Goal: Task Accomplishment & Management: Complete application form

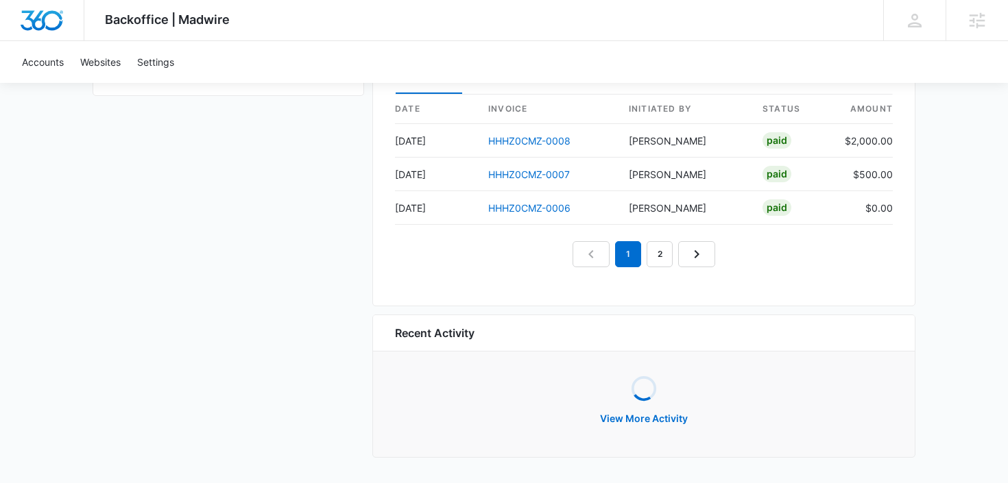
scroll to position [1362, 0]
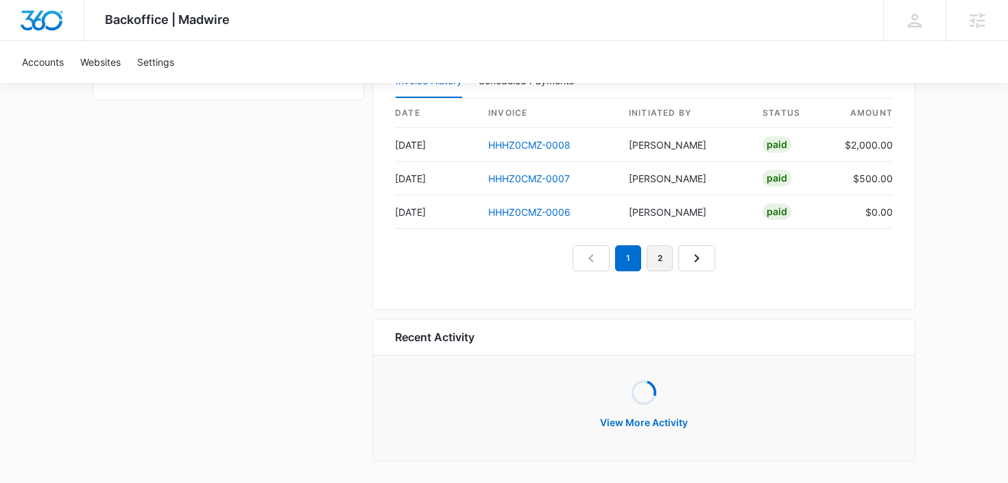
click at [663, 259] on link "2" at bounding box center [659, 258] width 26 height 26
click at [681, 257] on link "3" at bounding box center [675, 258] width 26 height 26
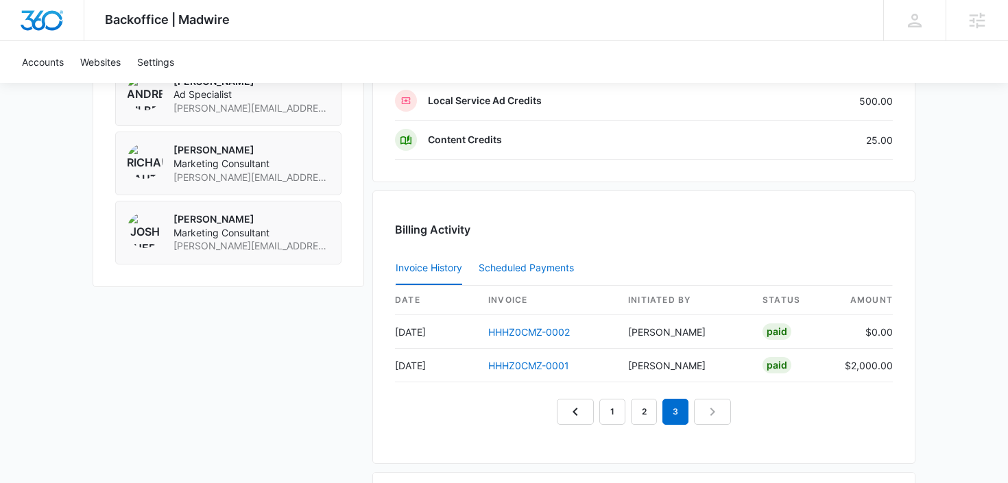
scroll to position [1195, 0]
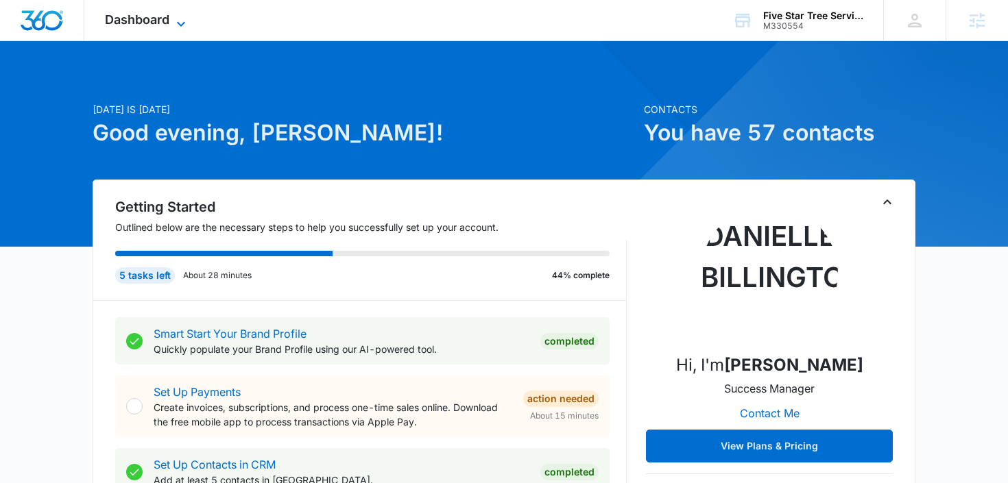
click at [179, 23] on icon at bounding box center [181, 24] width 16 height 16
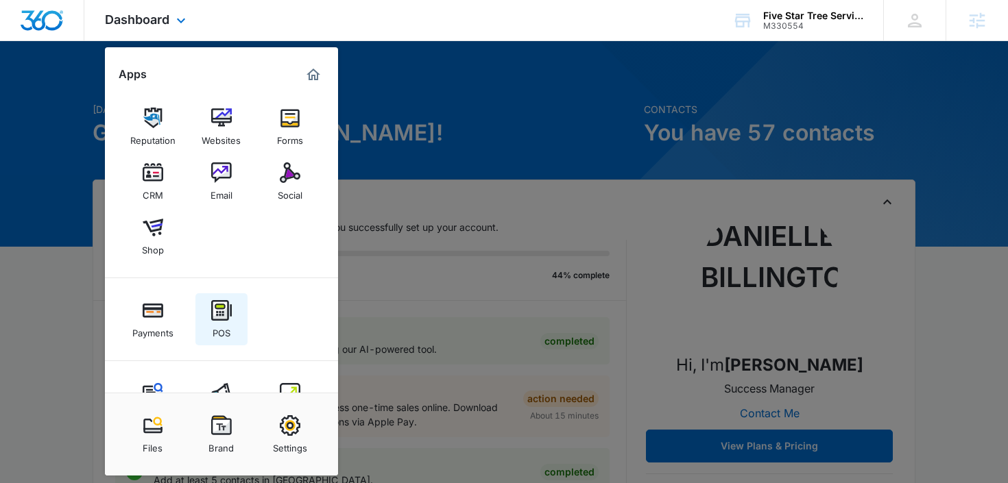
scroll to position [51, 0]
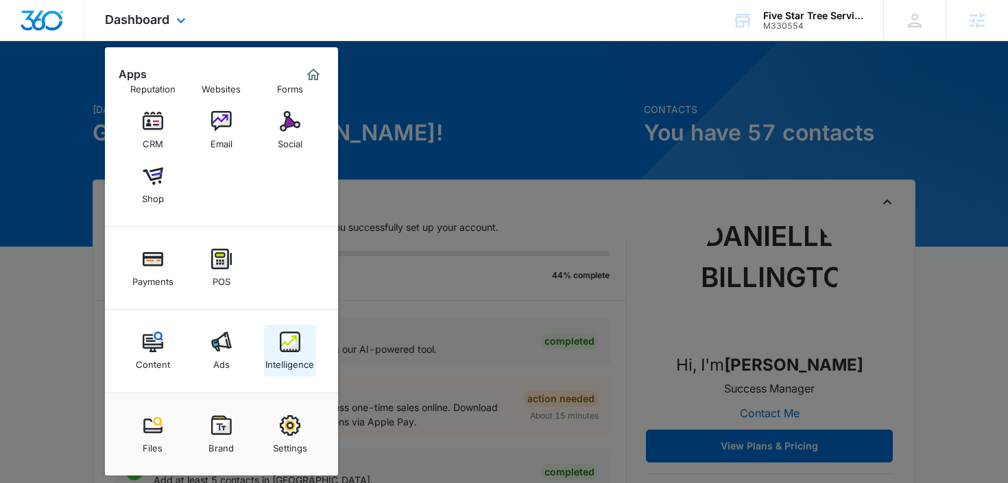
click at [273, 349] on link "Intelligence" at bounding box center [290, 351] width 52 height 52
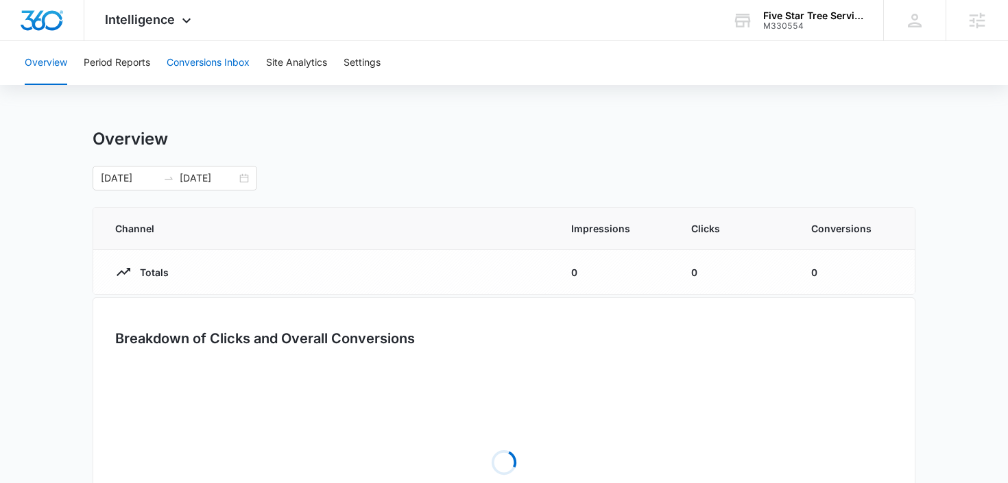
click at [223, 65] on button "Conversions Inbox" at bounding box center [208, 63] width 83 height 44
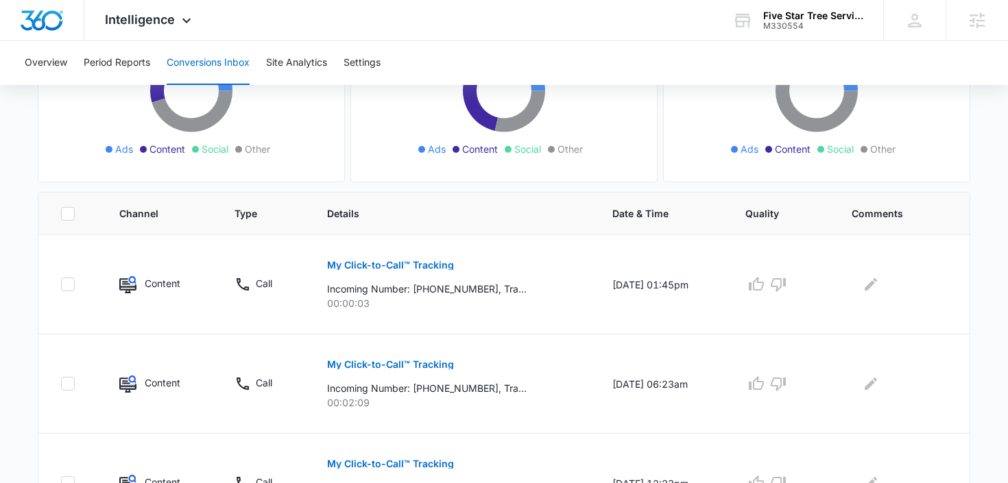
scroll to position [208, 0]
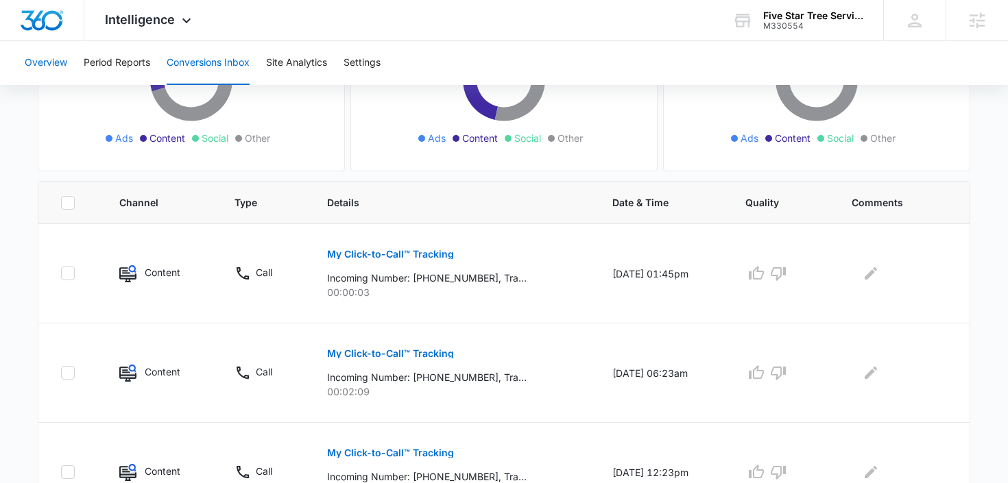
click at [49, 69] on button "Overview" at bounding box center [46, 63] width 43 height 44
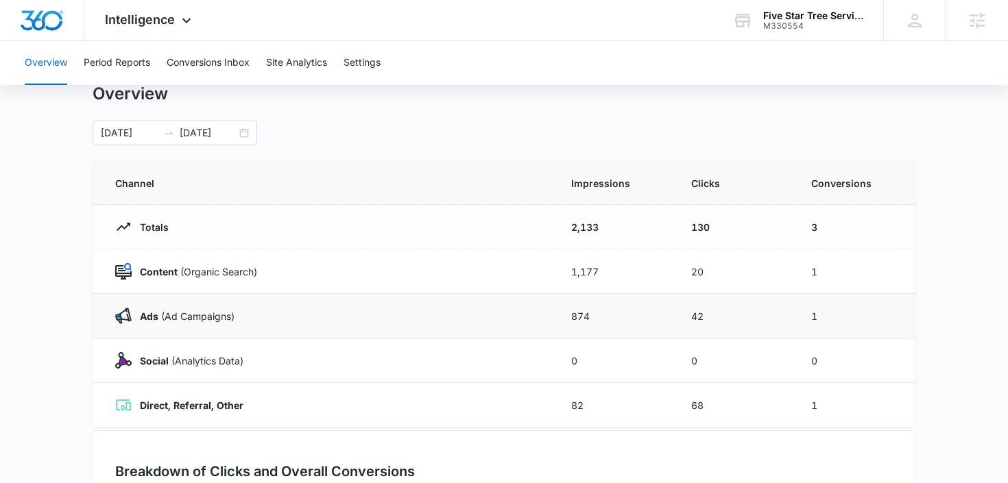
scroll to position [53, 0]
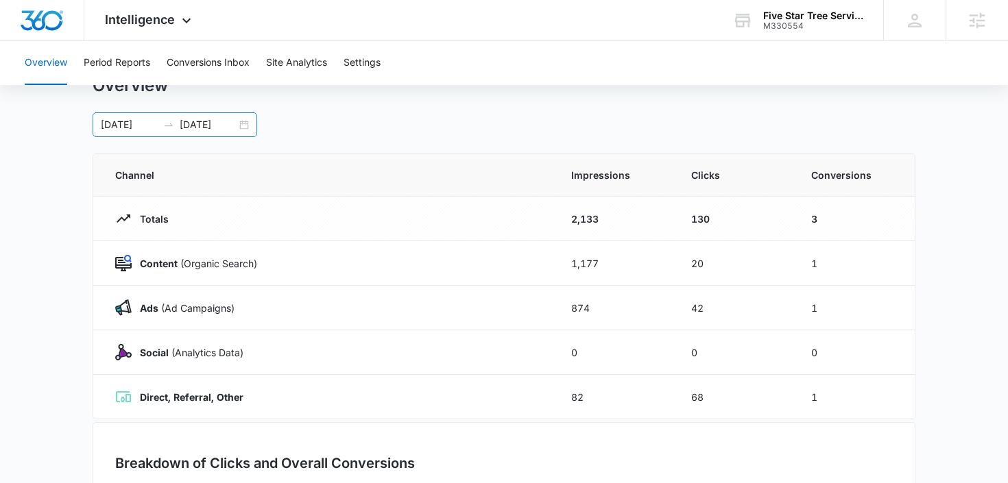
click at [243, 124] on div "09/14/2025 09/28/2025" at bounding box center [175, 124] width 165 height 25
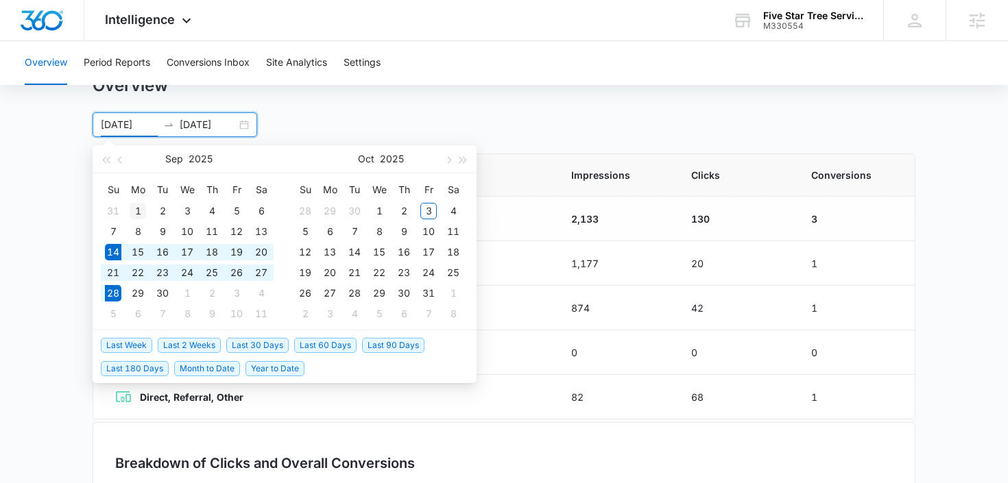
type input "09/01/2025"
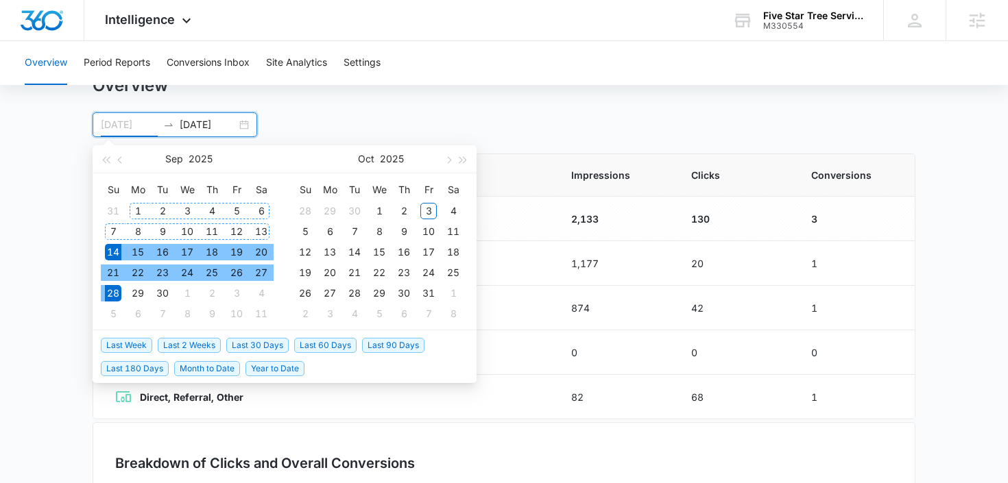
click at [136, 209] on div "1" at bounding box center [138, 211] width 16 height 16
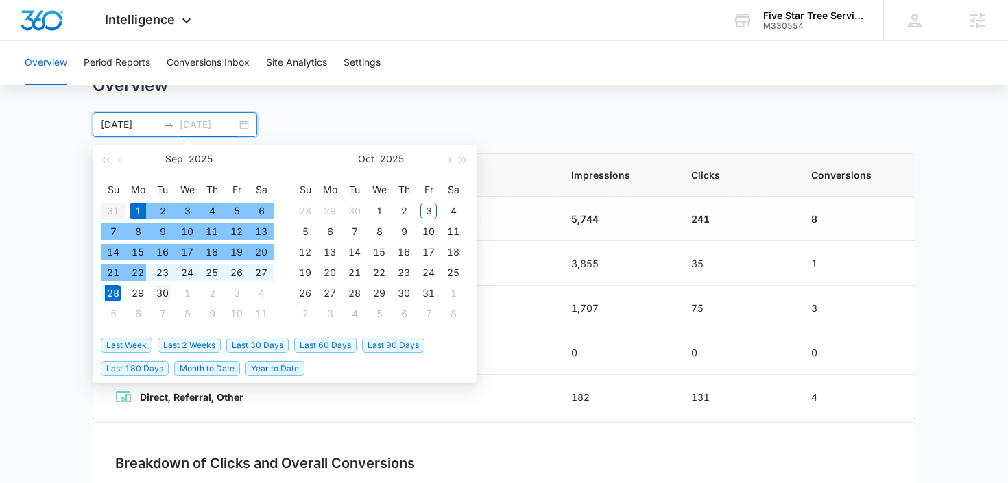
type input "09/30/2025"
click at [157, 291] on div "30" at bounding box center [162, 293] width 16 height 16
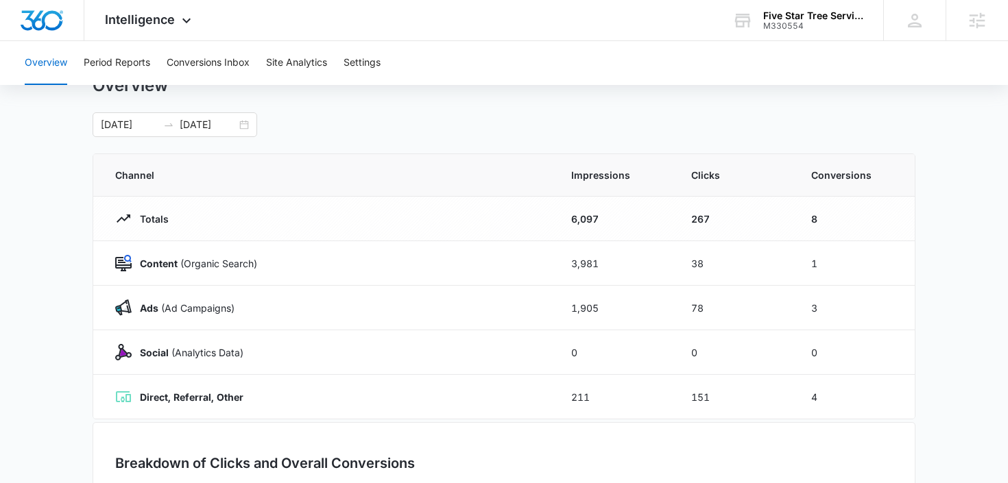
click at [954, 314] on main "Overview 09/01/2025 09/30/2025 Sep 2025 Su Mo Tu We Th Fr Sa 31 1 2 3 4 5 6 7 8…" at bounding box center [504, 435] width 1008 height 720
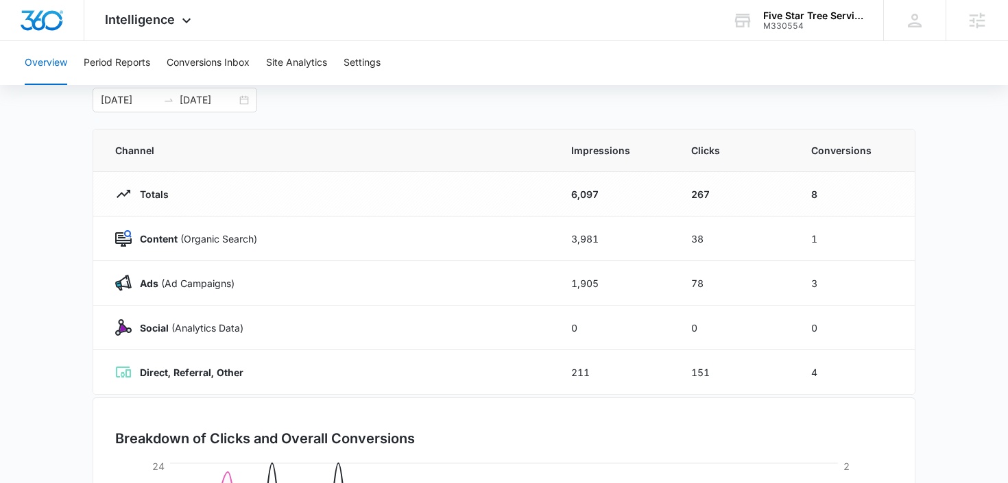
scroll to position [80, 0]
click at [144, 33] on div "Intelligence Apps Reputation Websites Forms CRM Email Social Shop Payments POS …" at bounding box center [149, 20] width 131 height 40
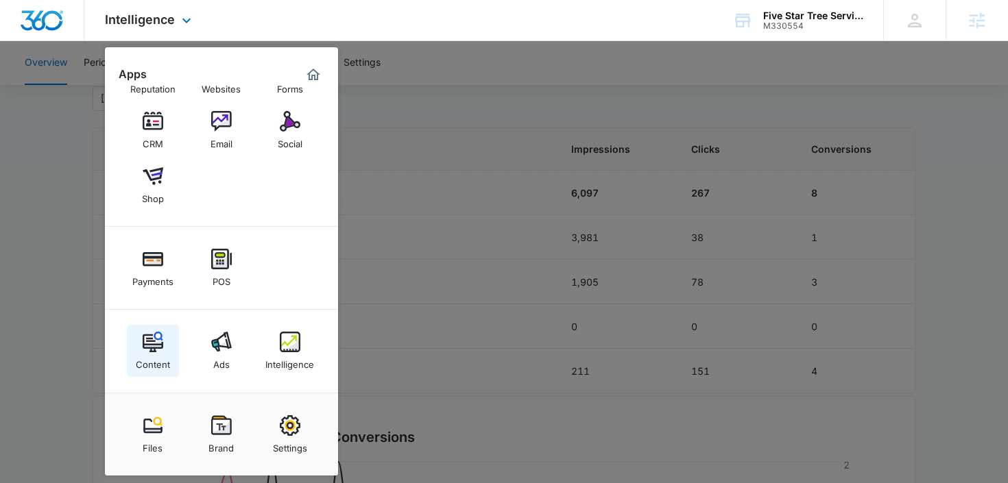
click at [158, 347] on img at bounding box center [153, 342] width 21 height 21
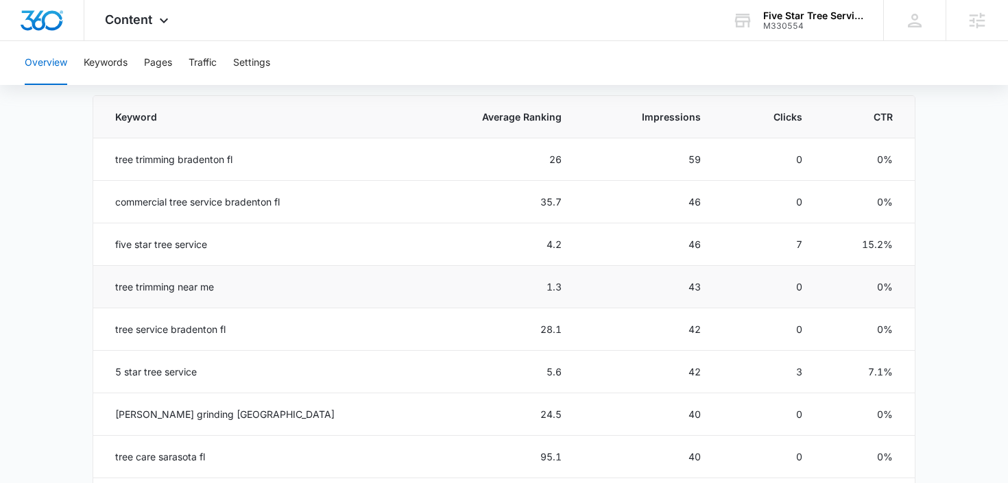
scroll to position [606, 0]
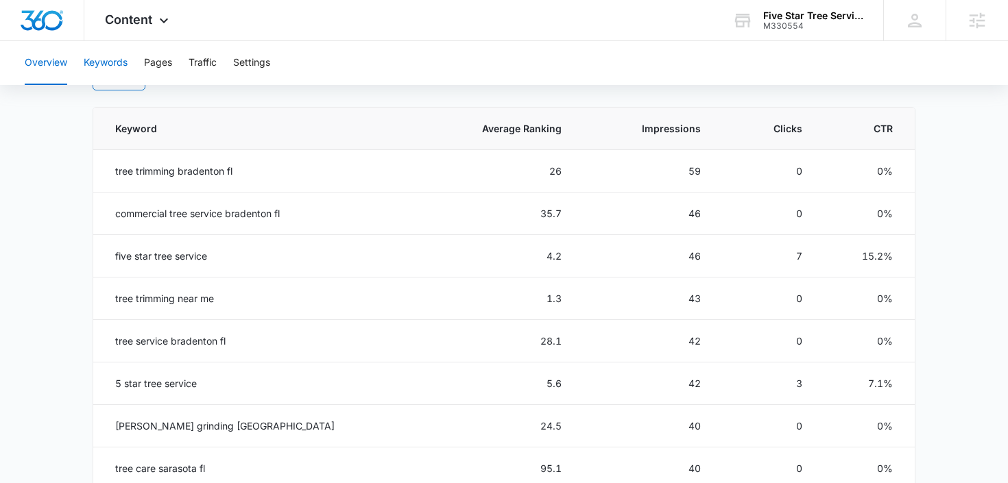
click at [90, 62] on button "Keywords" at bounding box center [106, 63] width 44 height 44
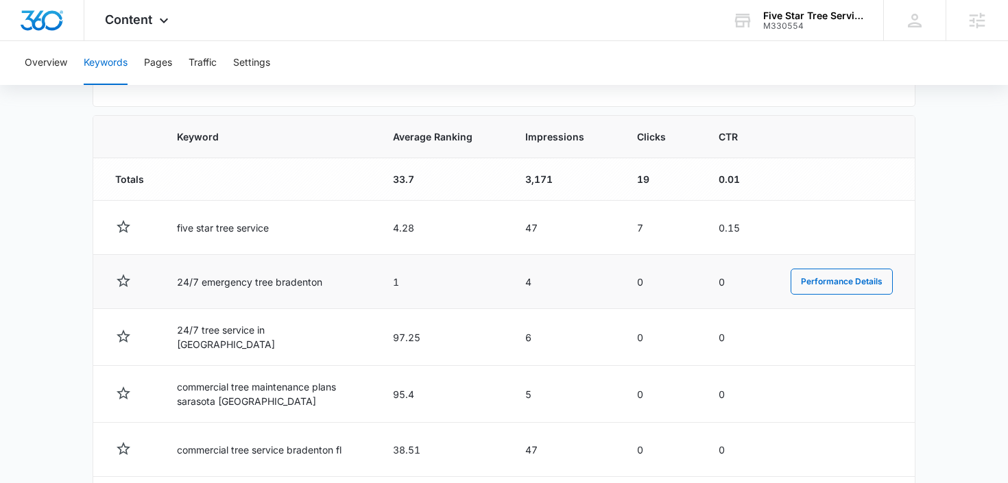
scroll to position [311, 0]
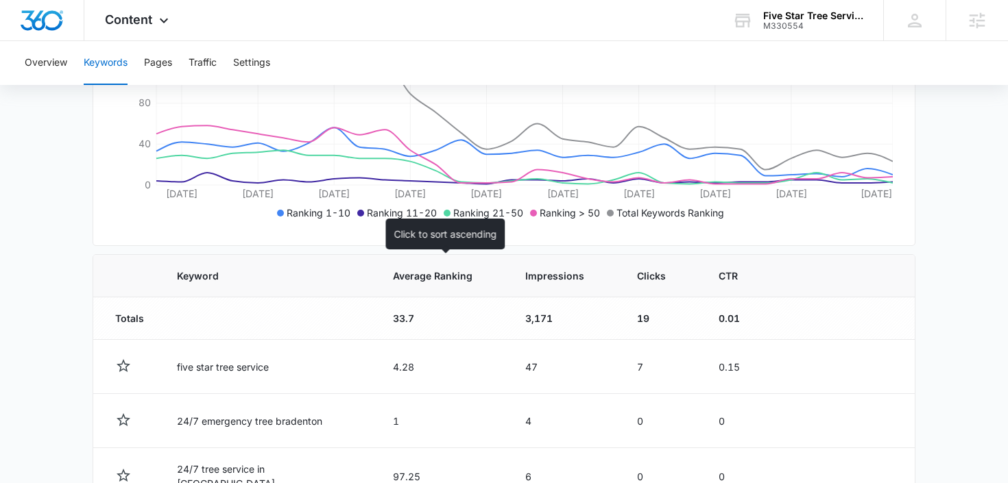
click at [438, 278] on span "Average Ranking" at bounding box center [433, 276] width 80 height 14
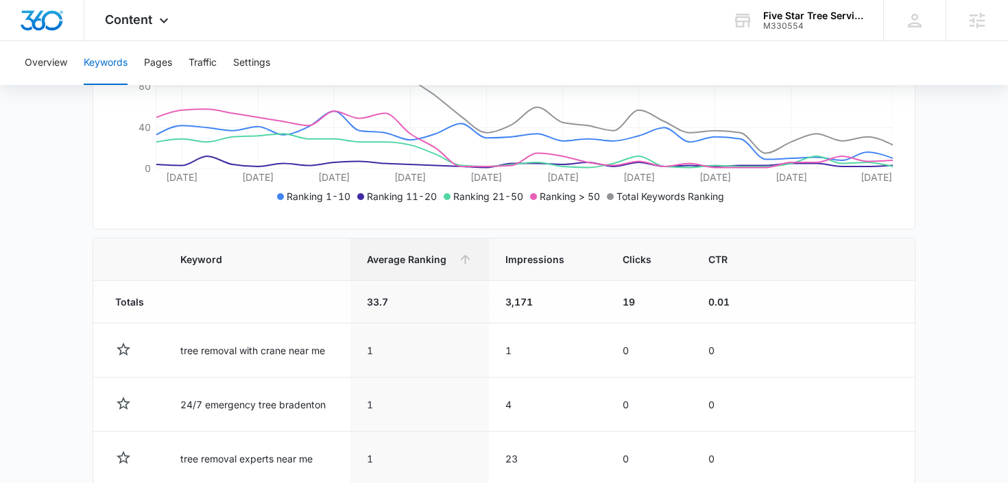
scroll to position [293, 0]
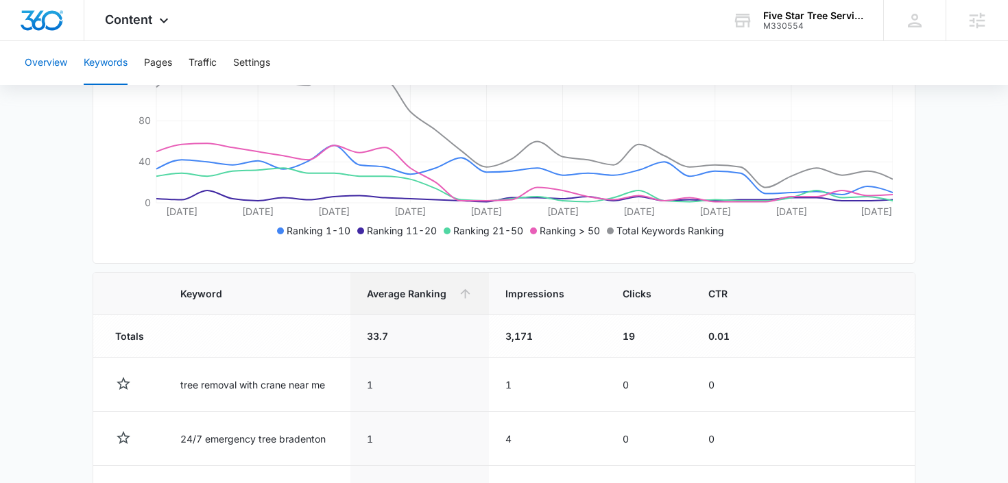
click at [50, 61] on button "Overview" at bounding box center [46, 63] width 43 height 44
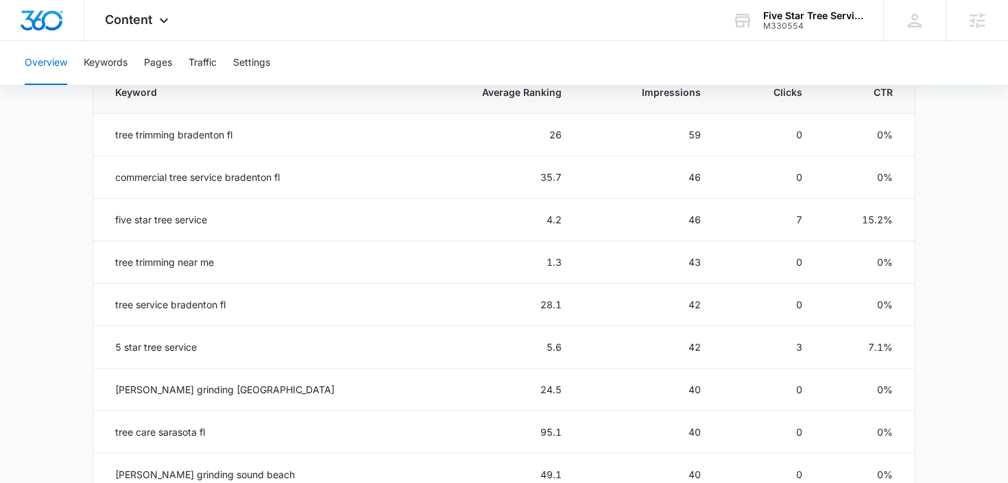
scroll to position [640, 0]
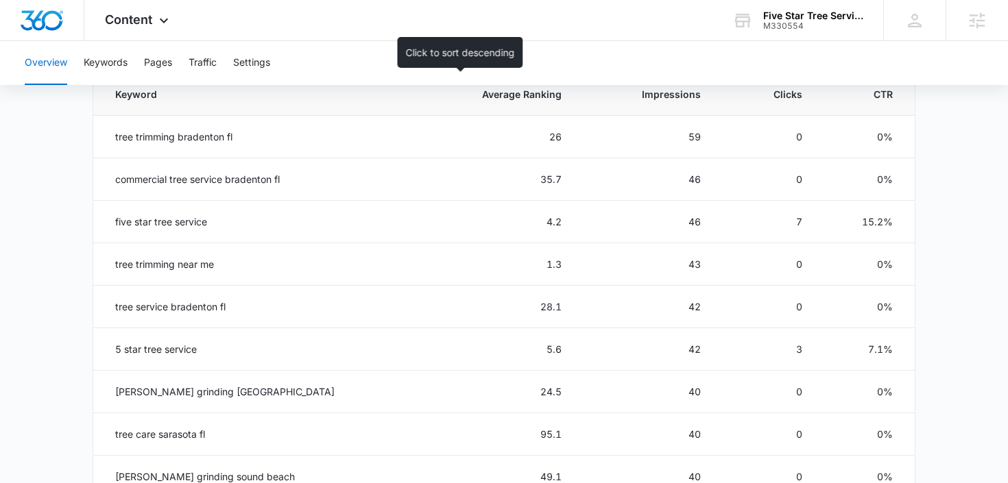
click at [472, 99] on span "Average Ranking" at bounding box center [506, 94] width 112 height 14
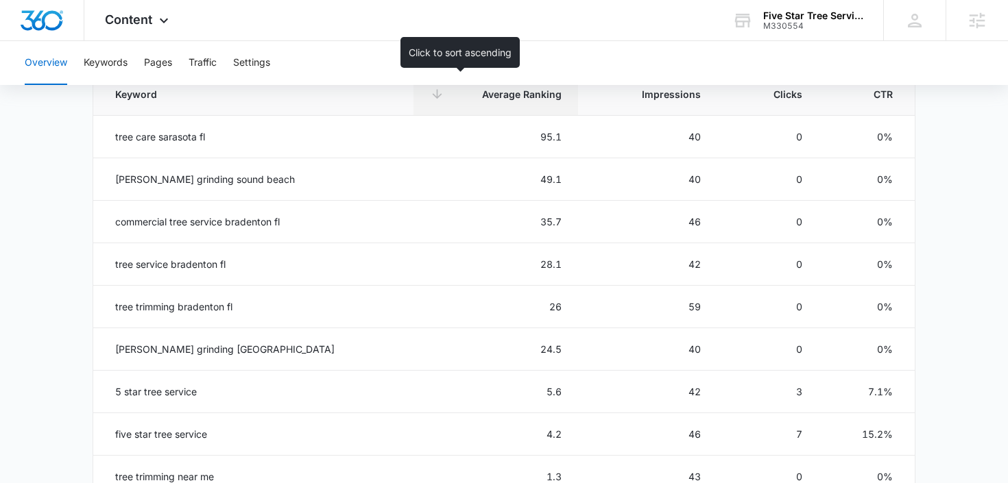
click at [493, 93] on span "Average Ranking" at bounding box center [506, 94] width 112 height 14
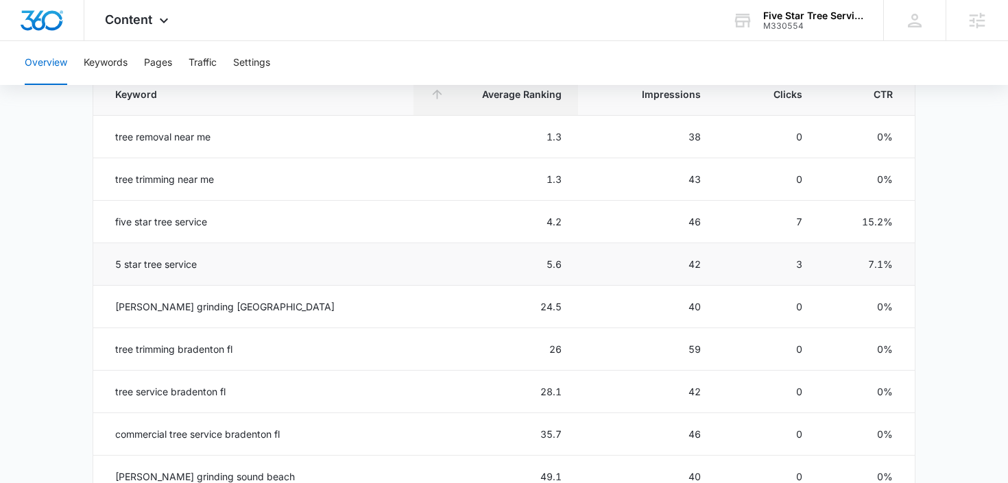
scroll to position [640, 0]
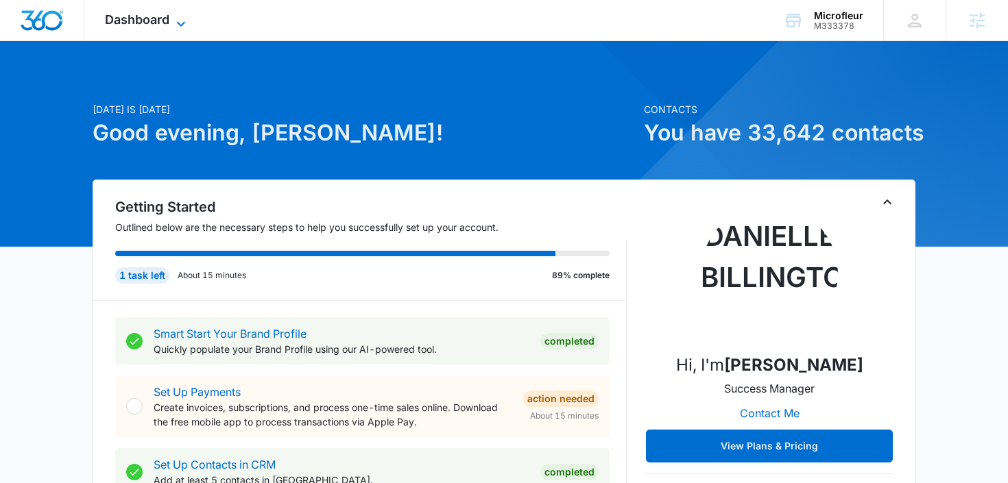
click at [162, 25] on span "Dashboard" at bounding box center [137, 19] width 64 height 14
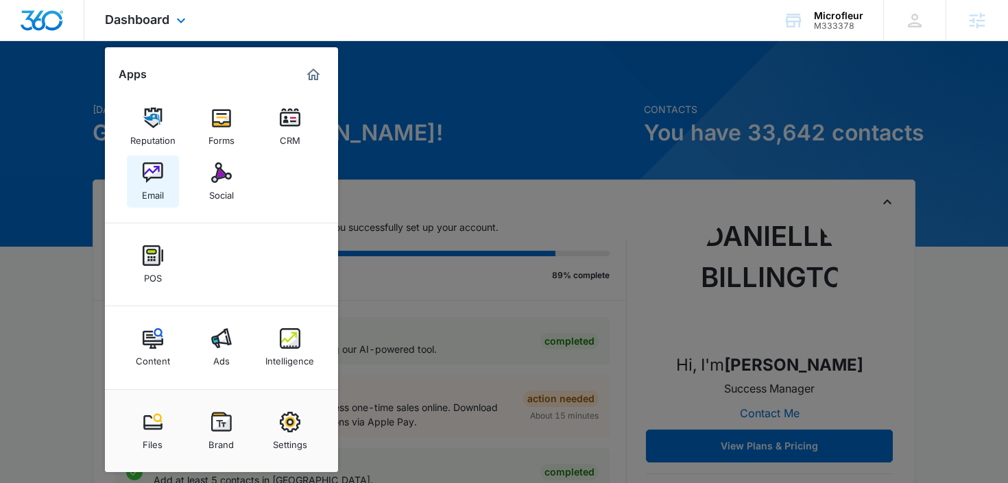
click at [154, 182] on img at bounding box center [153, 172] width 21 height 21
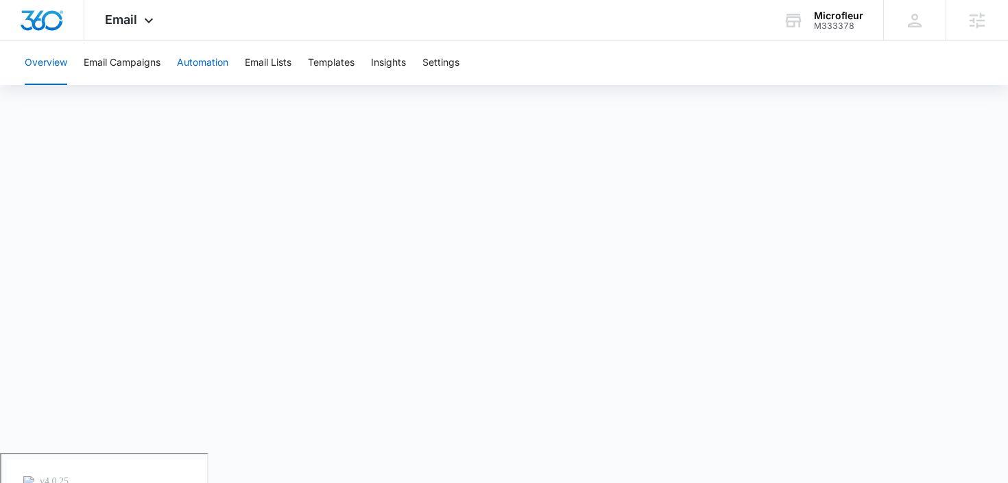
click at [197, 69] on button "Automation" at bounding box center [202, 63] width 51 height 44
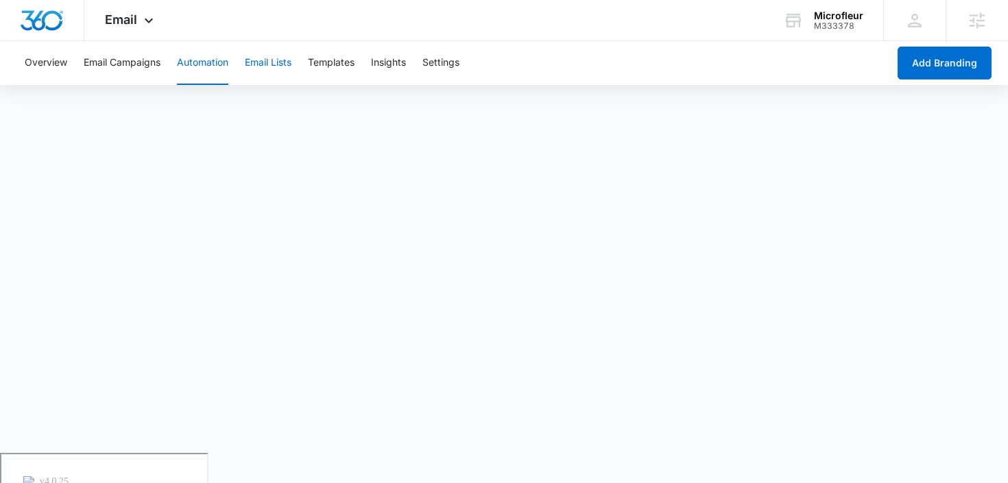
click at [291, 64] on button "Email Lists" at bounding box center [268, 63] width 47 height 44
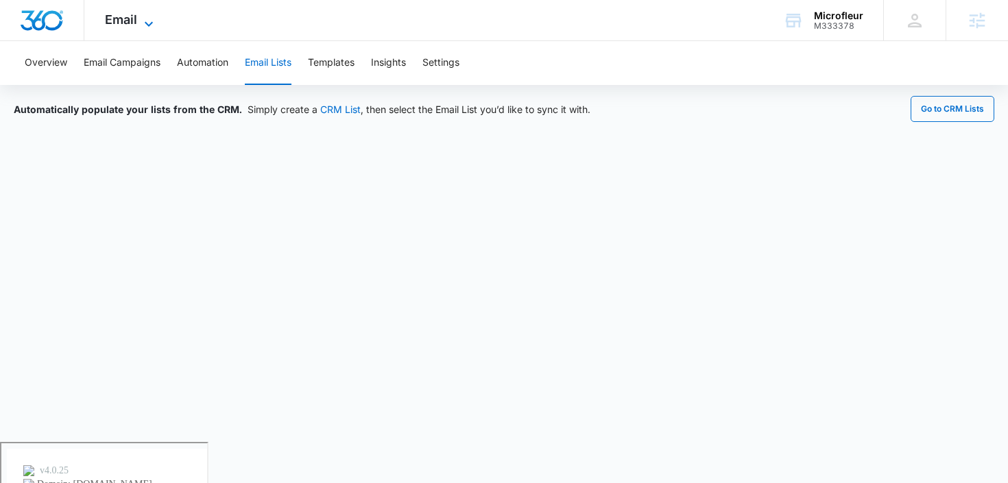
click at [129, 16] on span "Email" at bounding box center [121, 19] width 32 height 14
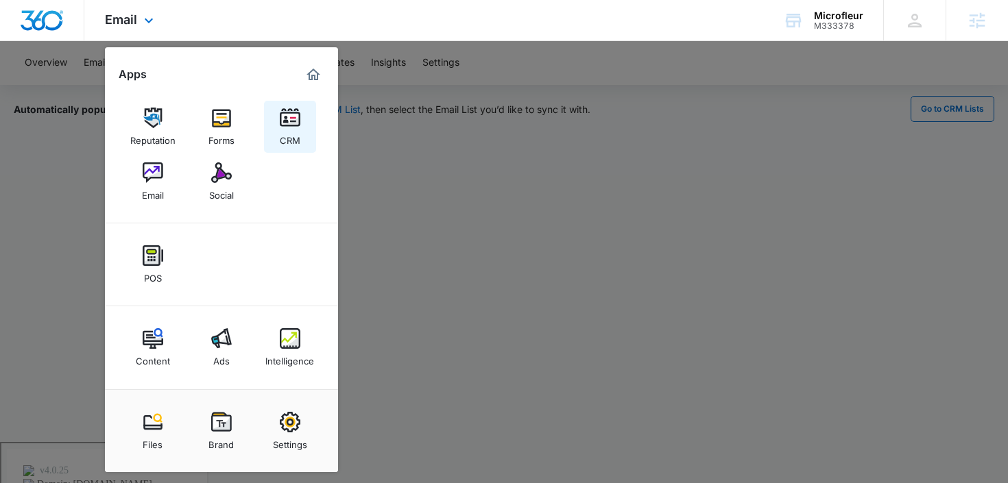
click at [282, 127] on img at bounding box center [290, 118] width 21 height 21
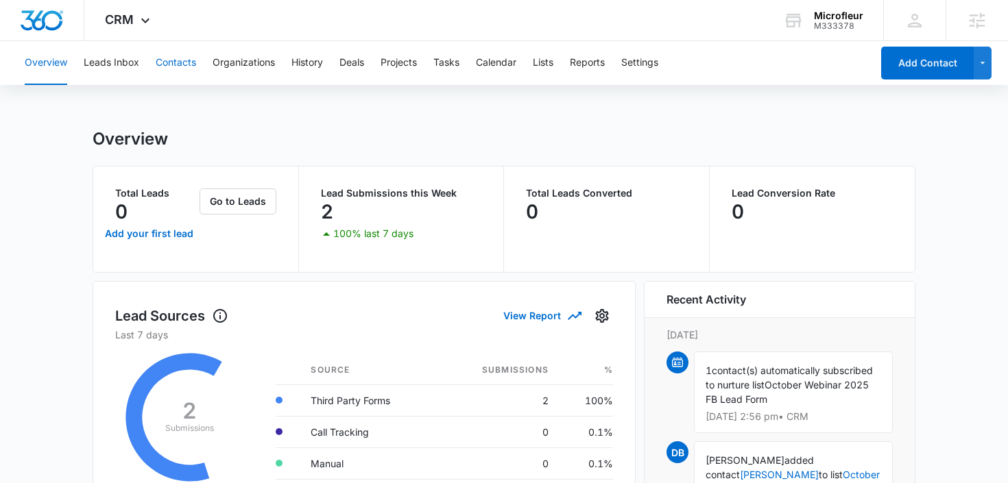
click at [180, 62] on button "Contacts" at bounding box center [176, 63] width 40 height 44
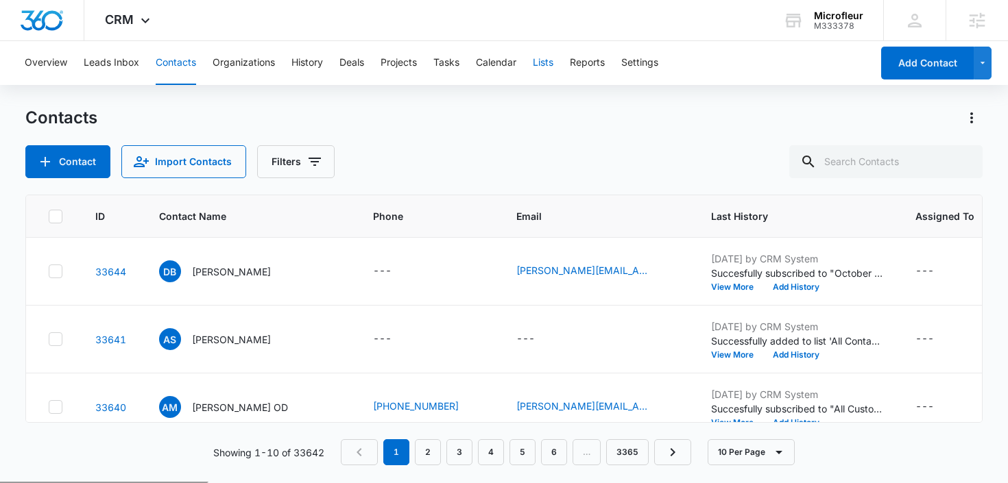
click at [539, 66] on button "Lists" at bounding box center [543, 63] width 21 height 44
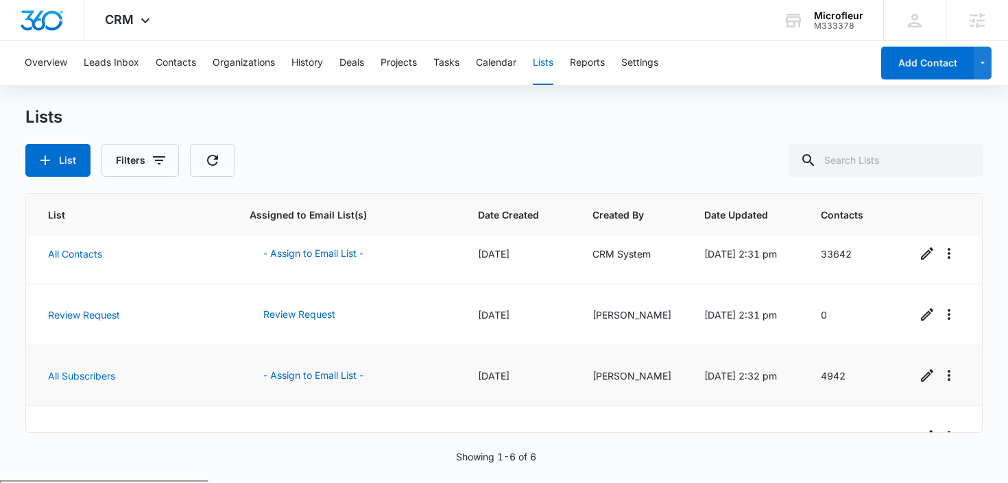
scroll to position [169, 0]
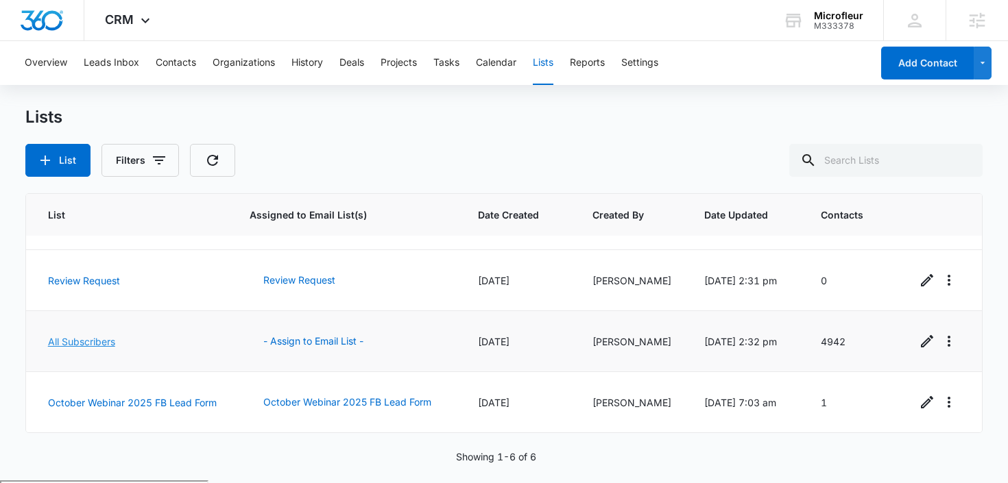
click at [67, 341] on link "All Subscribers" at bounding box center [81, 342] width 67 height 12
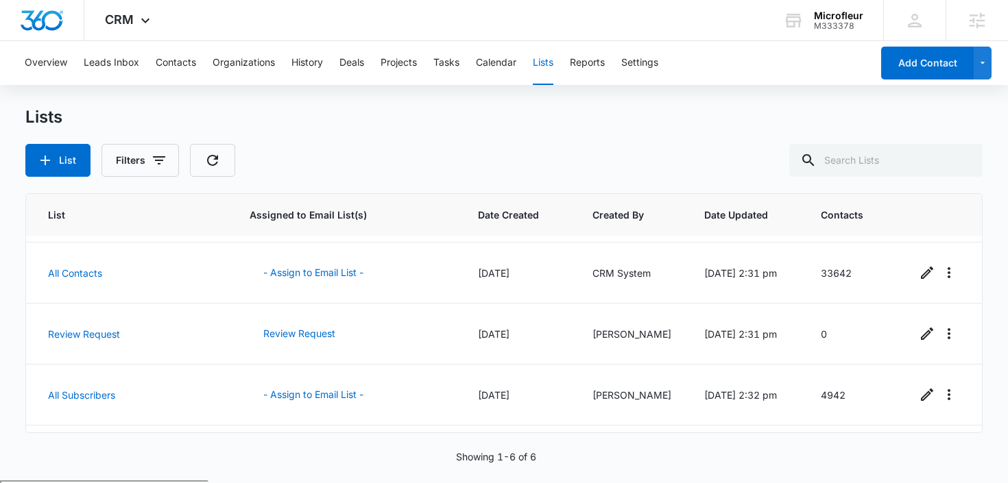
scroll to position [169, 0]
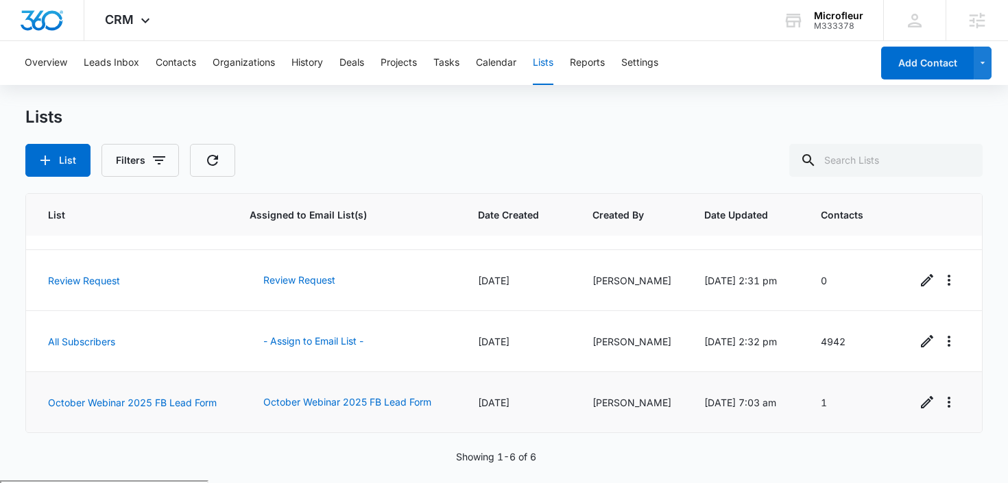
click at [134, 401] on td "October Webinar 2025 FB Lead Form" at bounding box center [129, 402] width 207 height 61
click at [138, 397] on link "October Webinar 2025 FB Lead Form" at bounding box center [132, 403] width 169 height 12
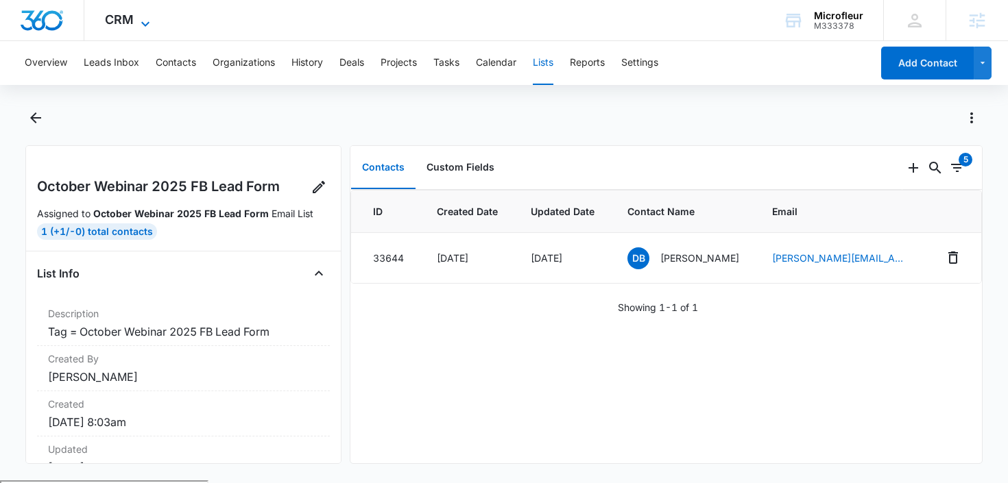
click at [128, 19] on span "CRM" at bounding box center [119, 19] width 29 height 14
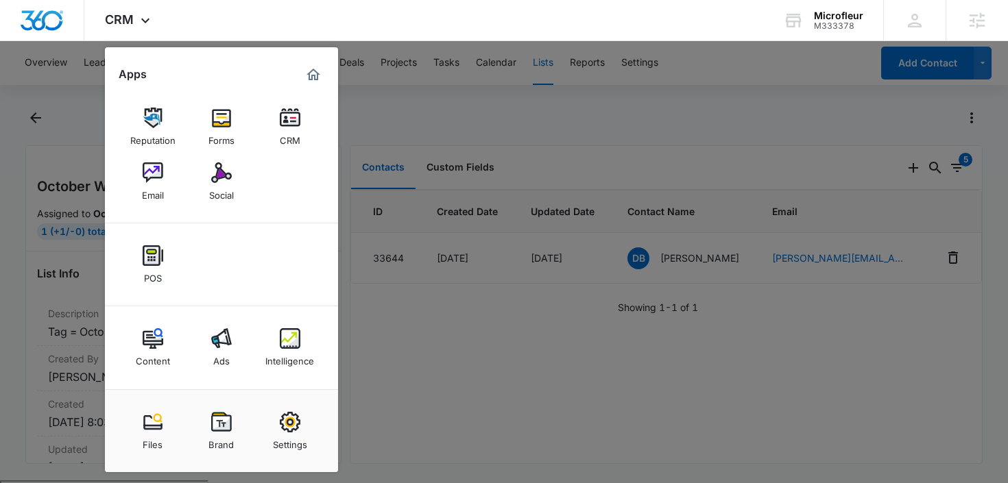
click at [423, 75] on div at bounding box center [504, 241] width 1008 height 483
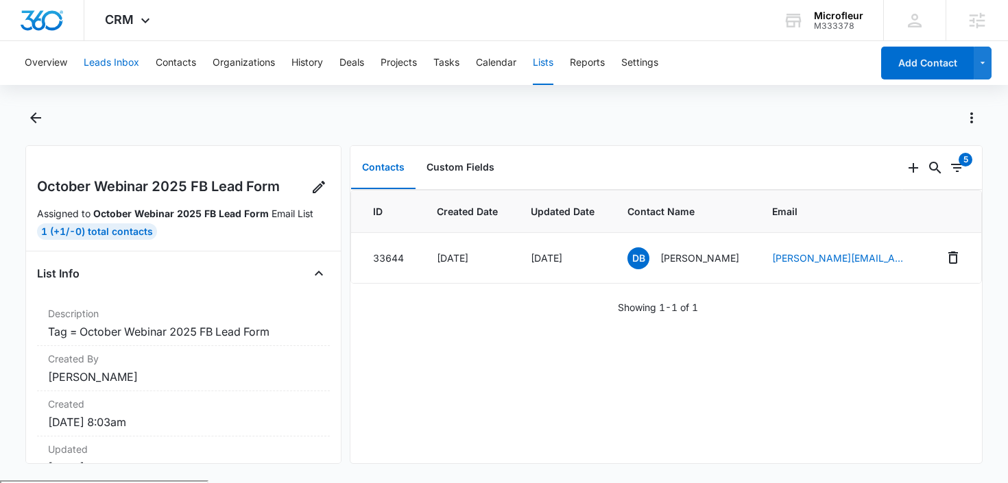
click at [124, 55] on button "Leads Inbox" at bounding box center [112, 63] width 56 height 44
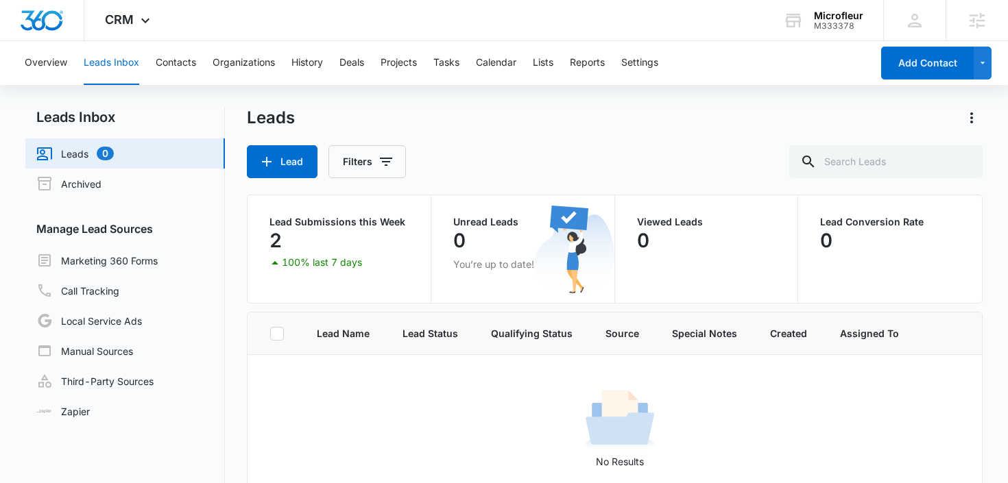
click at [274, 234] on p "2" at bounding box center [275, 241] width 12 height 22
click at [228, 291] on div "Leads Inbox Leads 0 Archived Manage Lead Sources Marketing 360 Forms Call Track…" at bounding box center [504, 345] width 958 height 476
click at [186, 53] on button "Contacts" at bounding box center [176, 63] width 40 height 44
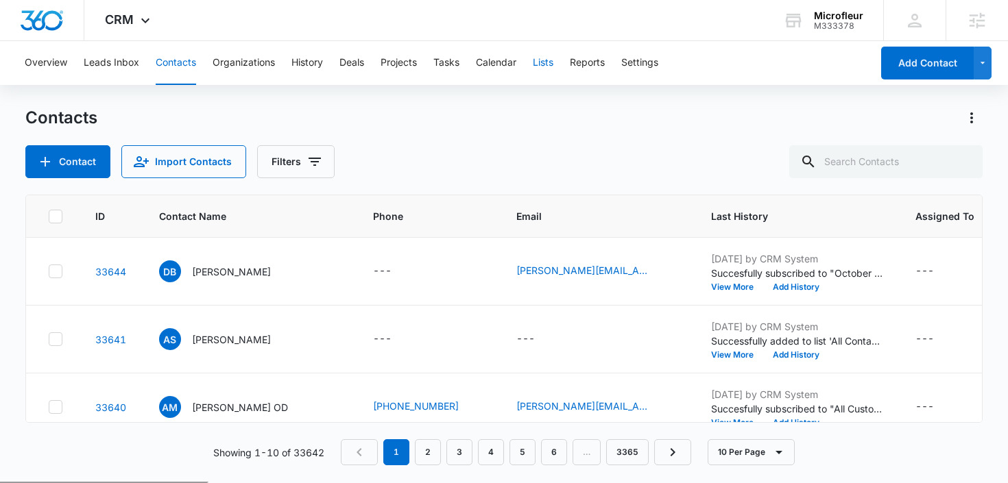
click at [551, 64] on button "Lists" at bounding box center [543, 63] width 21 height 44
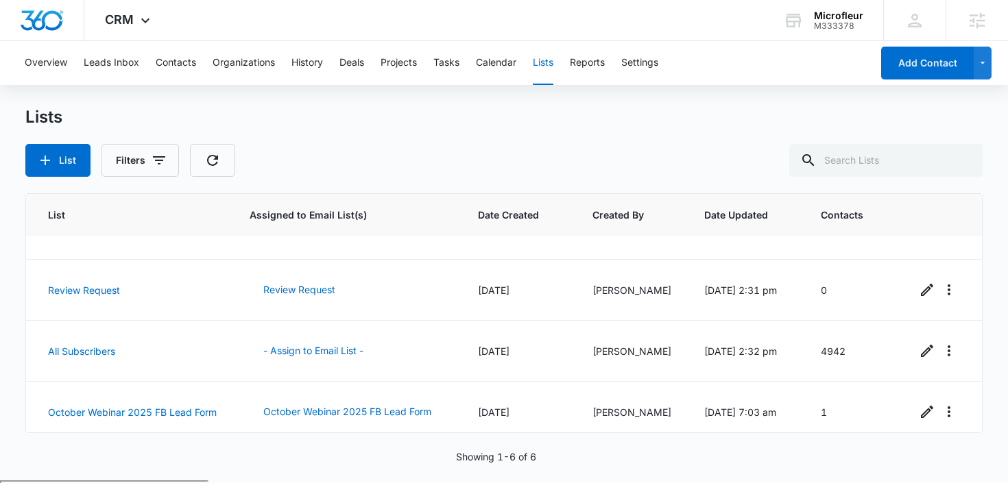
scroll to position [169, 0]
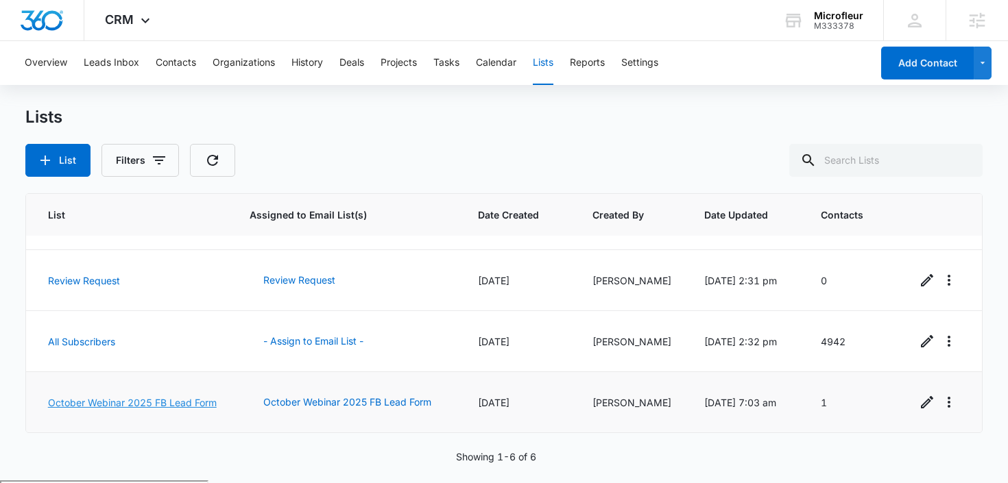
click at [166, 397] on link "October Webinar 2025 FB Lead Form" at bounding box center [132, 403] width 169 height 12
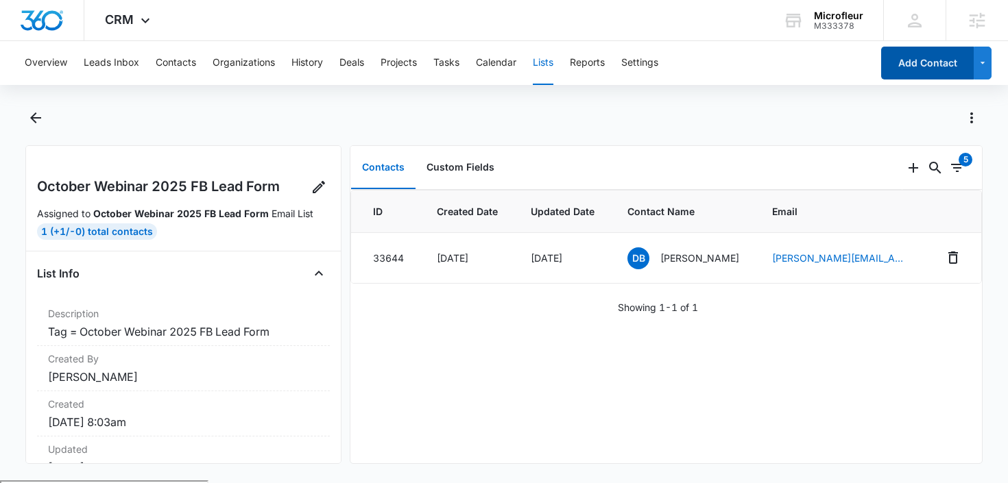
click at [907, 73] on button "Add Contact" at bounding box center [927, 63] width 93 height 33
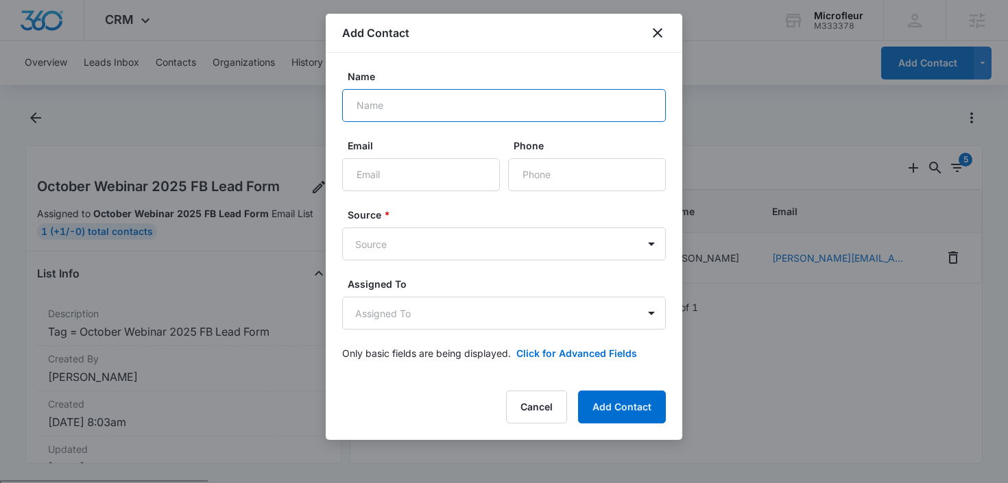
click at [409, 103] on input "Name" at bounding box center [504, 105] width 324 height 33
paste input "Sherry Springer Mitchell"
type input "Sherry Springer Mitchell"
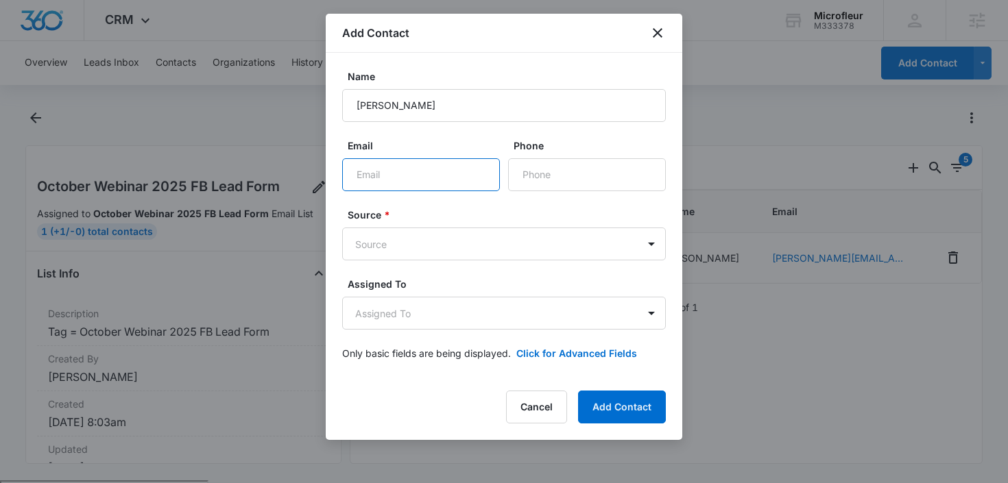
click at [420, 175] on input "Email" at bounding box center [421, 174] width 158 height 33
paste input "luckycharm124@yahoo.com"
type input "[EMAIL_ADDRESS][DOMAIN_NAME]"
click at [539, 170] on input "Phone" at bounding box center [587, 174] width 158 height 33
paste input "1 (724) 493-9876"
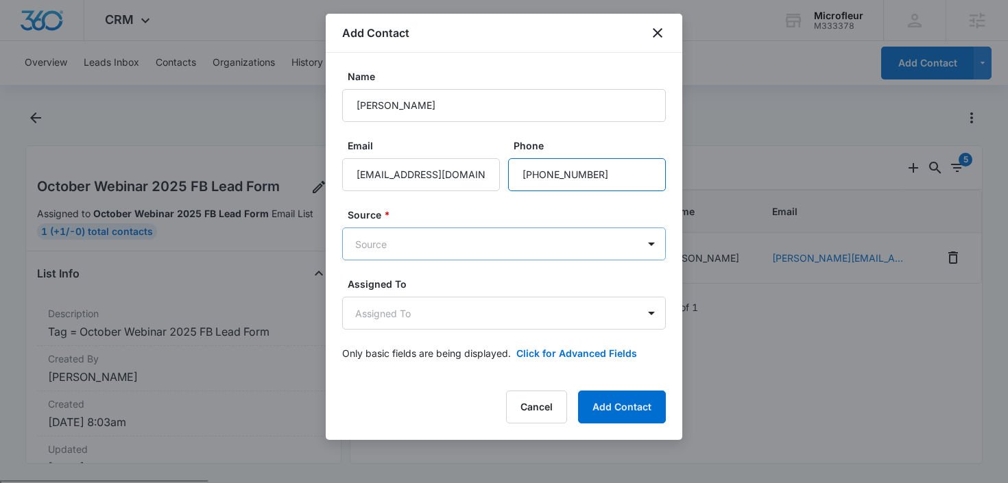
type input "1 (724) 493-9876"
click at [470, 240] on body "CRM Apps Reputation Forms CRM Email Social POS Content Ads Intelligence Files B…" at bounding box center [504, 295] width 1008 height 590
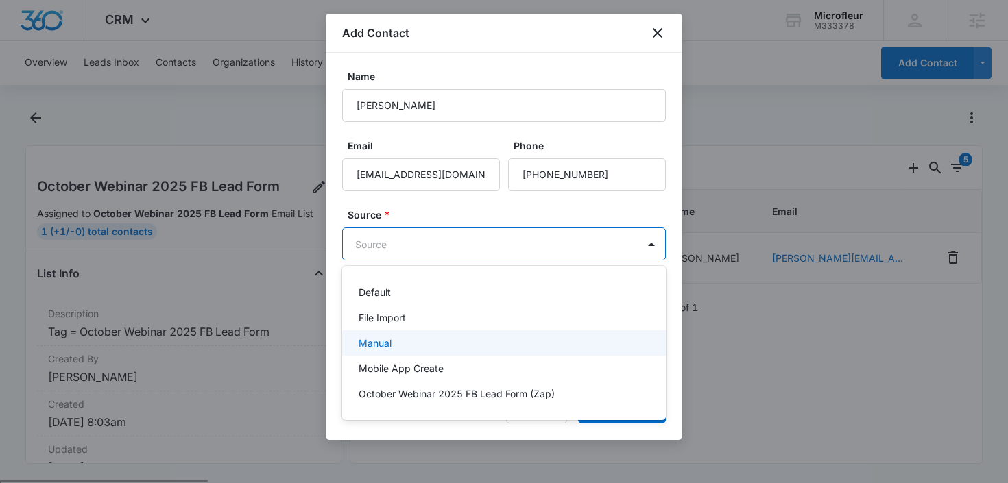
click at [433, 338] on div "Manual" at bounding box center [503, 343] width 288 height 14
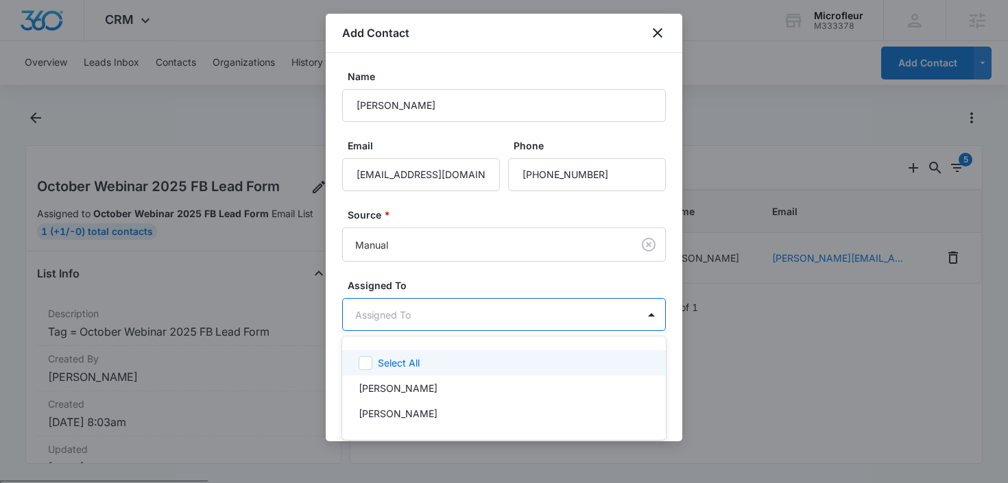
click at [453, 319] on body "CRM Apps Reputation Forms CRM Email Social POS Content Ads Intelligence Files B…" at bounding box center [504, 241] width 1008 height 483
click at [472, 285] on div at bounding box center [504, 241] width 1008 height 483
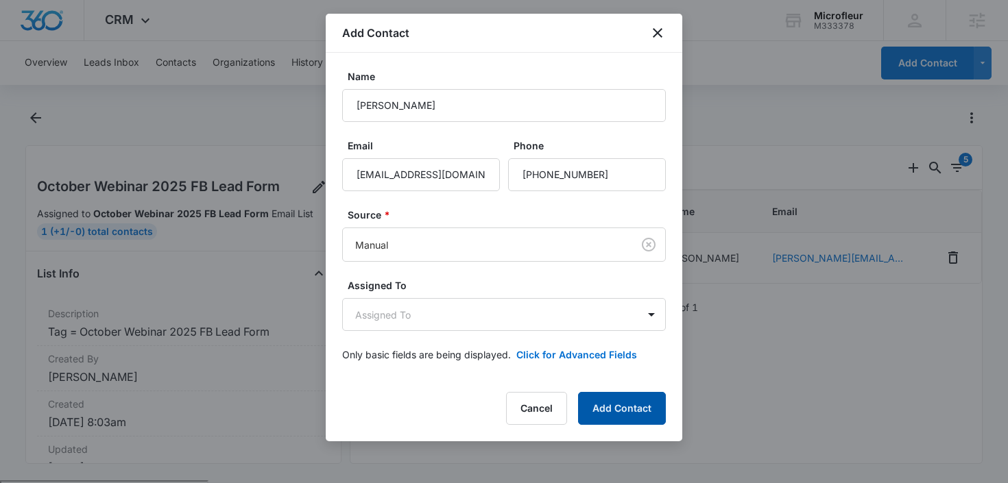
click at [604, 399] on button "Add Contact" at bounding box center [622, 408] width 88 height 33
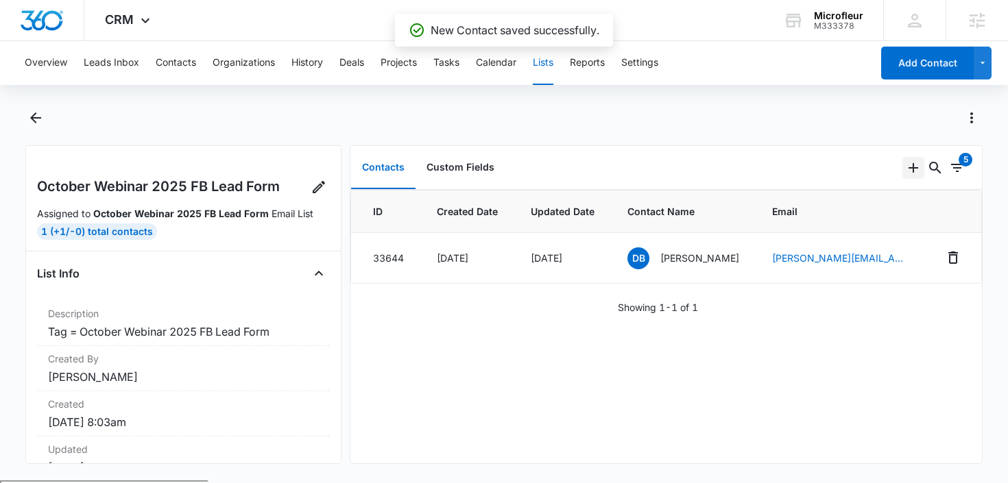
click at [909, 169] on icon "Add" at bounding box center [913, 168] width 16 height 16
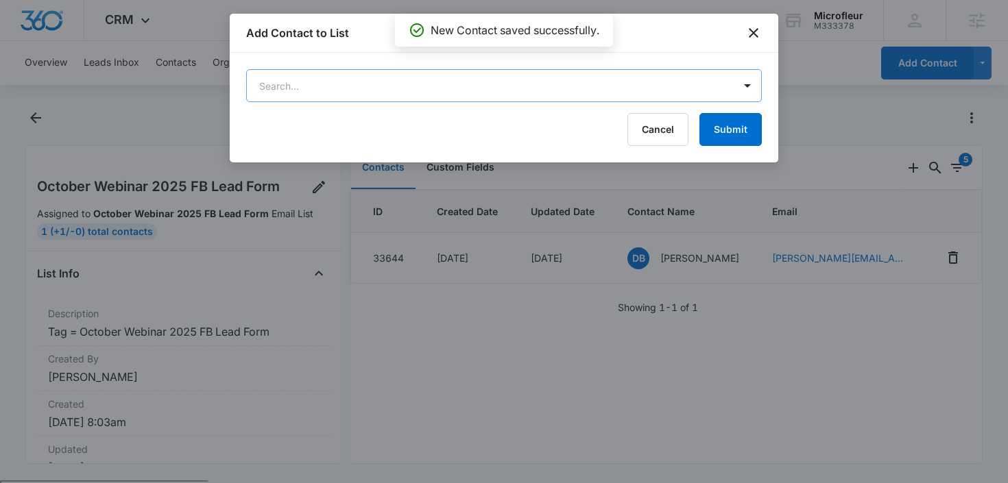
click at [435, 90] on body "CRM Apps Reputation Forms CRM Email Social POS Content Ads Intelligence Files B…" at bounding box center [504, 295] width 1008 height 590
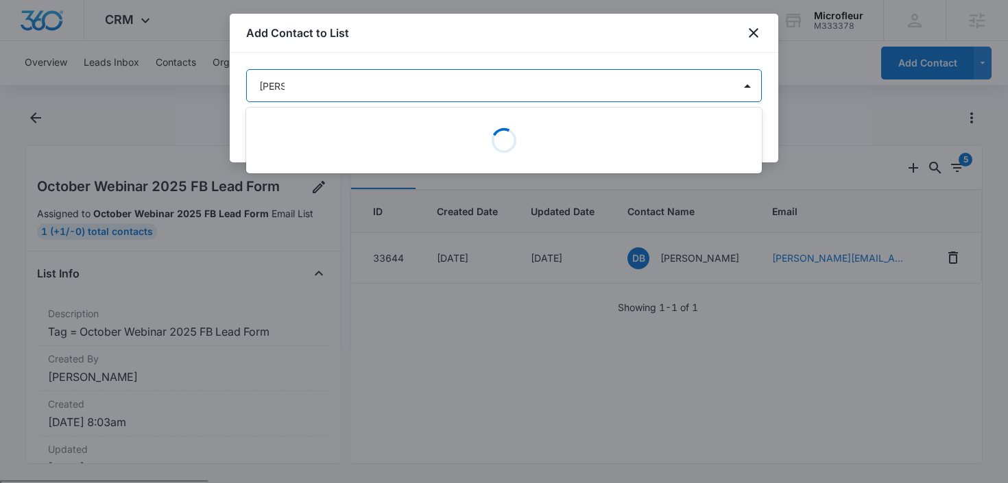
type input "sherry"
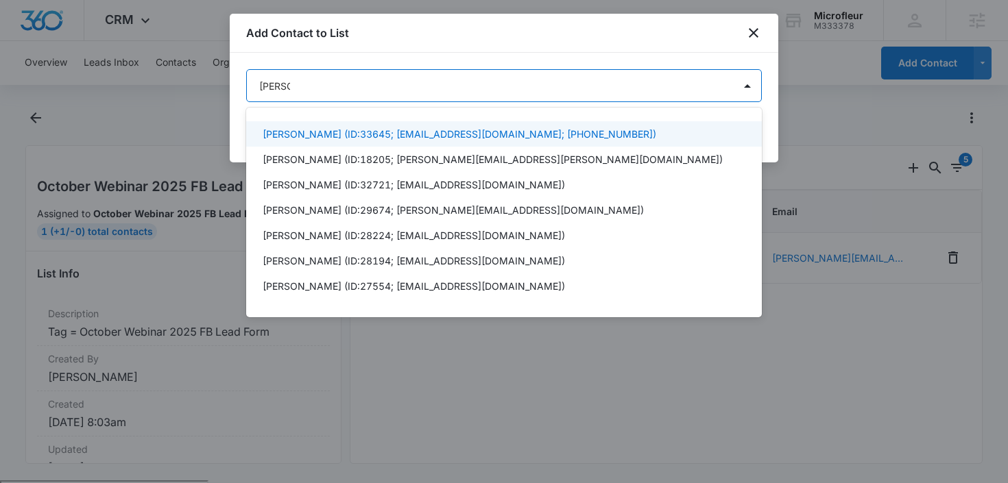
click at [431, 132] on p "Sherry Springer Mitchell (ID:33645; luckycharm124@yahoo.com; (724) 493-9876)" at bounding box center [460, 134] width 394 height 14
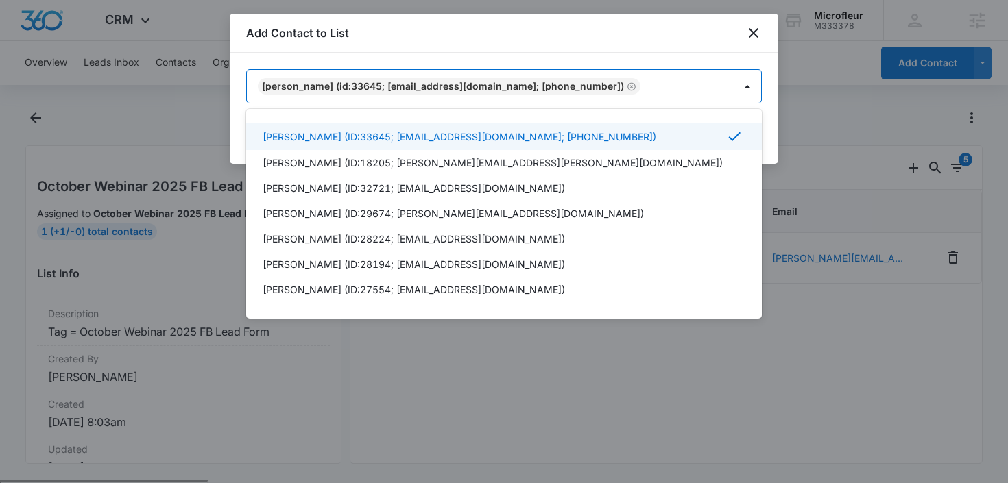
click at [682, 60] on div at bounding box center [504, 241] width 1008 height 483
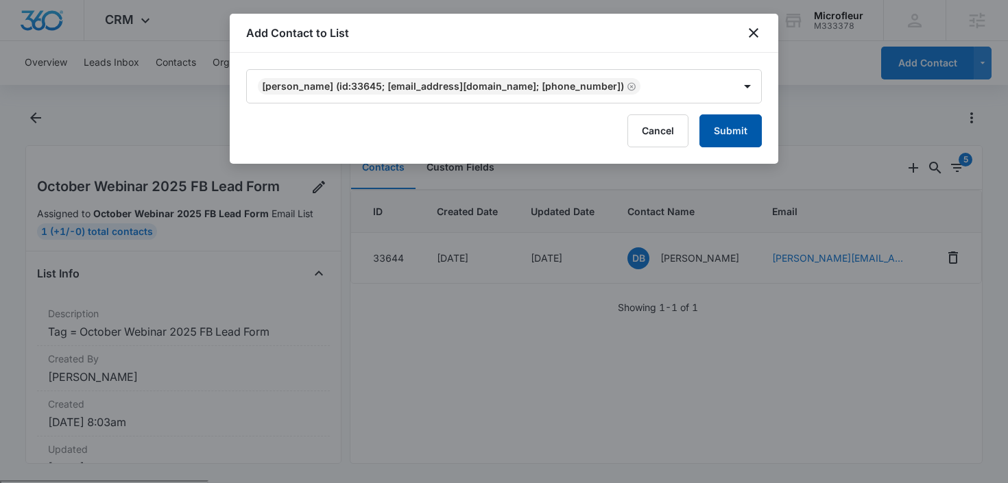
click at [719, 132] on button "Submit" at bounding box center [730, 130] width 62 height 33
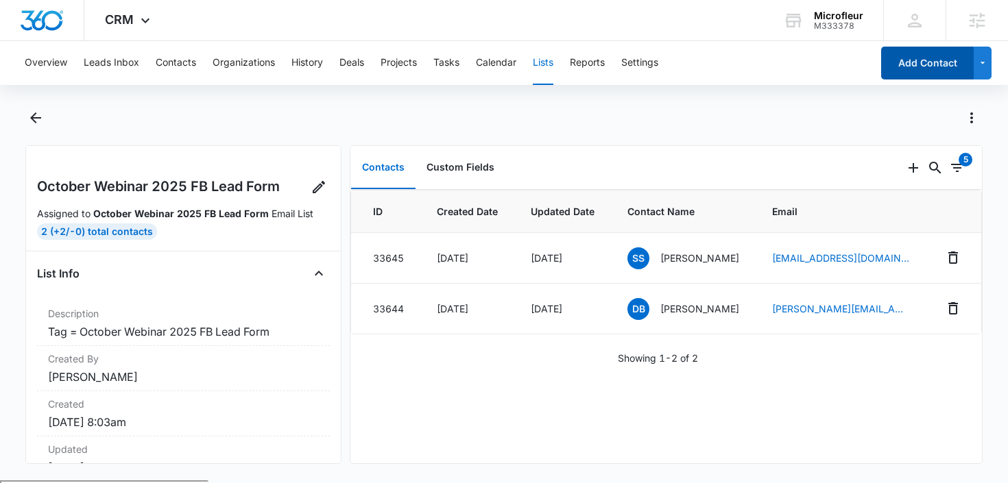
click at [918, 67] on button "Add Contact" at bounding box center [927, 63] width 93 height 33
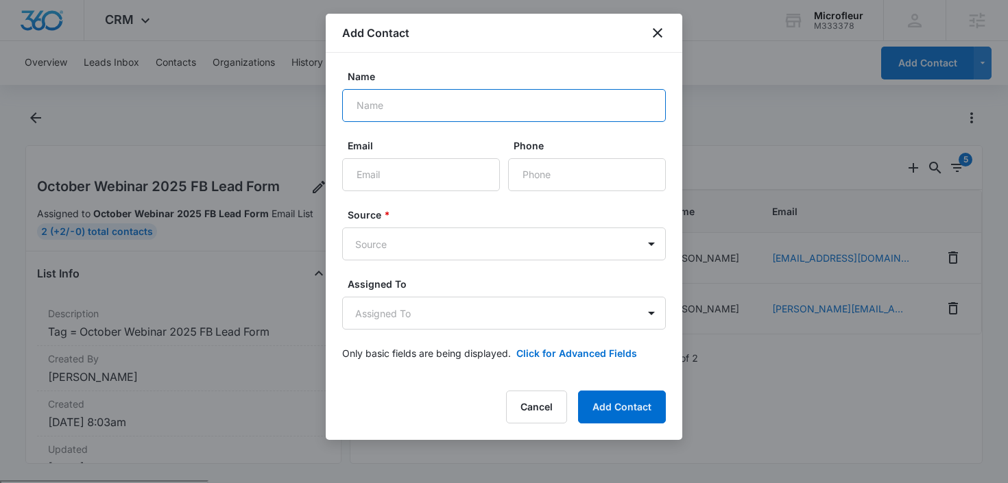
click at [474, 114] on input "Name" at bounding box center [504, 105] width 324 height 33
type input "[PERSON_NAME]"
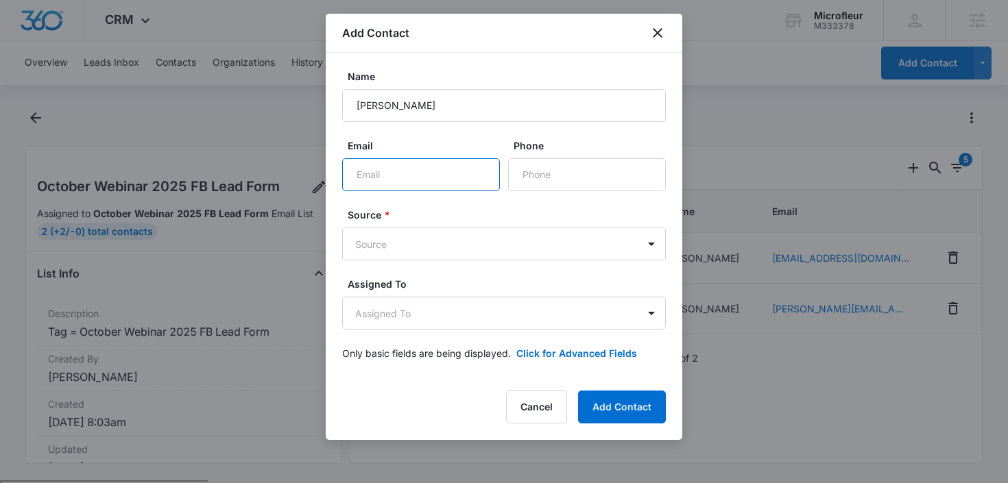
click at [397, 173] on input "Email" at bounding box center [421, 174] width 158 height 33
paste input "[EMAIL_ADDRESS][DOMAIN_NAME]"
type input "[EMAIL_ADDRESS][DOMAIN_NAME]"
click at [531, 179] on input "Phone" at bounding box center [587, 174] width 158 height 33
paste input "1 (770) 789-2802"
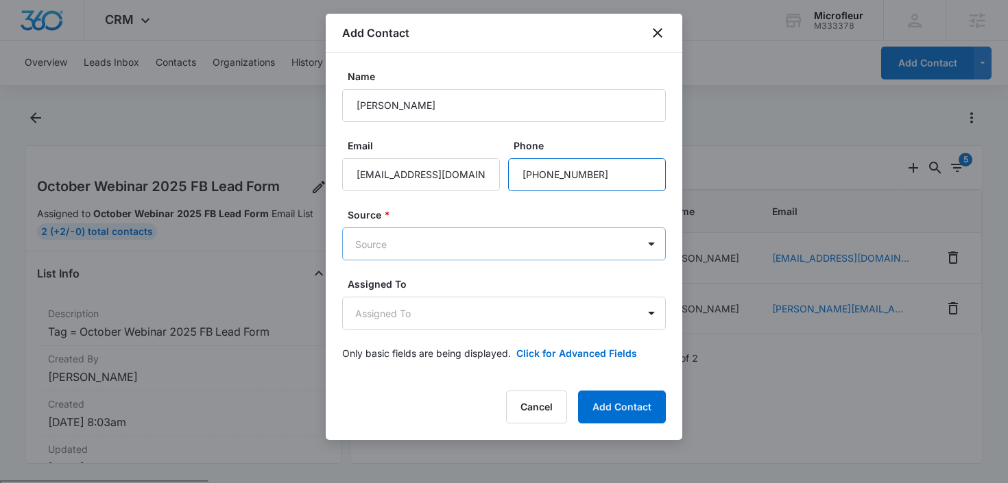
type input "1 (770) 789-2802"
click at [433, 245] on body "CRM Apps Reputation Forms CRM Email Social POS Content Ads Intelligence Files B…" at bounding box center [504, 295] width 1008 height 590
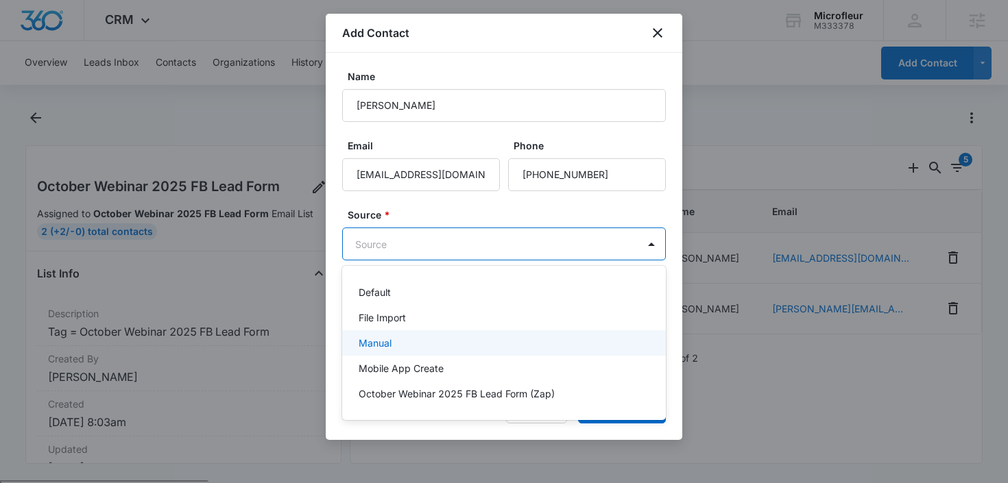
click at [394, 343] on div "Manual" at bounding box center [503, 343] width 288 height 14
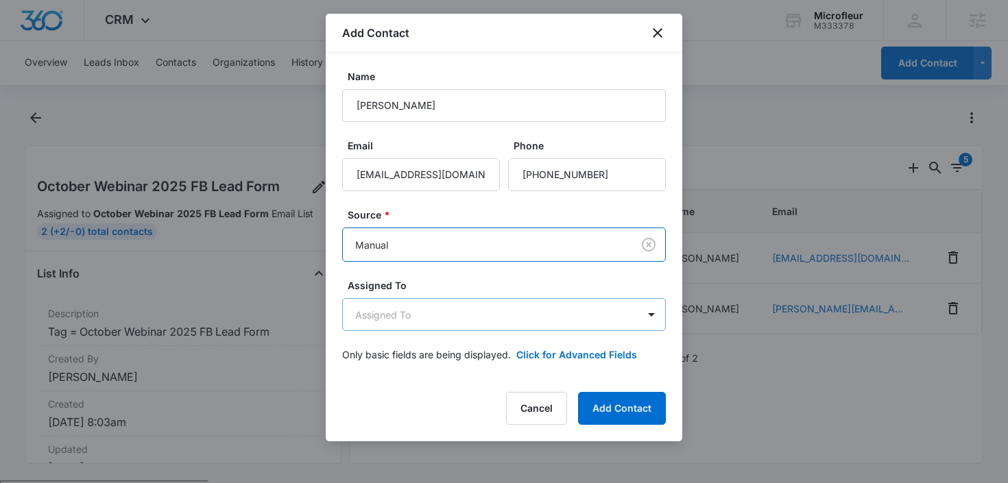
click at [433, 315] on body "CRM Apps Reputation Forms CRM Email Social POS Content Ads Intelligence Files B…" at bounding box center [504, 295] width 1008 height 590
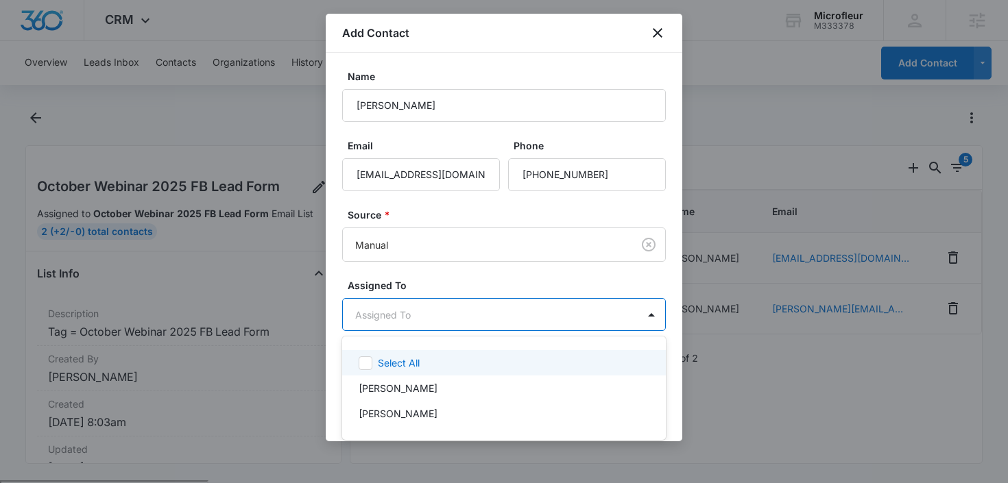
click at [453, 276] on div at bounding box center [504, 241] width 1008 height 483
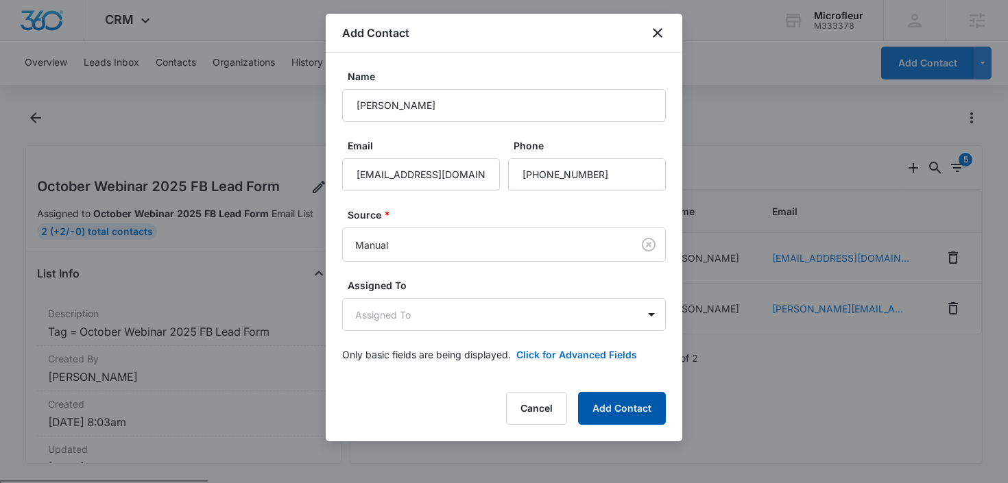
click at [614, 411] on button "Add Contact" at bounding box center [622, 408] width 88 height 33
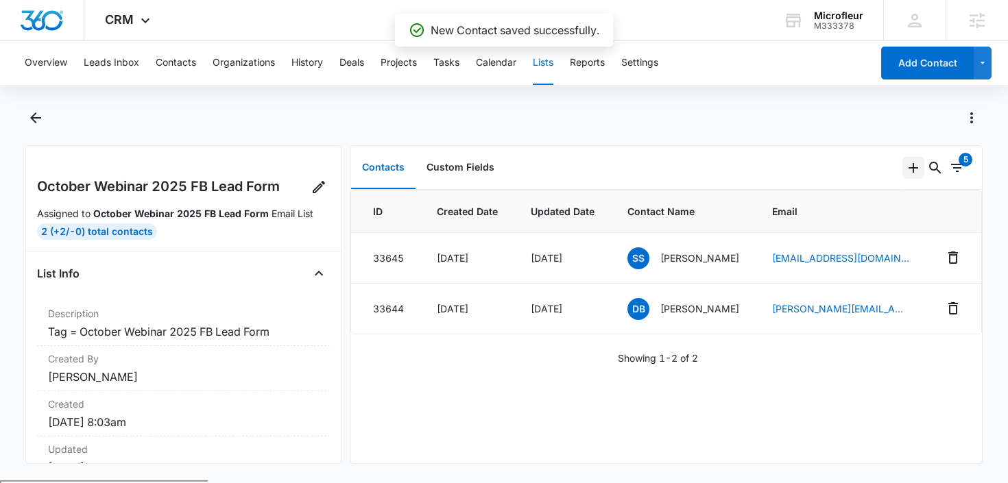
click at [913, 171] on icon "Add" at bounding box center [913, 168] width 10 height 10
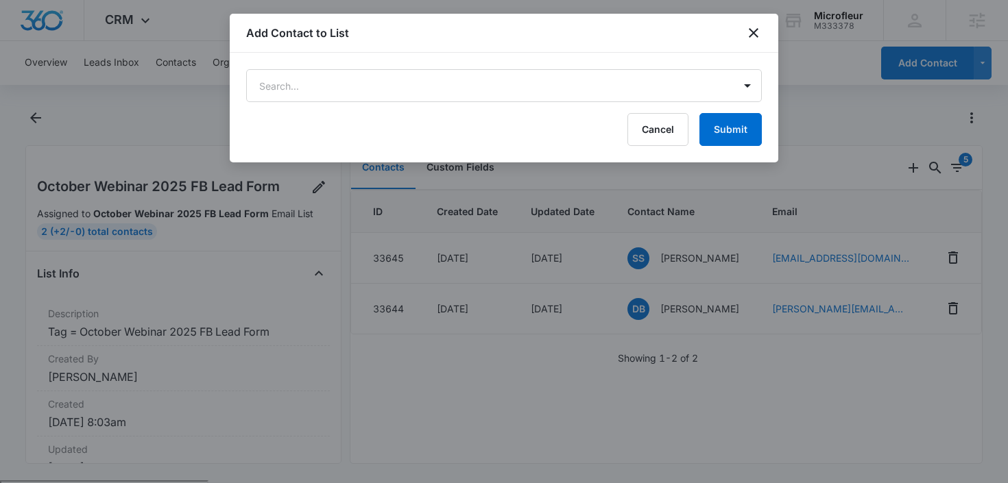
click at [583, 103] on form "Search... Cancel Submit" at bounding box center [504, 107] width 516 height 77
click at [583, 93] on body "CRM Apps Reputation Forms CRM Email Social POS Content Ads Intelligence Files B…" at bounding box center [504, 295] width 1008 height 590
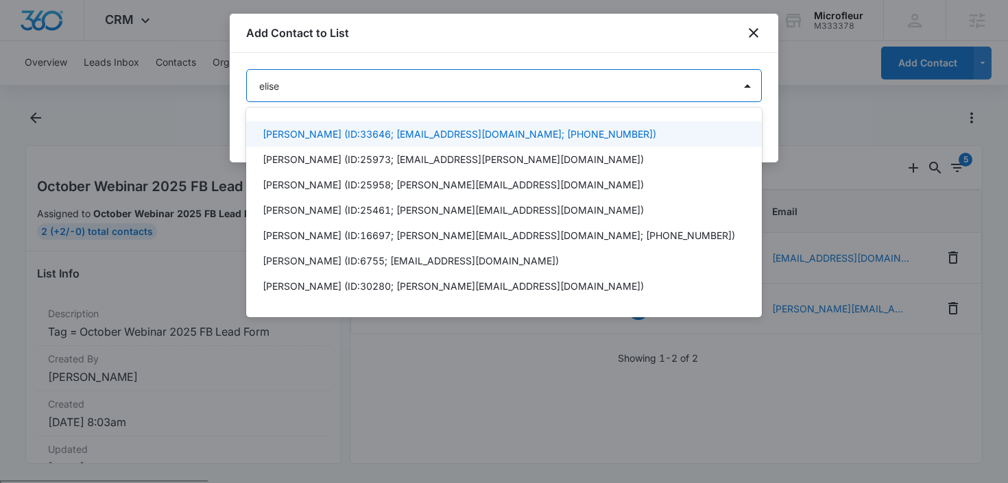
type input "elise"
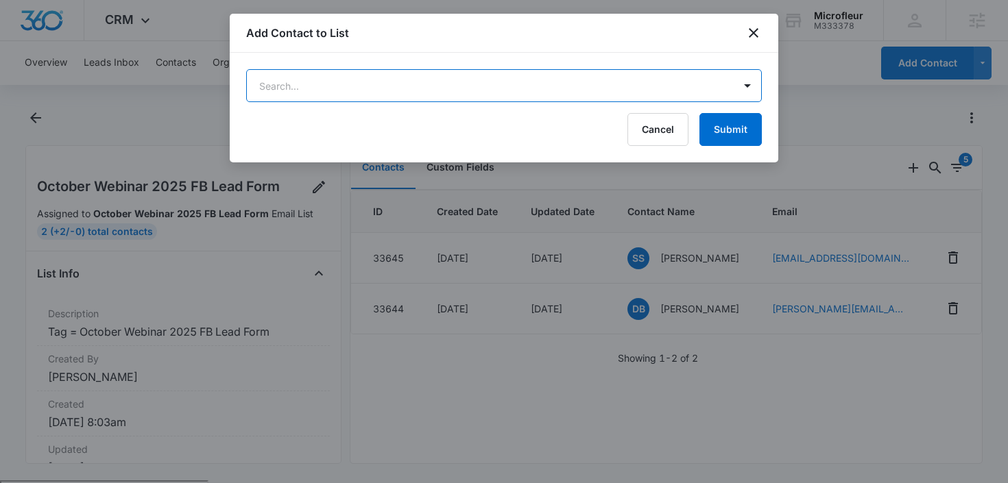
click at [398, 81] on body "CRM Apps Reputation Forms CRM Email Social POS Content Ads Intelligence Files B…" at bounding box center [504, 295] width 1008 height 590
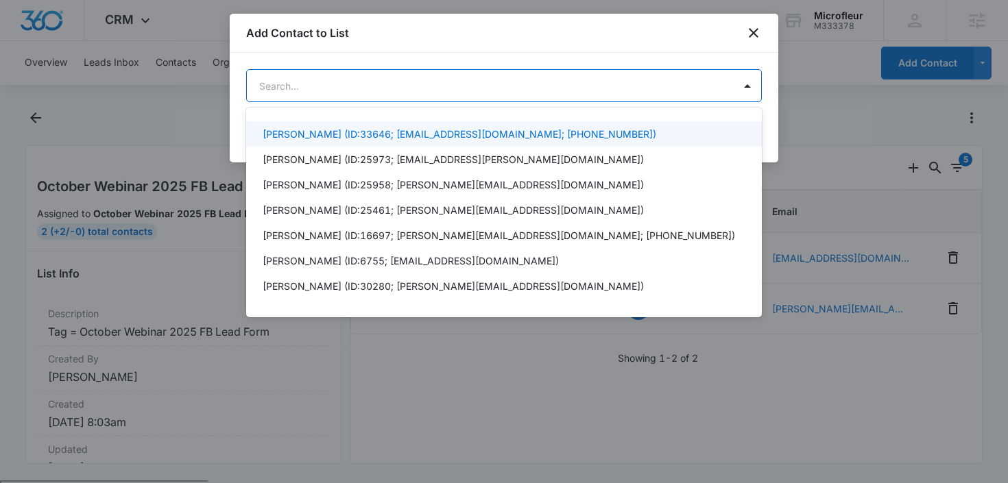
click at [393, 130] on p "Elise (ID:33646; eliserenee1@gmail.com; (770) 789-2802)" at bounding box center [460, 134] width 394 height 14
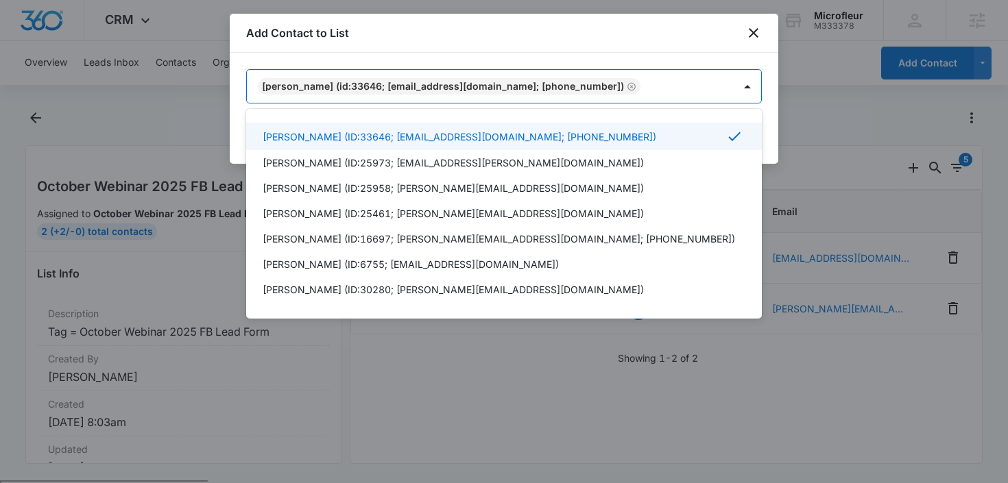
click at [623, 49] on div at bounding box center [504, 241] width 1008 height 483
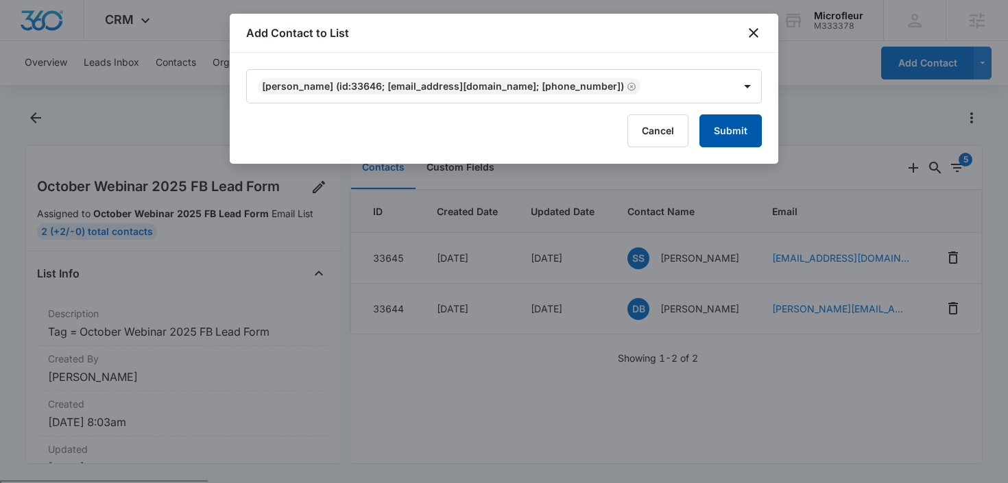
click at [726, 125] on button "Submit" at bounding box center [730, 130] width 62 height 33
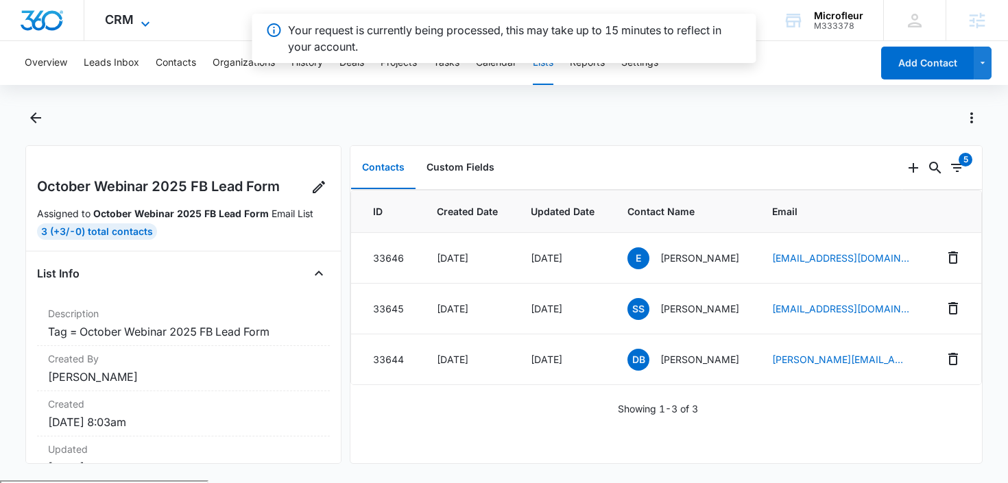
click at [128, 21] on span "CRM" at bounding box center [119, 19] width 29 height 14
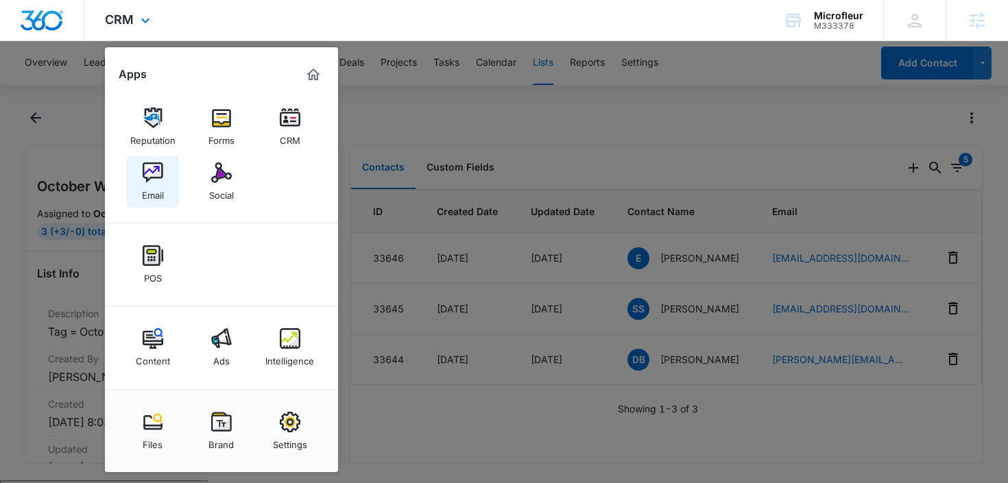
click at [155, 182] on img at bounding box center [153, 172] width 21 height 21
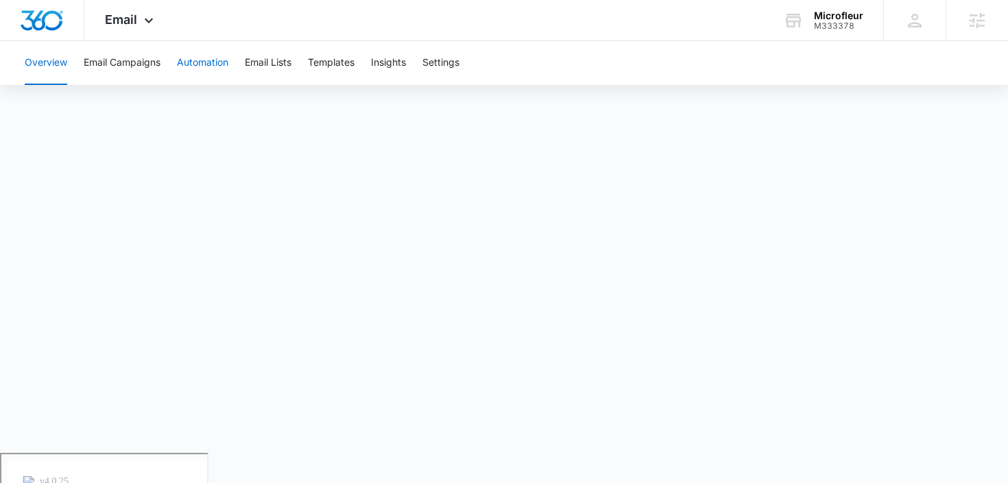
click at [193, 62] on button "Automation" at bounding box center [202, 63] width 51 height 44
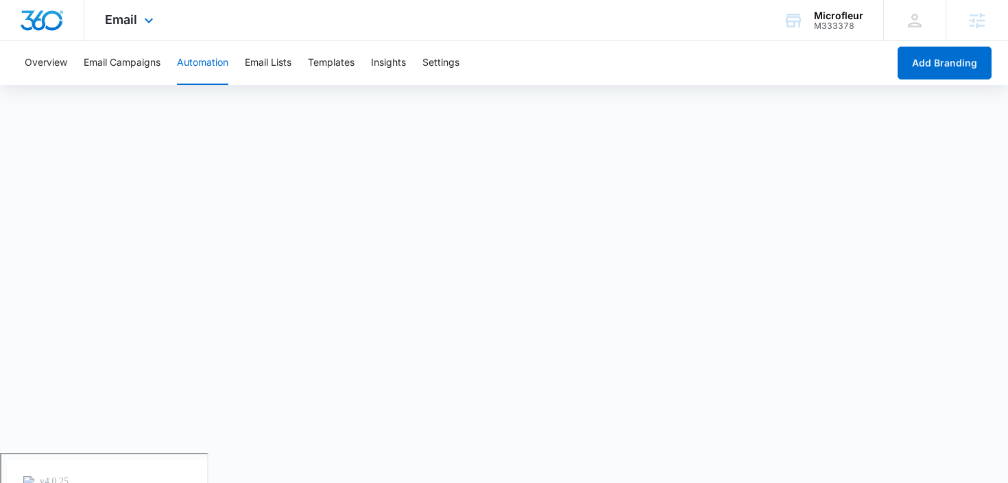
click at [145, 29] on div "Email Apps Reputation Forms CRM Email Social POS Content Ads Intelligence Files…" at bounding box center [130, 20] width 93 height 40
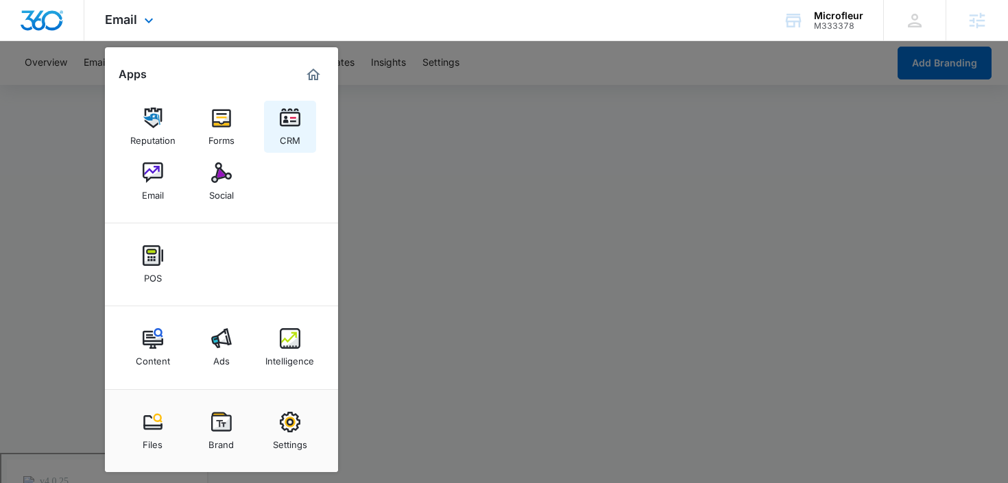
click at [277, 132] on link "CRM" at bounding box center [290, 127] width 52 height 52
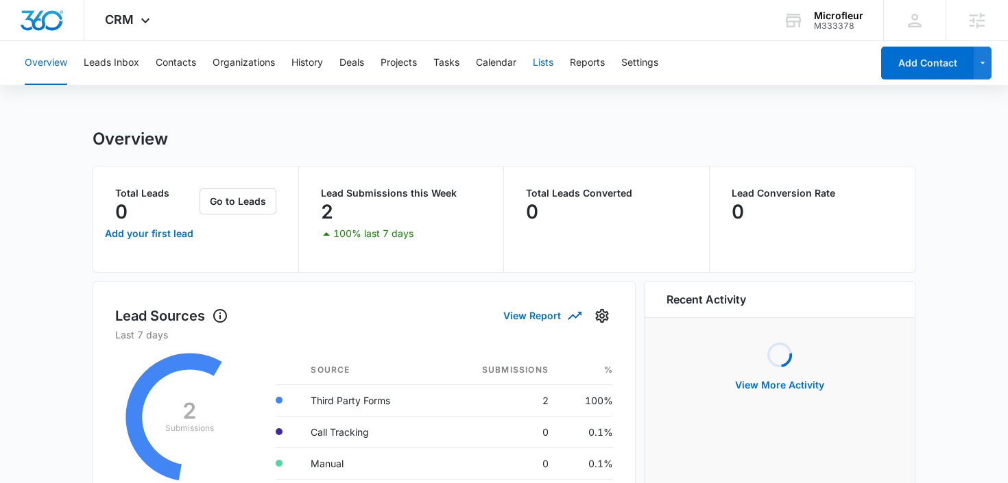
click at [548, 60] on button "Lists" at bounding box center [543, 63] width 21 height 44
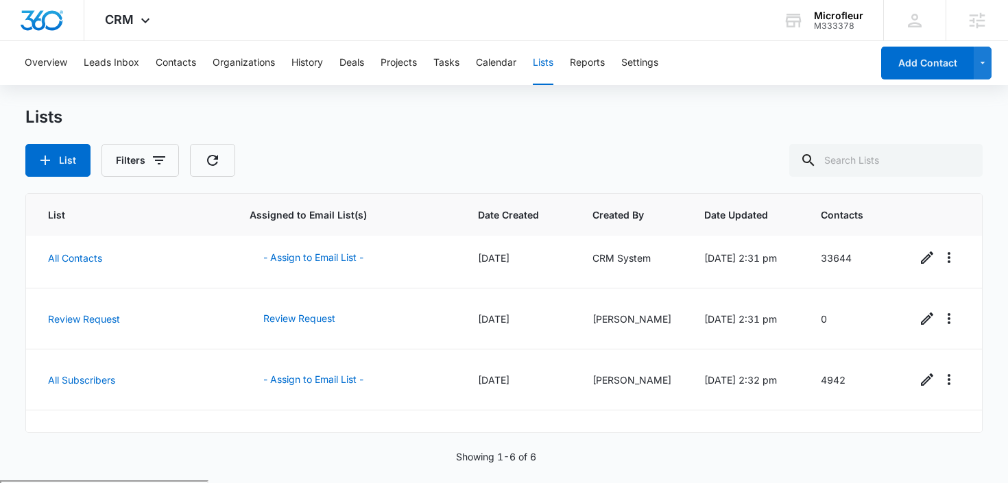
scroll to position [169, 0]
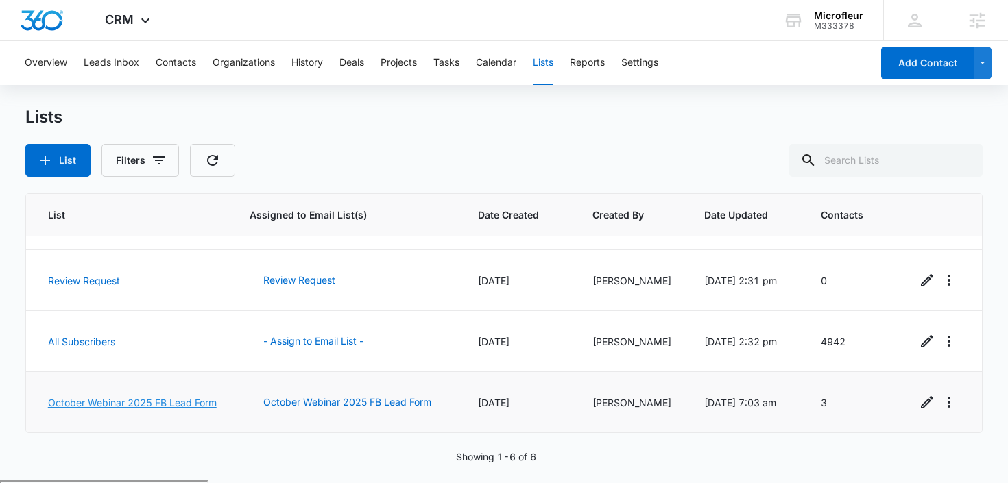
click at [129, 397] on link "October Webinar 2025 FB Lead Form" at bounding box center [132, 403] width 169 height 12
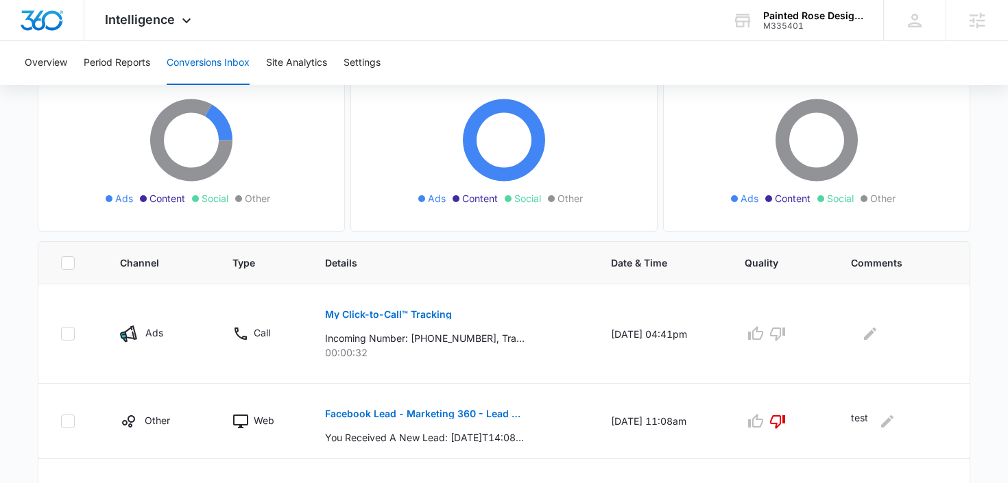
scroll to position [208, 0]
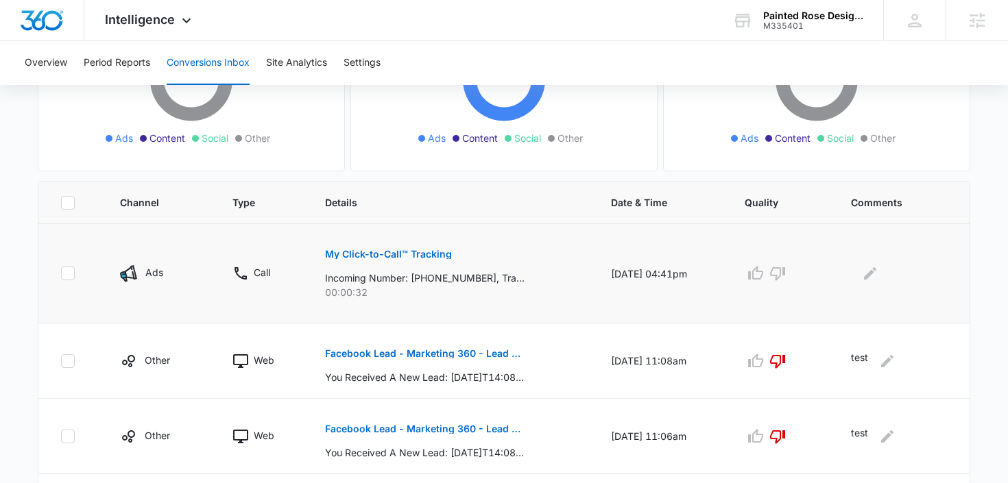
click at [407, 251] on p "My Click-to-Call™ Tracking" at bounding box center [388, 255] width 127 height 10
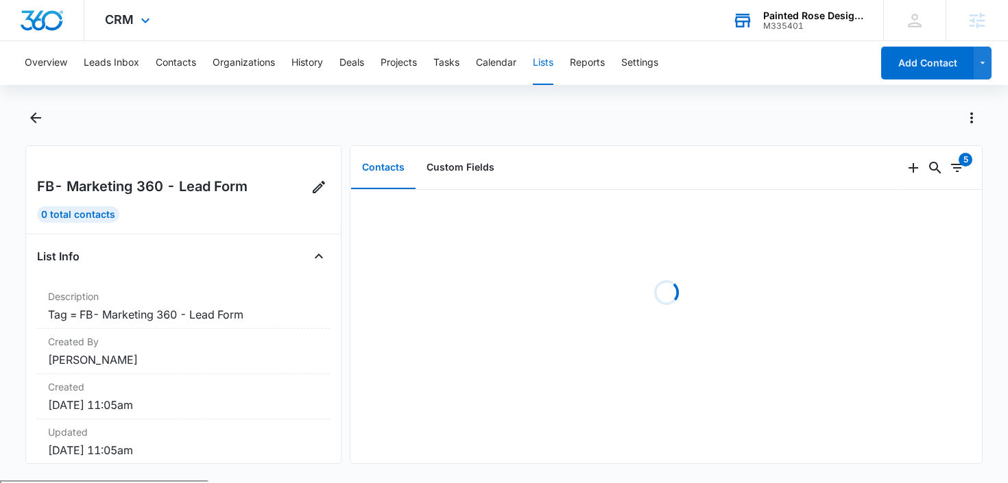
click at [809, 24] on div "M335401" at bounding box center [813, 26] width 100 height 10
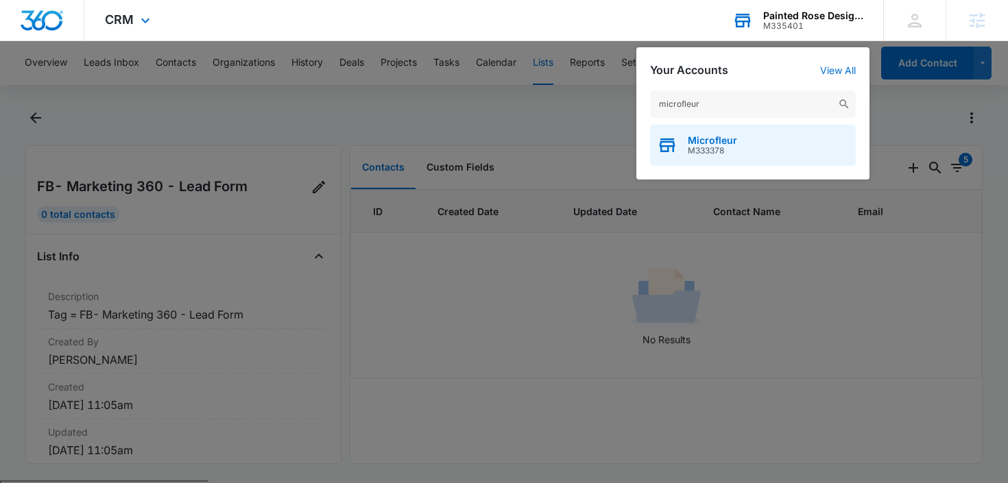
type input "microfleur"
click at [708, 145] on span "Microfleur" at bounding box center [712, 140] width 49 height 11
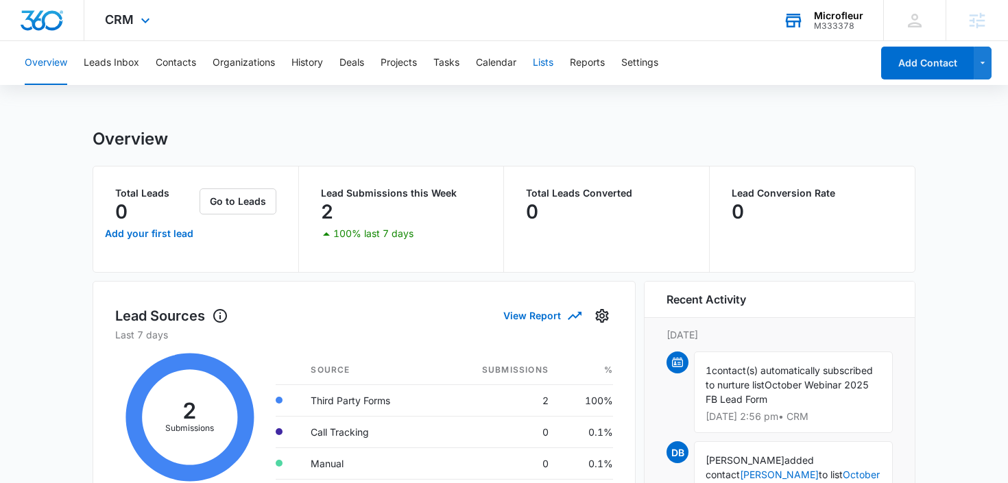
click at [553, 64] on button "Lists" at bounding box center [543, 63] width 21 height 44
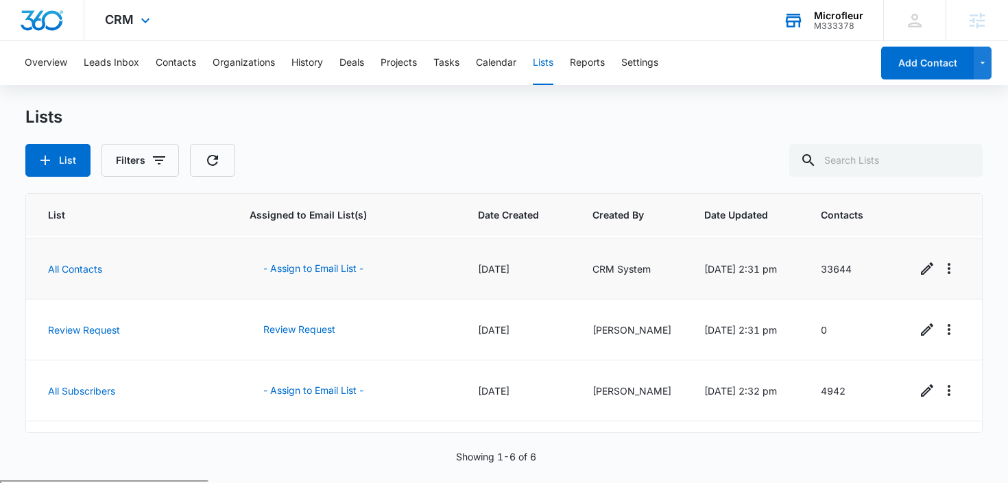
scroll to position [169, 0]
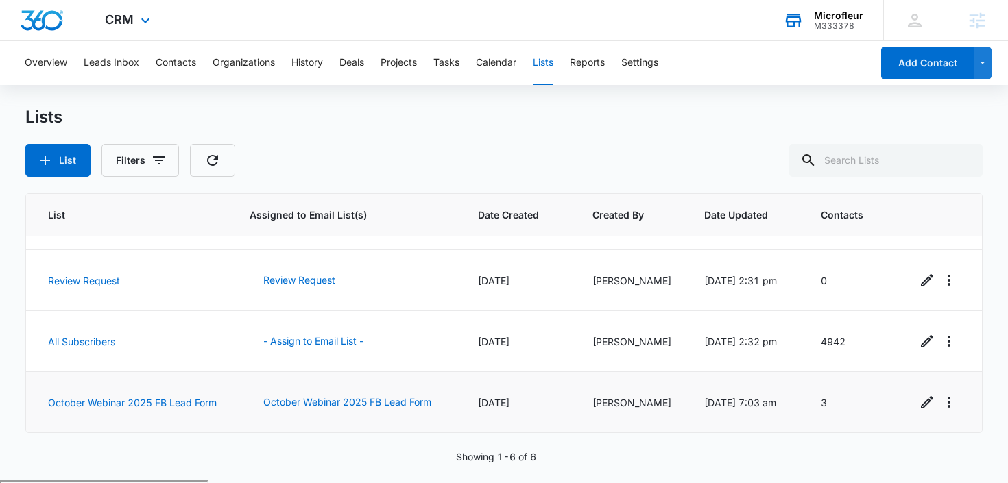
click at [63, 402] on td "October Webinar 2025 FB Lead Form" at bounding box center [129, 402] width 207 height 61
click at [61, 409] on link "October Webinar 2025 FB Lead Form" at bounding box center [132, 403] width 169 height 12
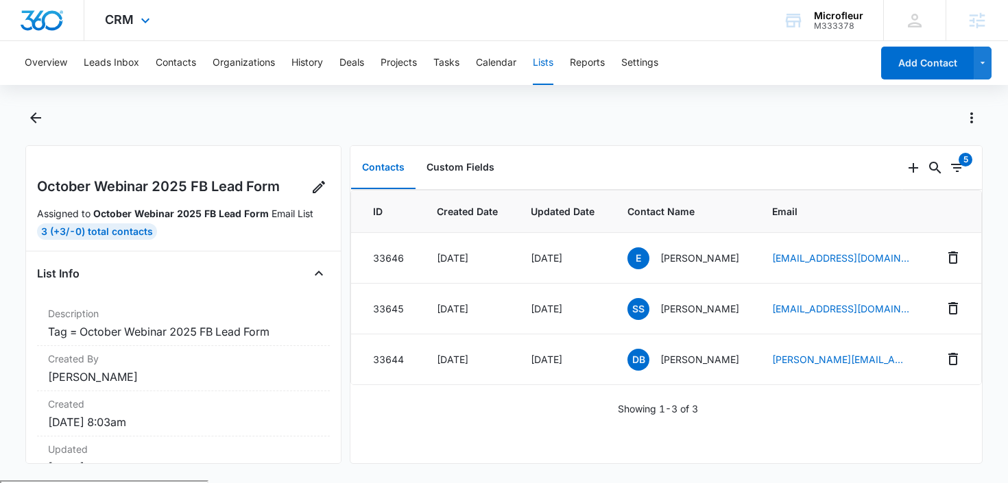
click at [118, 12] on div "CRM Apps Reputation Forms CRM Email Social POS Content Ads Intelligence Files B…" at bounding box center [129, 20] width 90 height 40
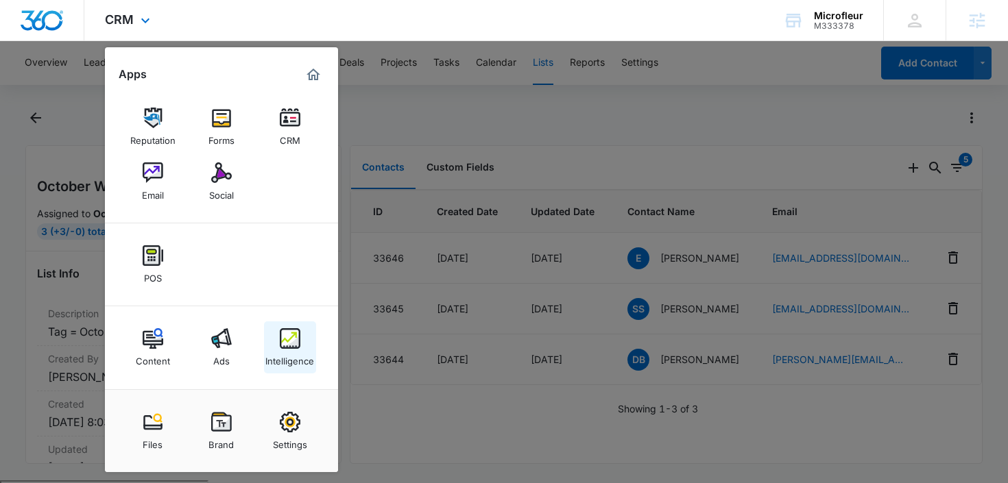
click at [278, 331] on link "Intelligence" at bounding box center [290, 348] width 52 height 52
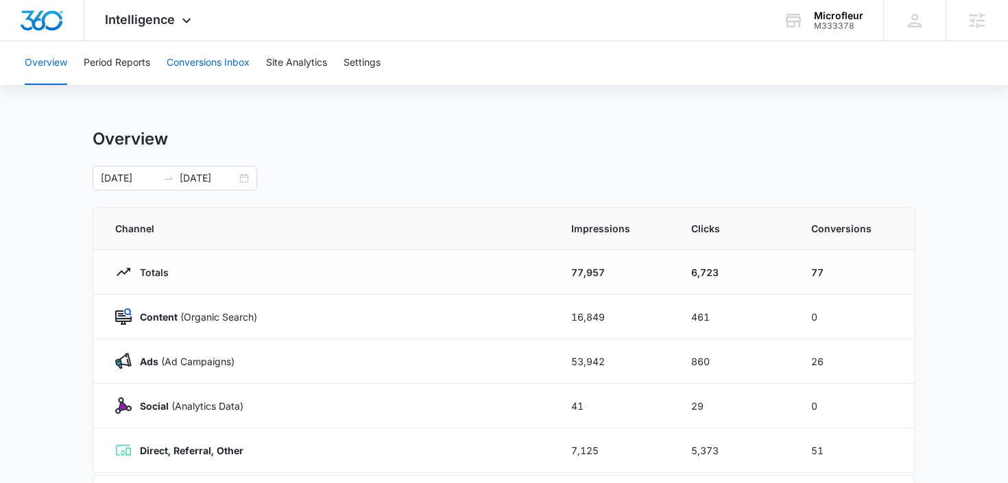
click at [223, 63] on button "Conversions Inbox" at bounding box center [208, 63] width 83 height 44
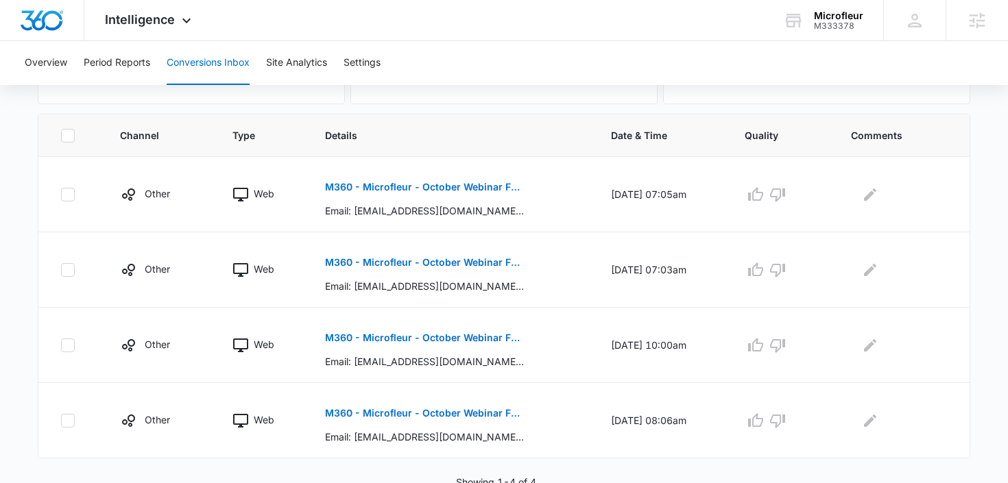
scroll to position [281, 0]
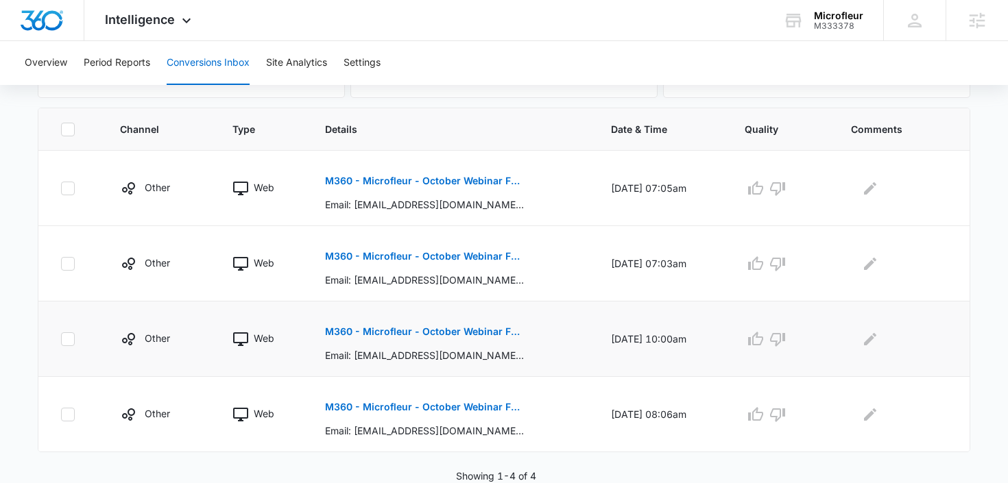
click at [468, 332] on p "M360 - Microfleur - October Webinar FB Leads" at bounding box center [424, 332] width 199 height 10
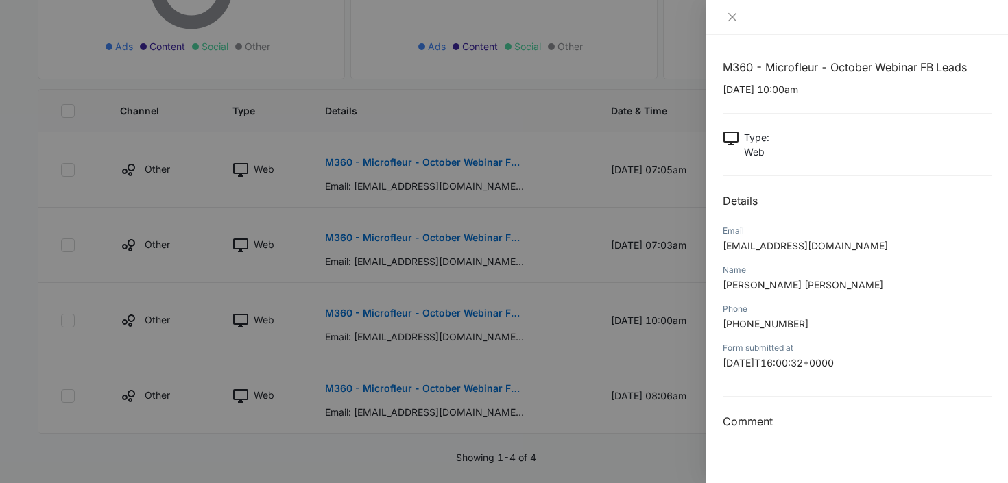
scroll to position [322, 0]
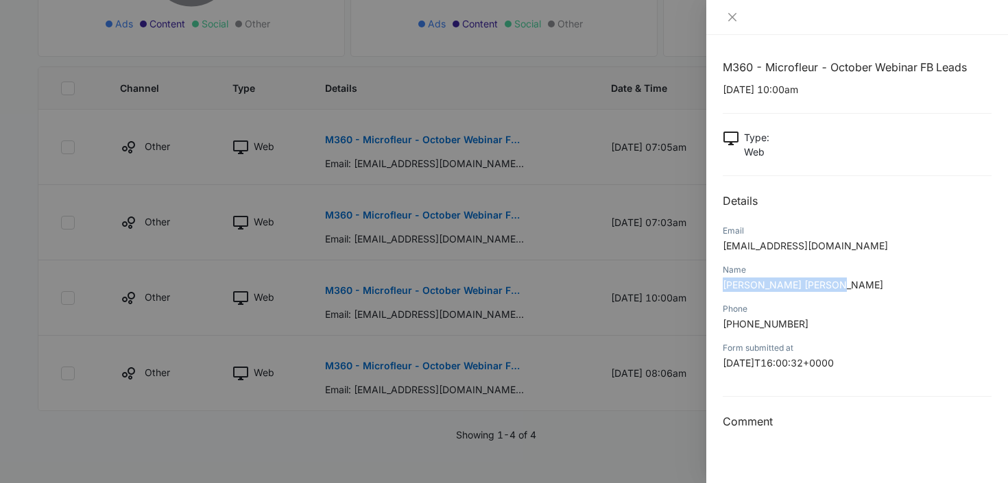
drag, startPoint x: 830, startPoint y: 286, endPoint x: 721, endPoint y: 286, distance: 108.3
click at [721, 286] on div "M360 - Microfleur - October Webinar FB Leads 09/30/2025 at 10:00am Type : Web D…" at bounding box center [857, 259] width 302 height 448
copy span "Mary E. Murphy Taylor"
drag, startPoint x: 841, startPoint y: 241, endPoint x: 721, endPoint y: 243, distance: 120.0
click at [720, 243] on div "M360 - Microfleur - October Webinar FB Leads 09/30/2025 at 10:00am Type : Web D…" at bounding box center [857, 259] width 302 height 448
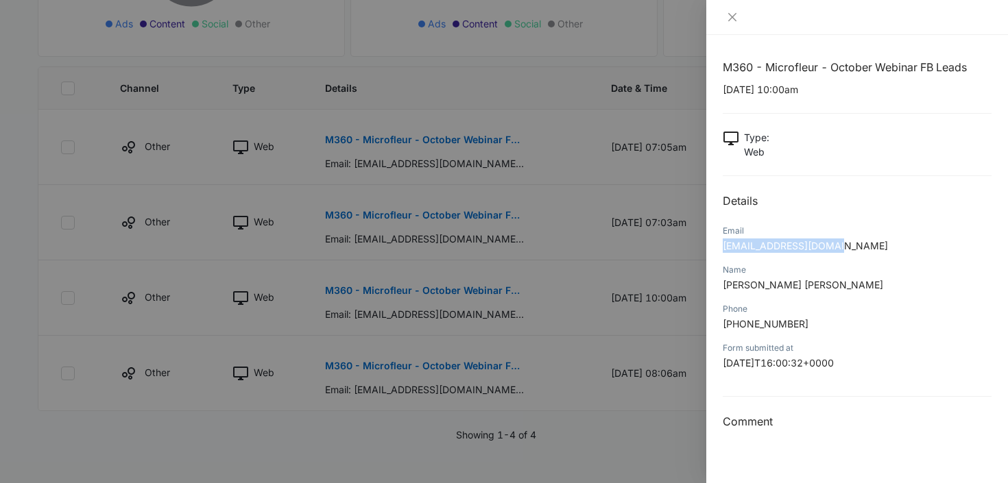
copy span "[EMAIL_ADDRESS][DOMAIN_NAME]"
drag, startPoint x: 799, startPoint y: 324, endPoint x: 727, endPoint y: 327, distance: 72.0
click at [727, 327] on p "+12033796354" at bounding box center [857, 324] width 269 height 14
copy span "12033796354"
click at [596, 402] on div at bounding box center [504, 241] width 1008 height 483
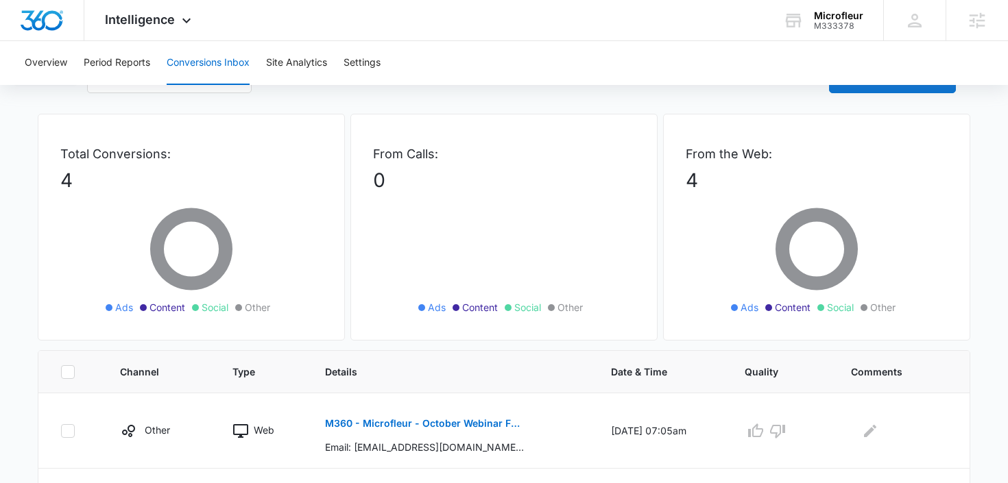
scroll to position [0, 0]
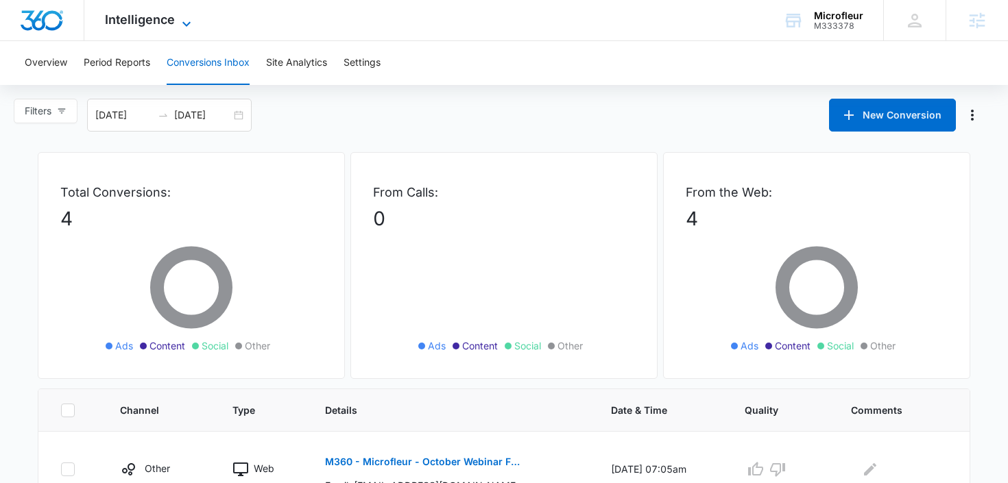
click at [180, 25] on icon at bounding box center [186, 24] width 16 height 16
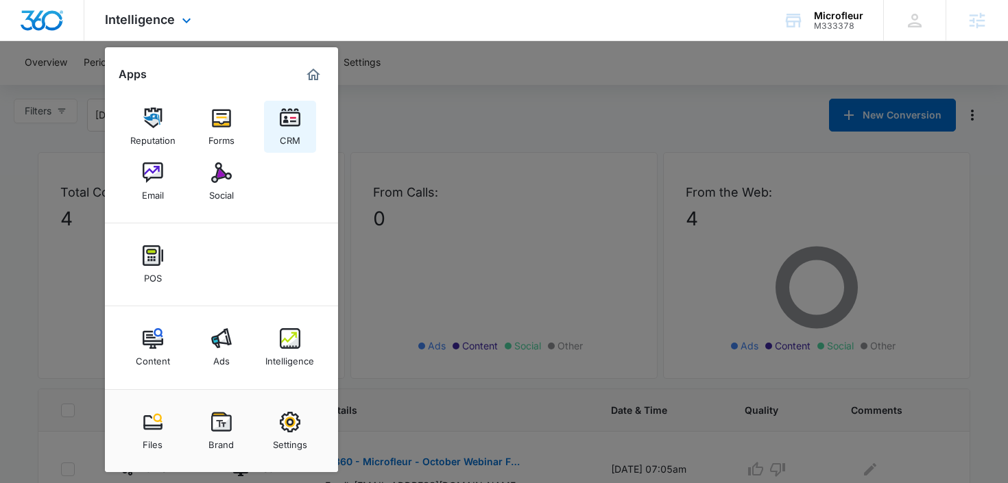
click at [285, 116] on img at bounding box center [290, 118] width 21 height 21
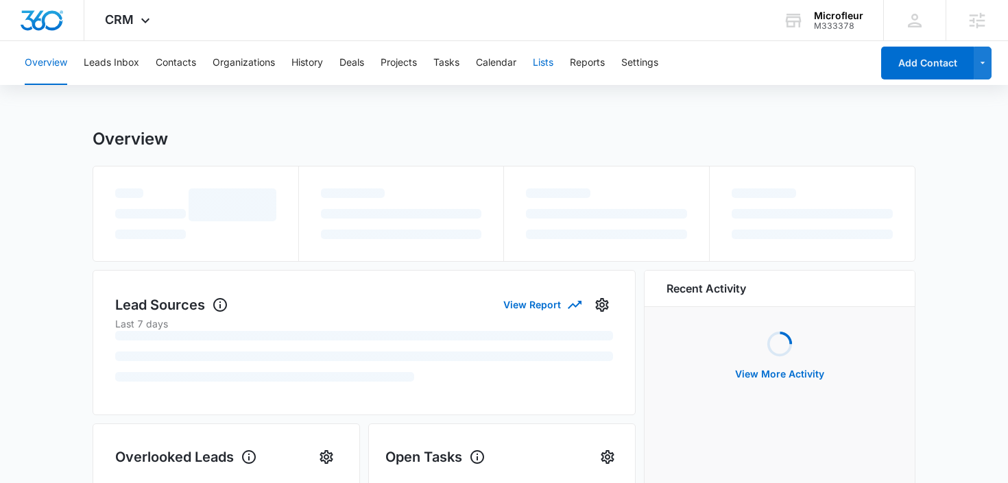
click at [552, 65] on button "Lists" at bounding box center [543, 63] width 21 height 44
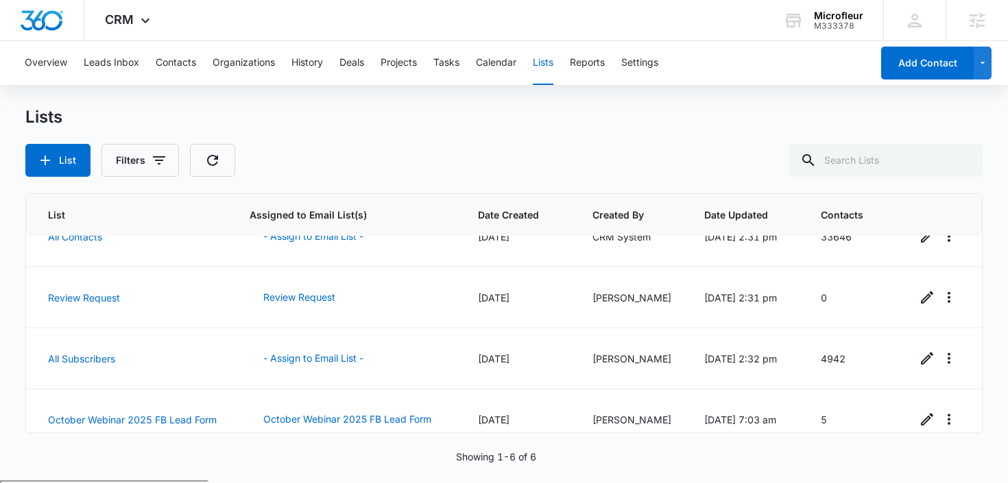
scroll to position [169, 0]
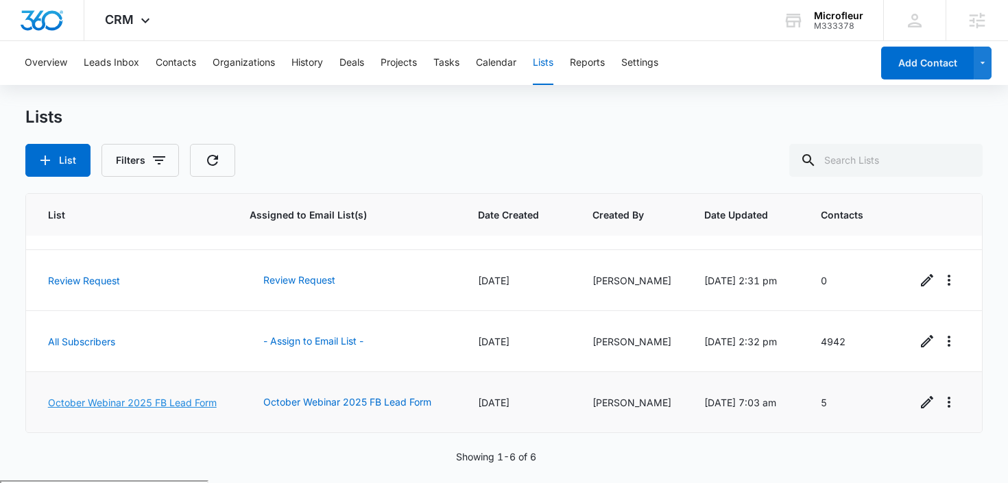
click at [110, 397] on link "October Webinar 2025 FB Lead Form" at bounding box center [132, 403] width 169 height 12
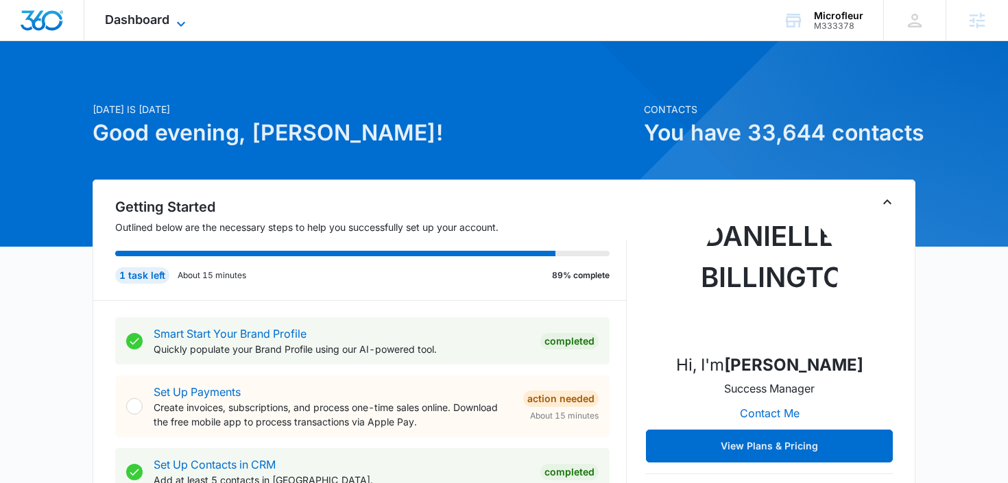
click at [168, 17] on span "Dashboard" at bounding box center [137, 19] width 64 height 14
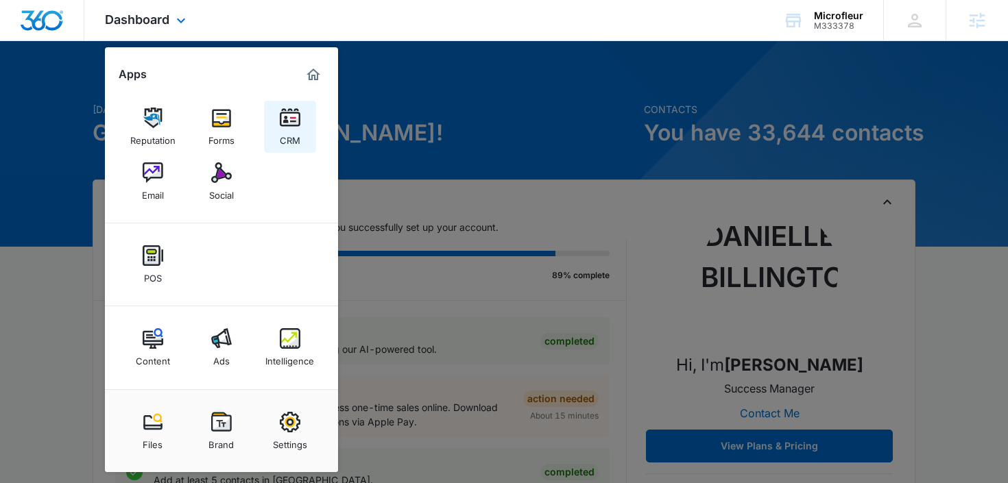
click at [300, 110] on link "CRM" at bounding box center [290, 127] width 52 height 52
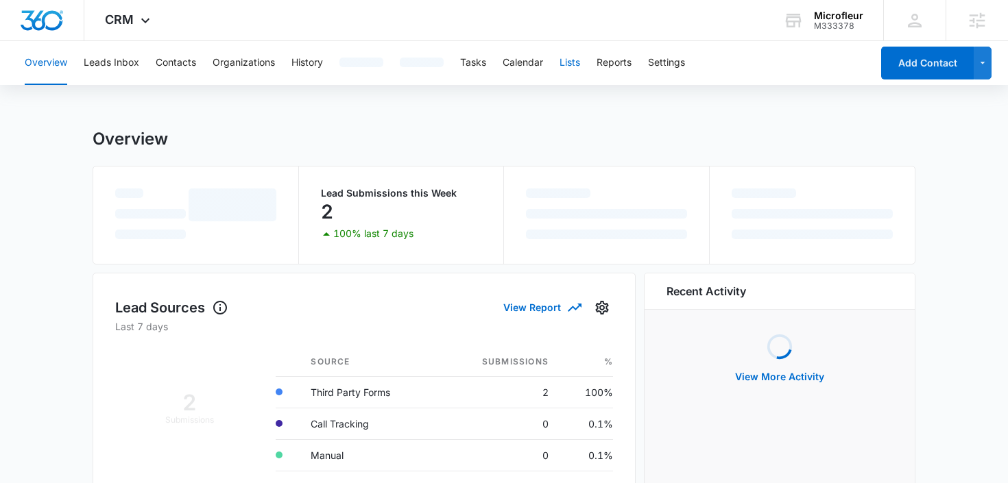
click at [578, 57] on button "Lists" at bounding box center [569, 63] width 21 height 44
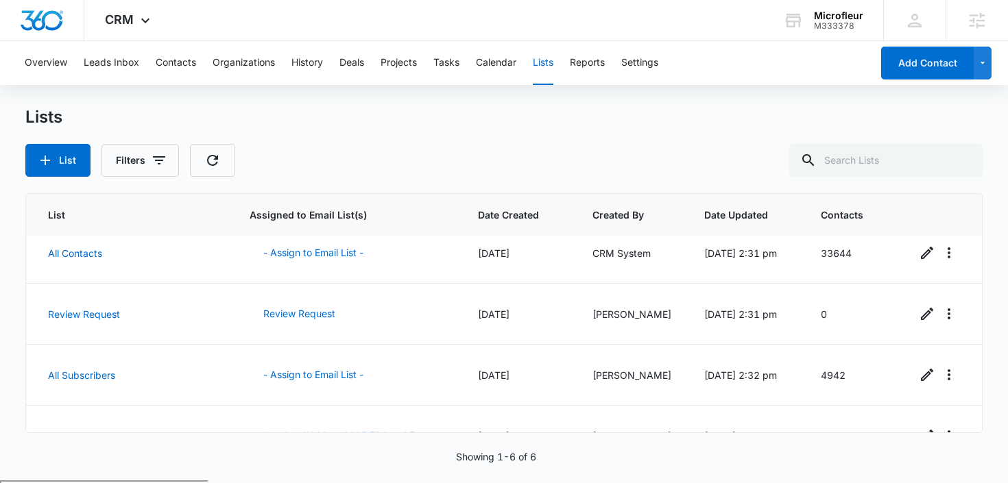
scroll to position [169, 0]
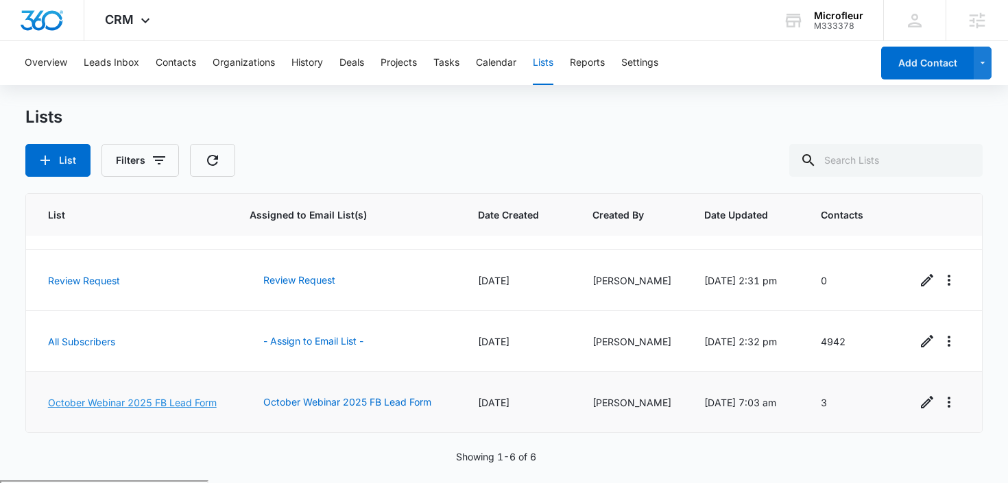
click at [104, 397] on link "October Webinar 2025 FB Lead Form" at bounding box center [132, 403] width 169 height 12
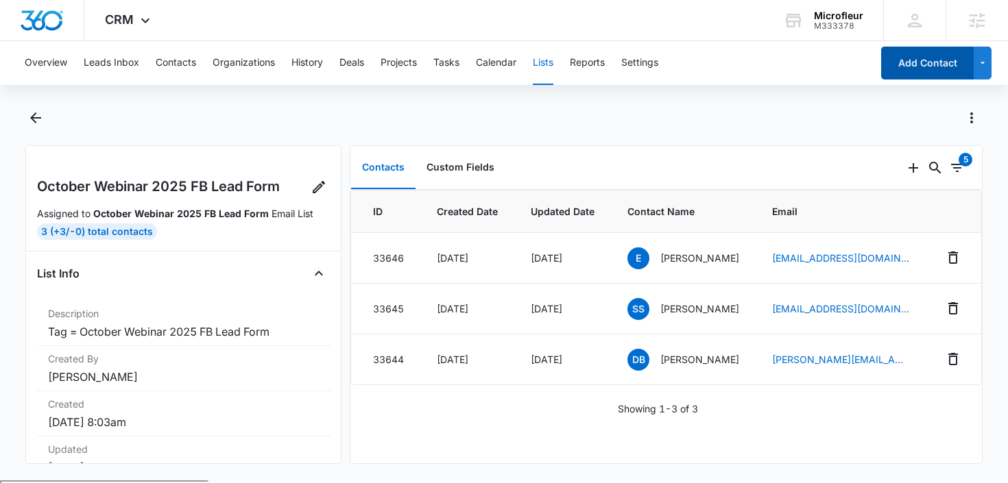
click at [891, 62] on button "Add Contact" at bounding box center [927, 63] width 93 height 33
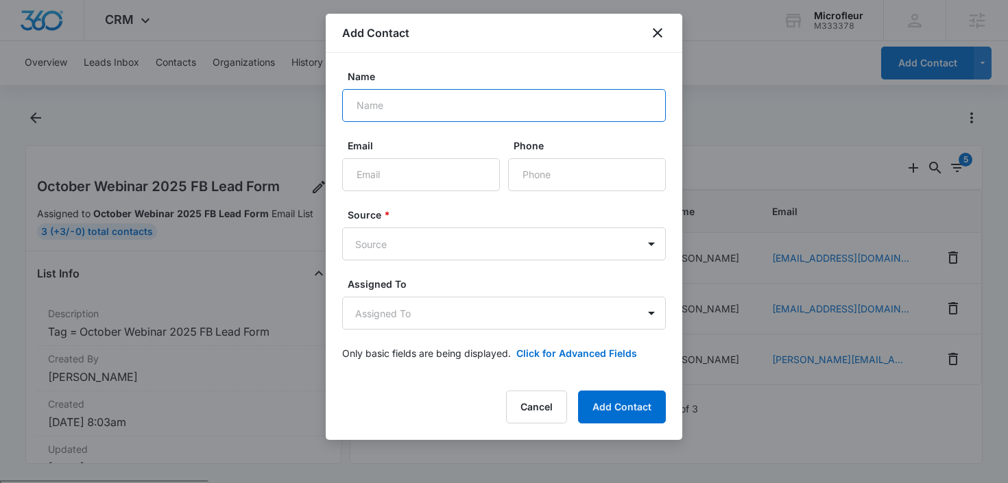
click at [407, 101] on input "Name" at bounding box center [504, 105] width 324 height 33
paste input "[PERSON_NAME] [PERSON_NAME]"
type input "[PERSON_NAME] [PERSON_NAME]"
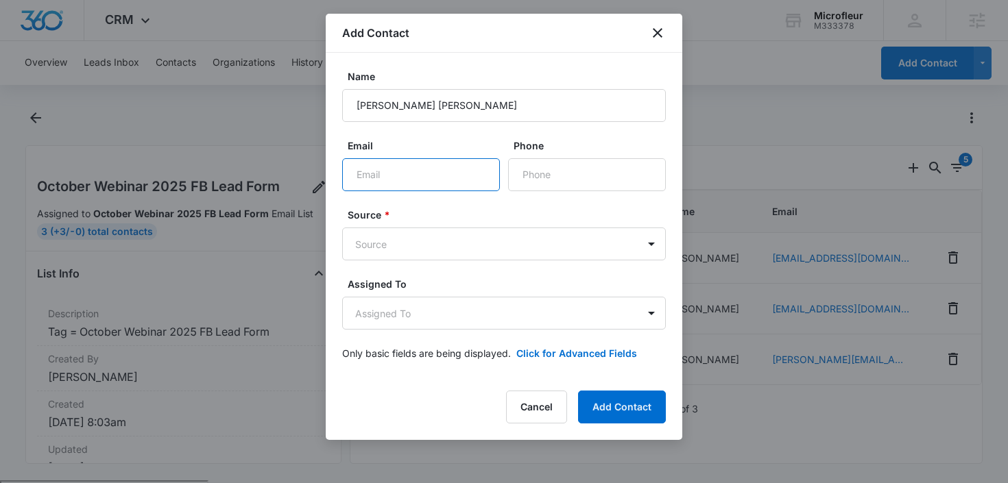
click at [473, 168] on input "Email" at bounding box center [421, 174] width 158 height 33
paste input "[EMAIL_ADDRESS][DOMAIN_NAME]"
type input "[EMAIL_ADDRESS][DOMAIN_NAME]"
click at [578, 170] on input "Phone" at bounding box center [587, 174] width 158 height 33
paste input "1 (203) 379-6354"
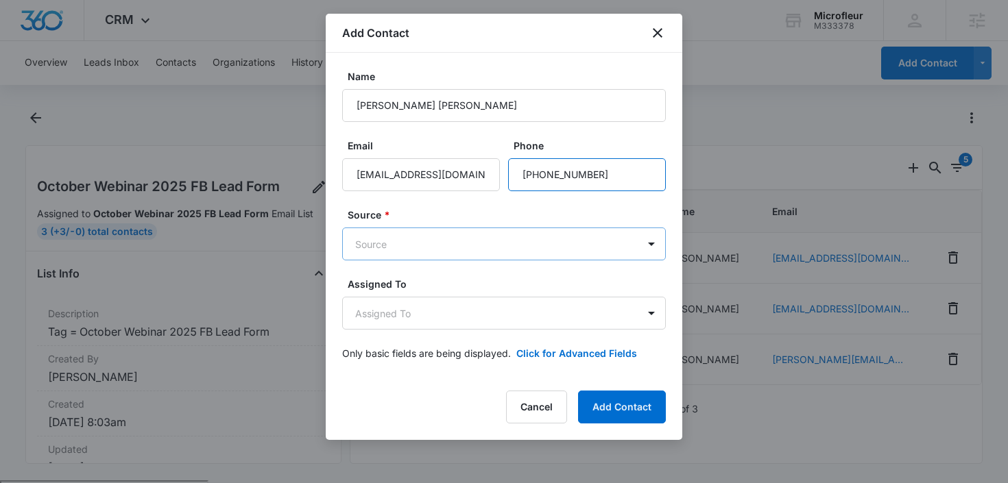
type input "1 (203) 379-6354"
click at [446, 243] on body "CRM Apps Reputation Forms CRM Email Social POS Content Ads Intelligence Files B…" at bounding box center [504, 295] width 1008 height 590
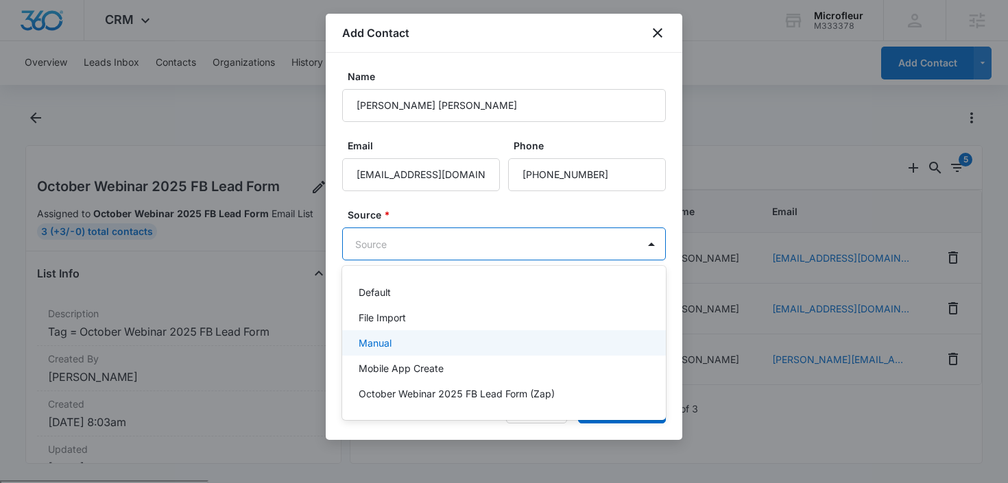
click at [413, 348] on div "Manual" at bounding box center [503, 343] width 288 height 14
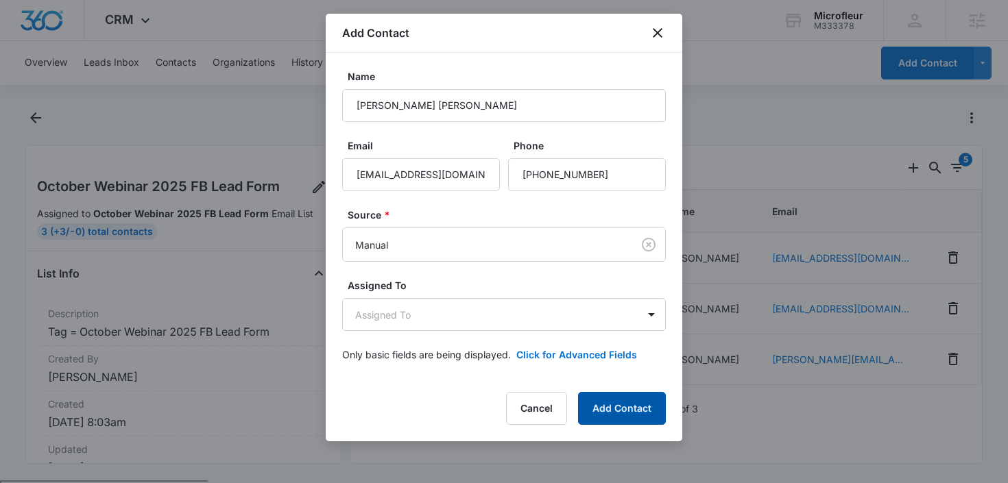
click at [637, 411] on button "Add Contact" at bounding box center [622, 408] width 88 height 33
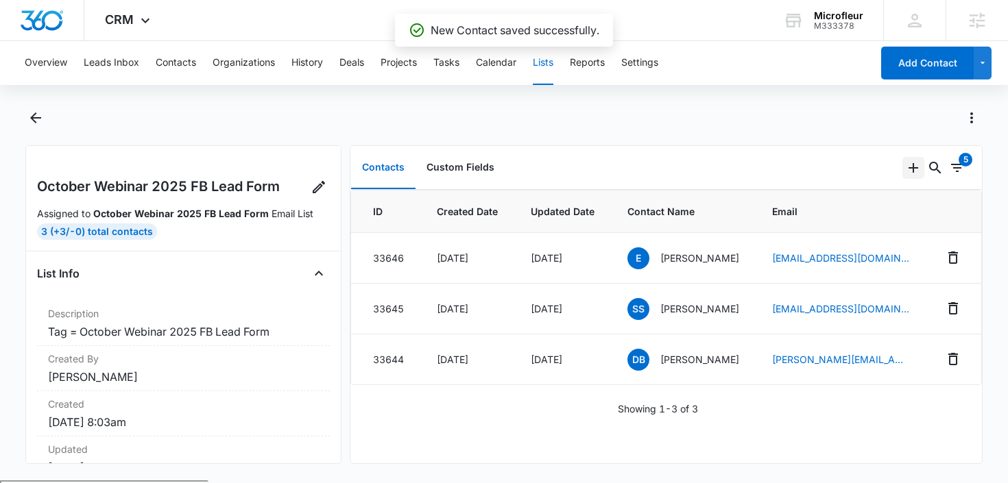
click at [914, 165] on icon "Add" at bounding box center [913, 168] width 16 height 16
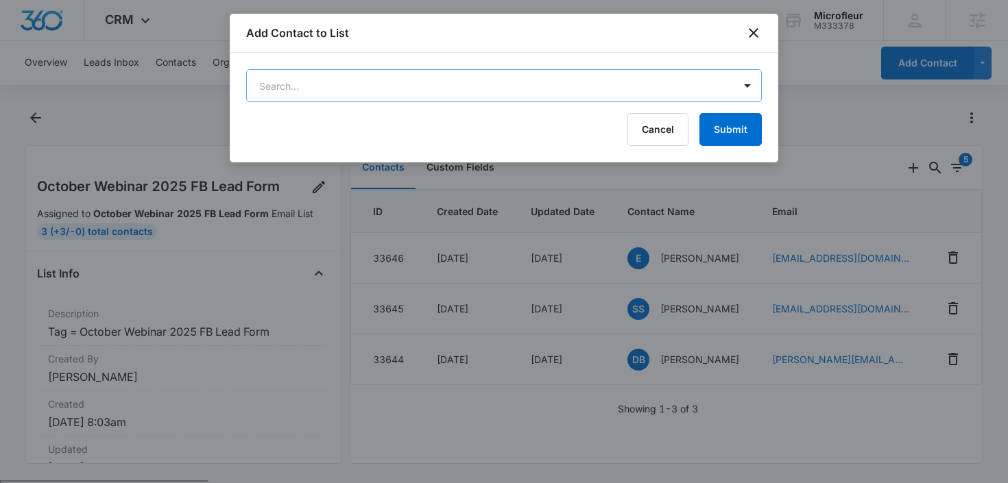
click at [625, 92] on body "CRM Apps Reputation Forms CRM Email Social POS Content Ads Intelligence Files B…" at bounding box center [504, 295] width 1008 height 590
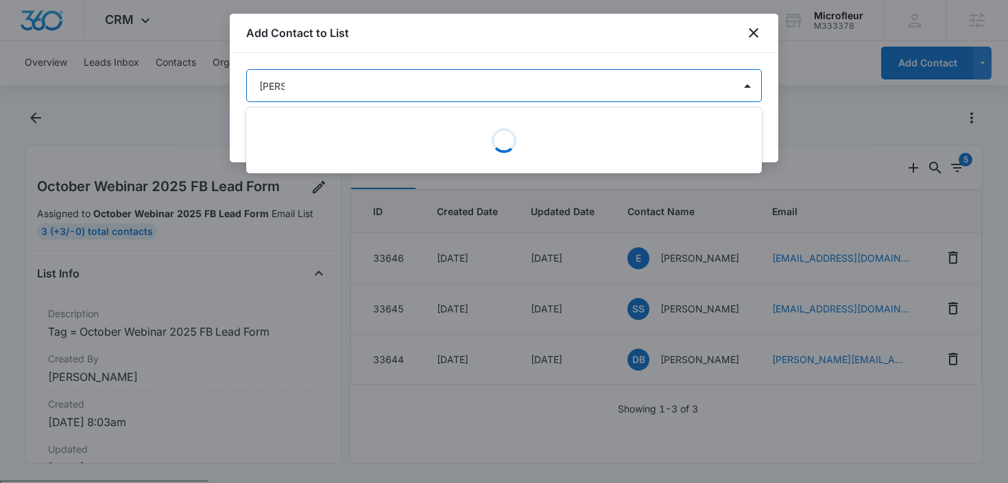
type input "mary e"
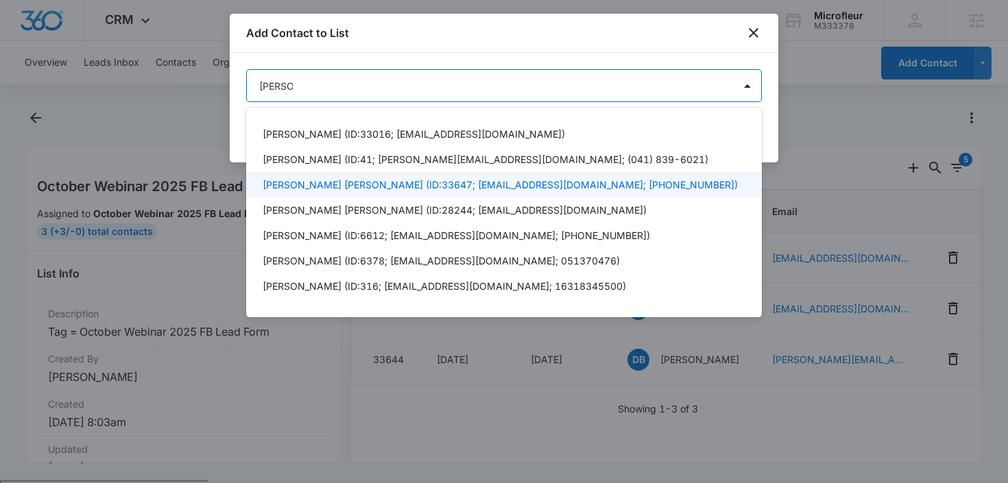
click at [496, 188] on p "Mary E. Murphy Taylor (ID:33647; medesignsct@gmail.com; (203) 379-6354)" at bounding box center [500, 185] width 475 height 14
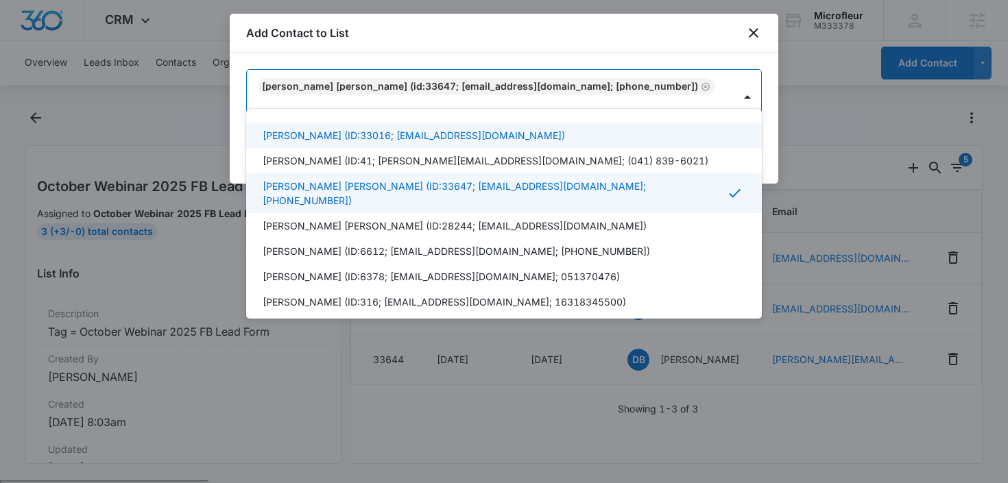
click at [686, 53] on div at bounding box center [504, 241] width 1008 height 483
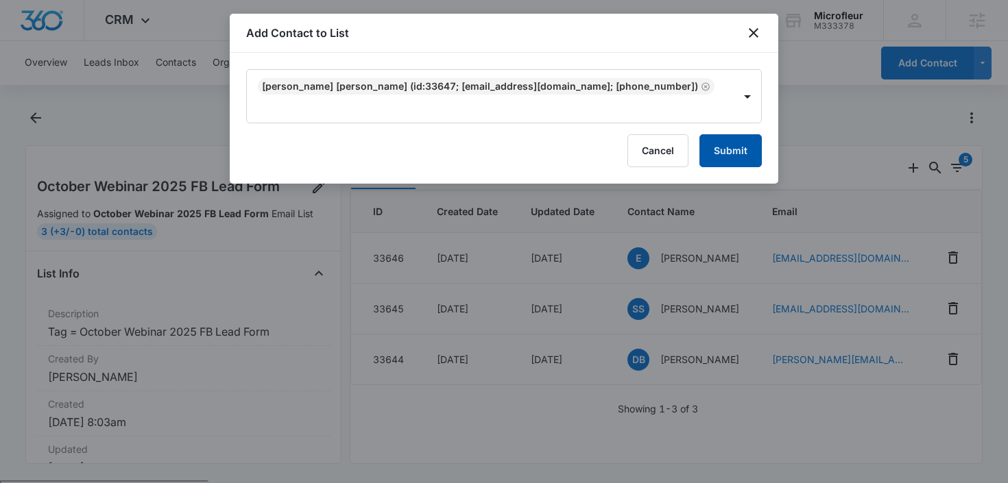
click at [718, 134] on button "Submit" at bounding box center [730, 150] width 62 height 33
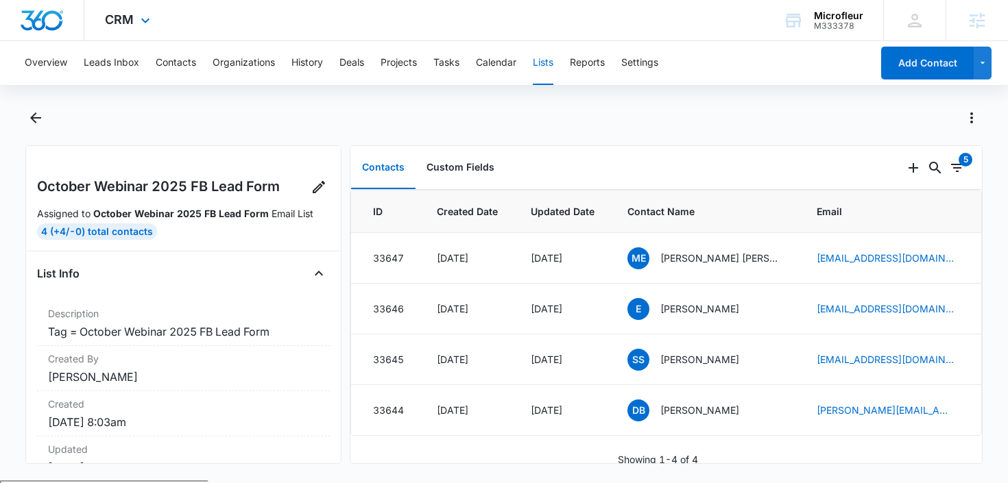
click at [132, 29] on div "CRM Apps Reputation Forms CRM Email Social POS Content Ads Intelligence Files B…" at bounding box center [129, 20] width 90 height 40
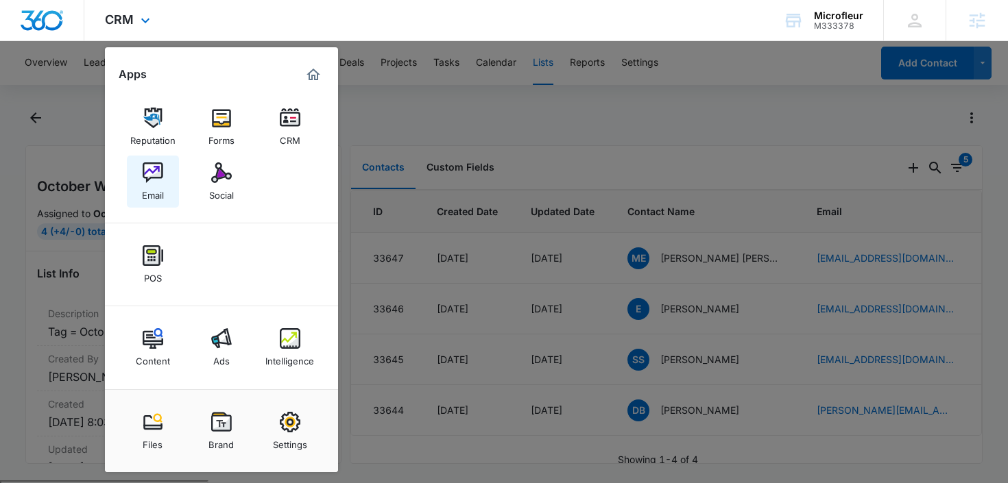
click at [158, 182] on img at bounding box center [153, 172] width 21 height 21
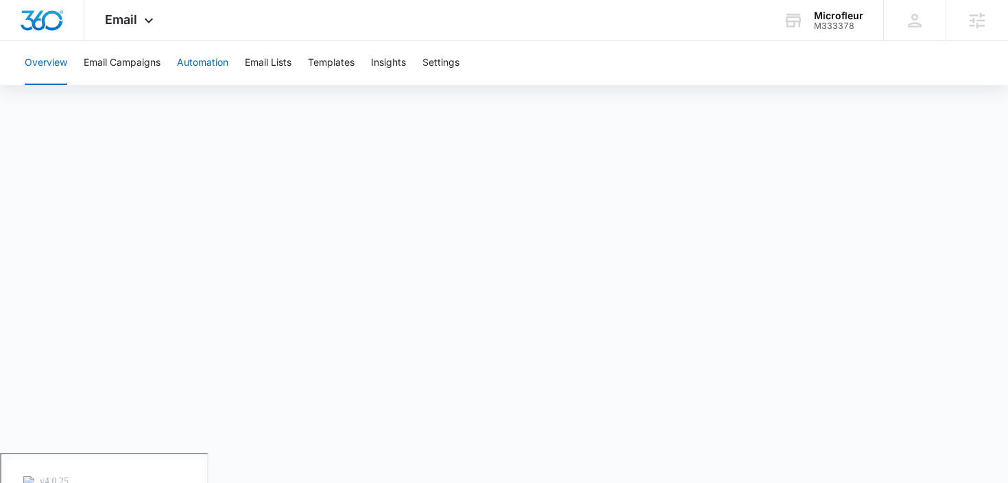
click at [212, 72] on button "Automation" at bounding box center [202, 63] width 51 height 44
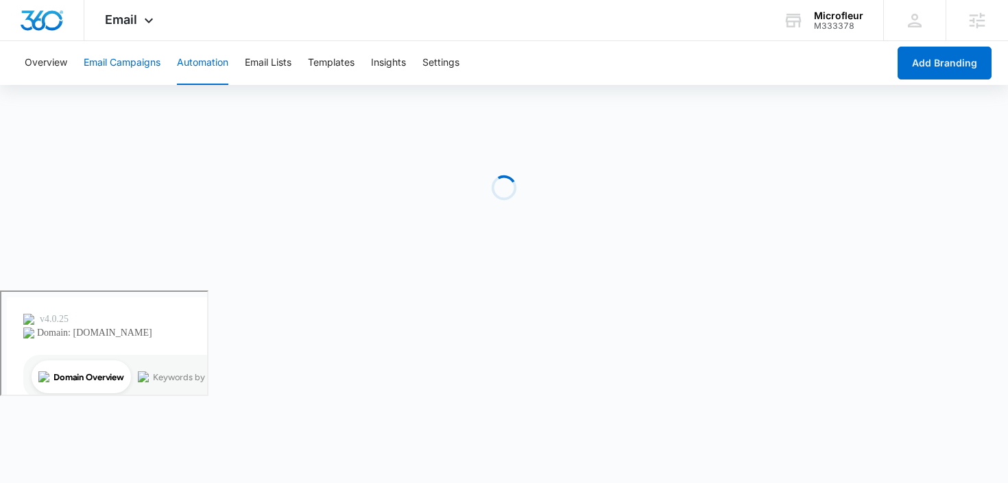
click at [133, 68] on button "Email Campaigns" at bounding box center [122, 63] width 77 height 44
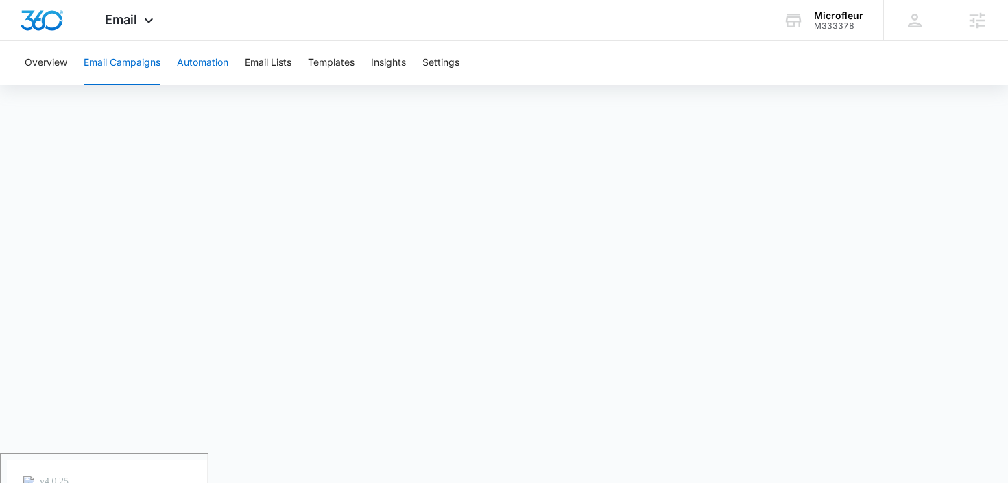
click at [206, 62] on button "Automation" at bounding box center [202, 63] width 51 height 44
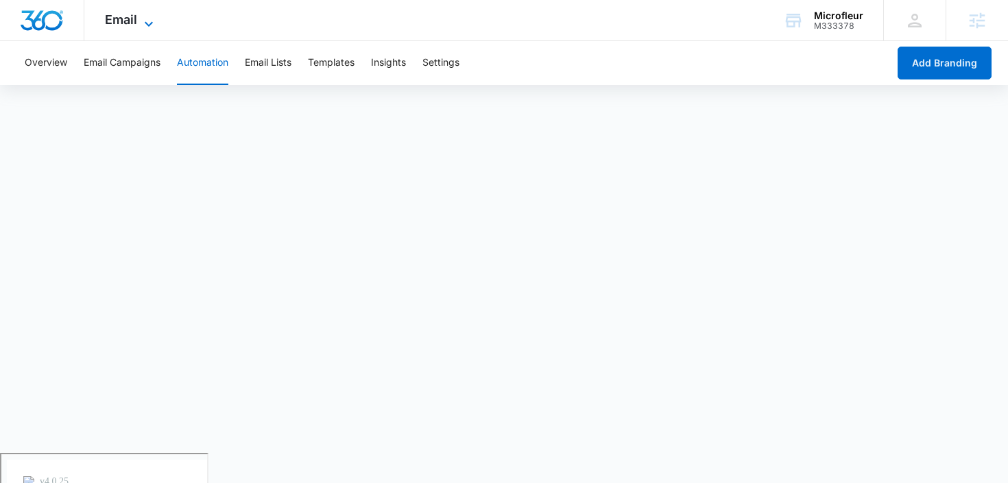
click at [136, 19] on span "Email" at bounding box center [121, 19] width 32 height 14
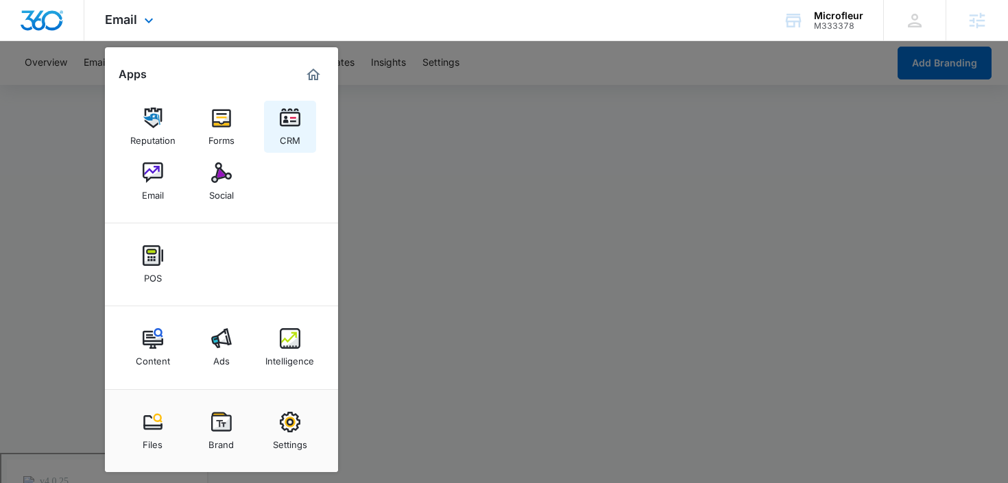
click at [285, 130] on div "CRM" at bounding box center [290, 137] width 21 height 18
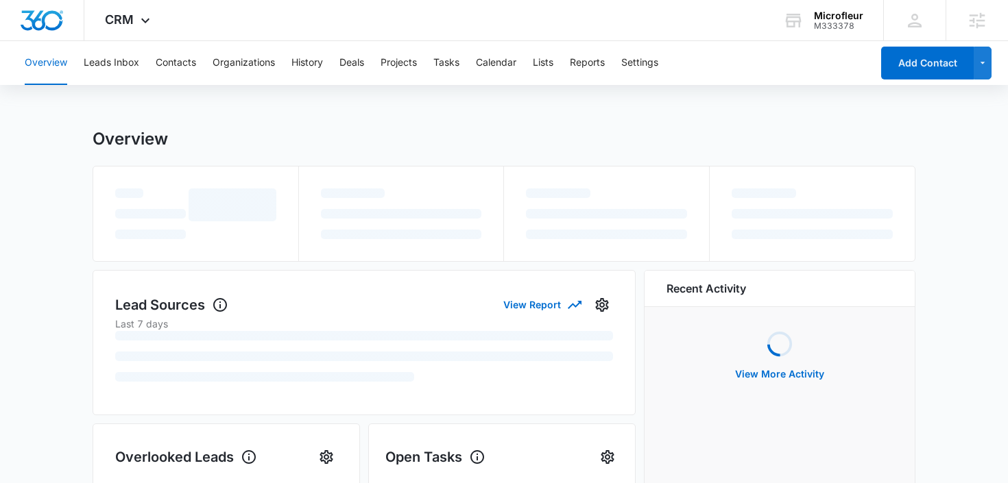
click at [561, 67] on div "Overview Leads Inbox Contacts Organizations History Deals Projects Tasks Calend…" at bounding box center [443, 63] width 855 height 44
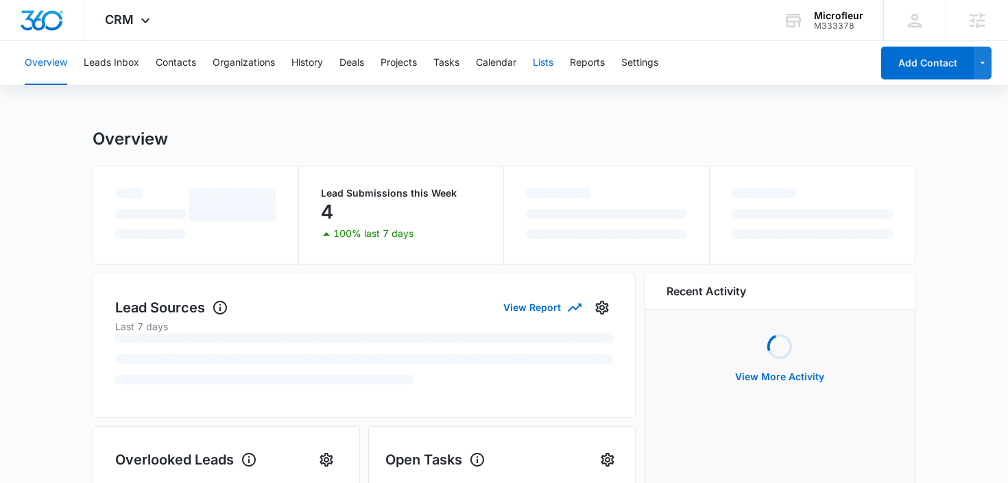
click at [540, 62] on button "Lists" at bounding box center [543, 63] width 21 height 44
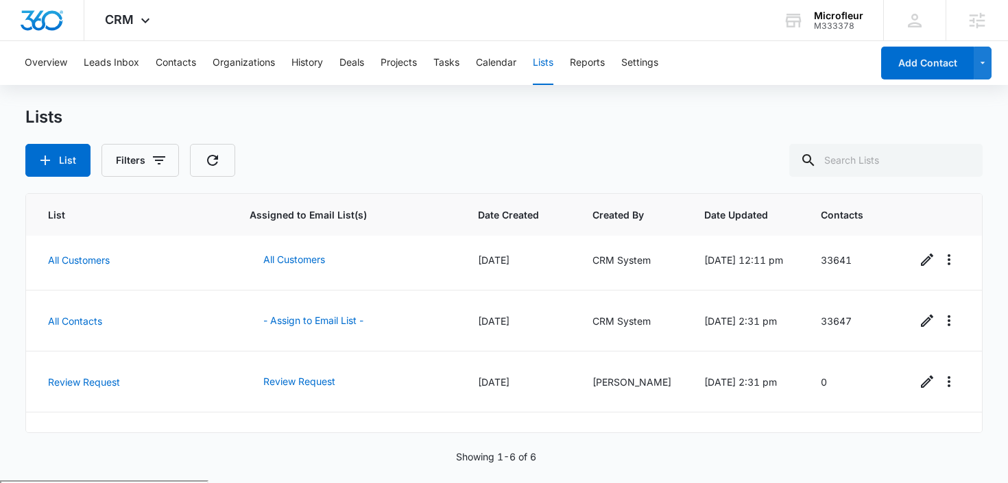
scroll to position [169, 0]
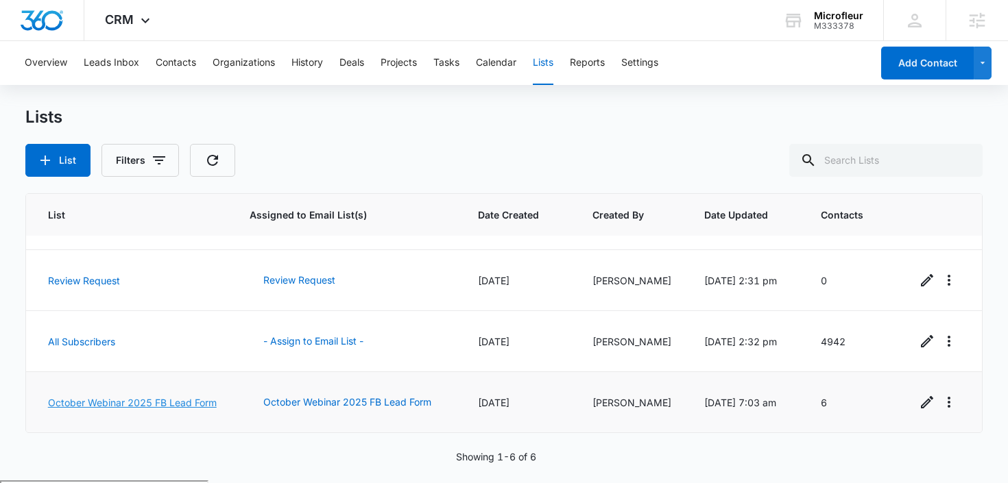
click at [130, 397] on link "October Webinar 2025 FB Lead Form" at bounding box center [132, 403] width 169 height 12
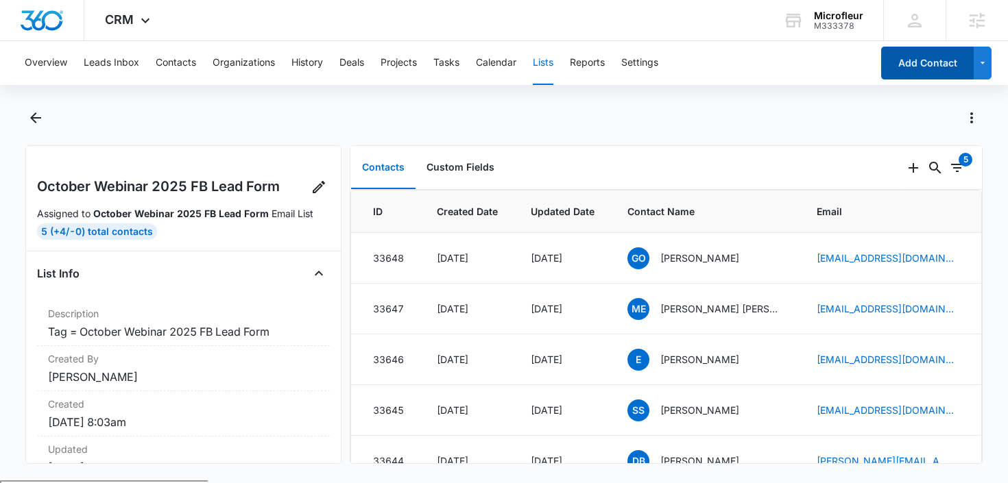
click at [912, 58] on button "Add Contact" at bounding box center [927, 63] width 93 height 33
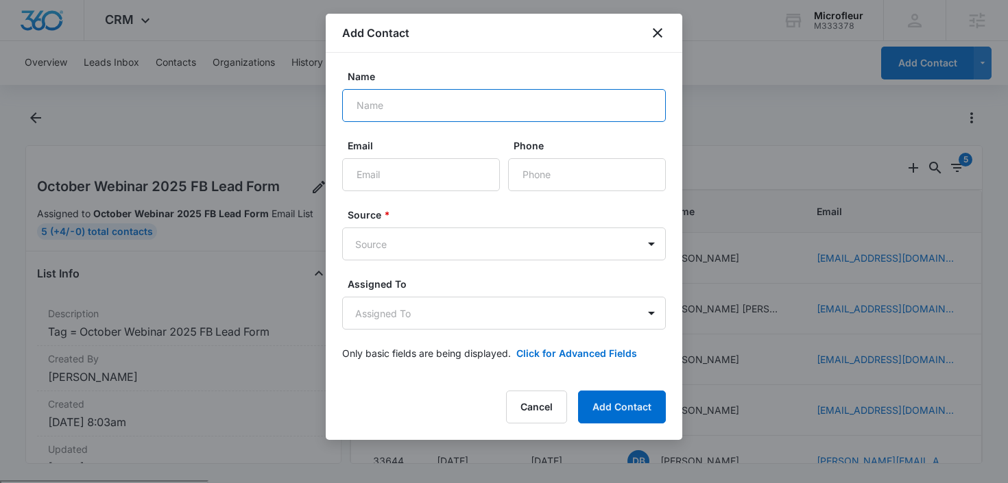
click at [401, 102] on input "Name" at bounding box center [504, 105] width 324 height 33
paste input "[PERSON_NAME]"
type input "[PERSON_NAME]"
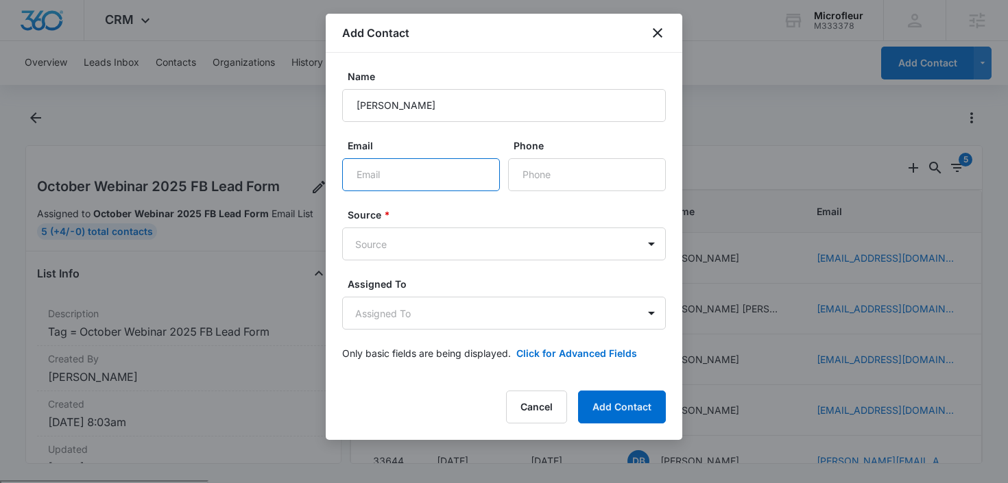
click at [386, 169] on input "Email" at bounding box center [421, 174] width 158 height 33
paste input "[EMAIL_ADDRESS][DOMAIN_NAME]"
type input "[EMAIL_ADDRESS][DOMAIN_NAME]"
click at [559, 167] on input "Phone" at bounding box center [587, 174] width 158 height 33
paste input "1 (717) 360-8012"
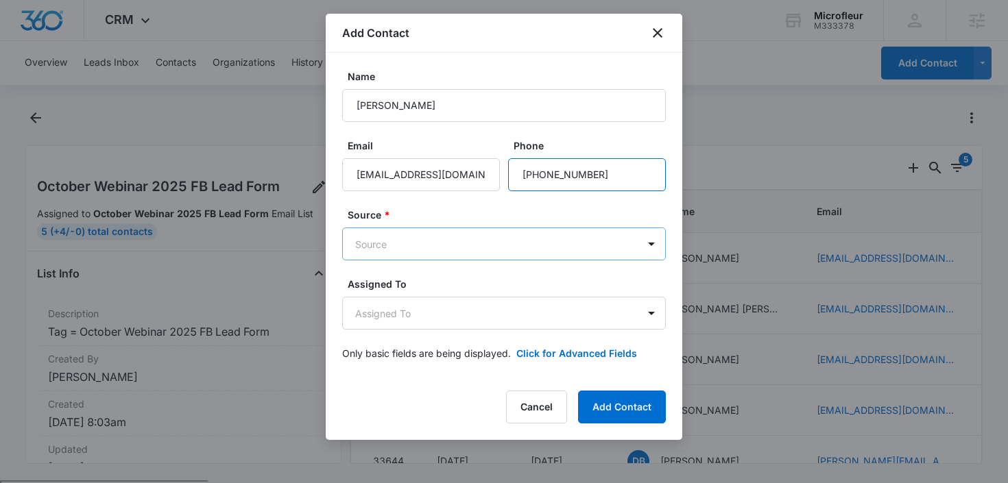
type input "1 (717) 360-8012"
click at [458, 243] on body "CRM Apps Reputation Forms CRM Email Social POS Content Ads Intelligence Files B…" at bounding box center [504, 295] width 1008 height 590
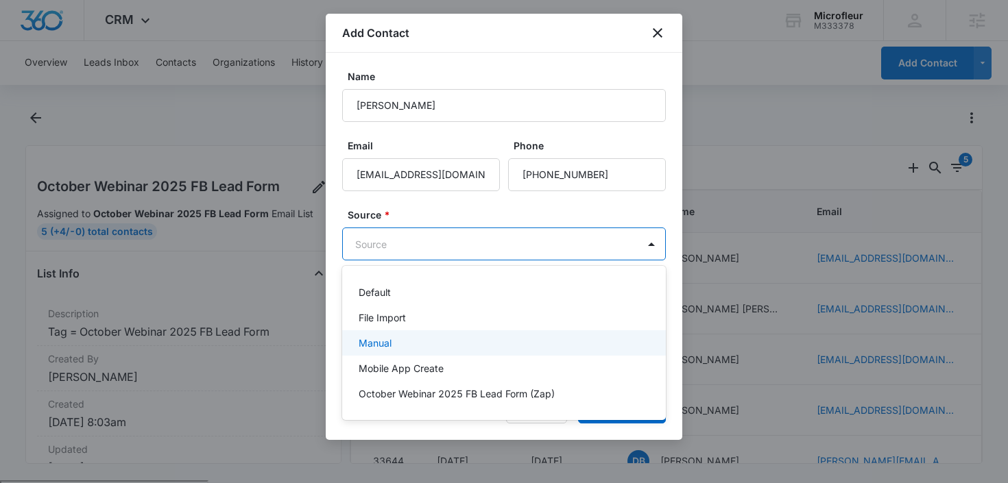
click at [434, 340] on div "Manual" at bounding box center [503, 343] width 288 height 14
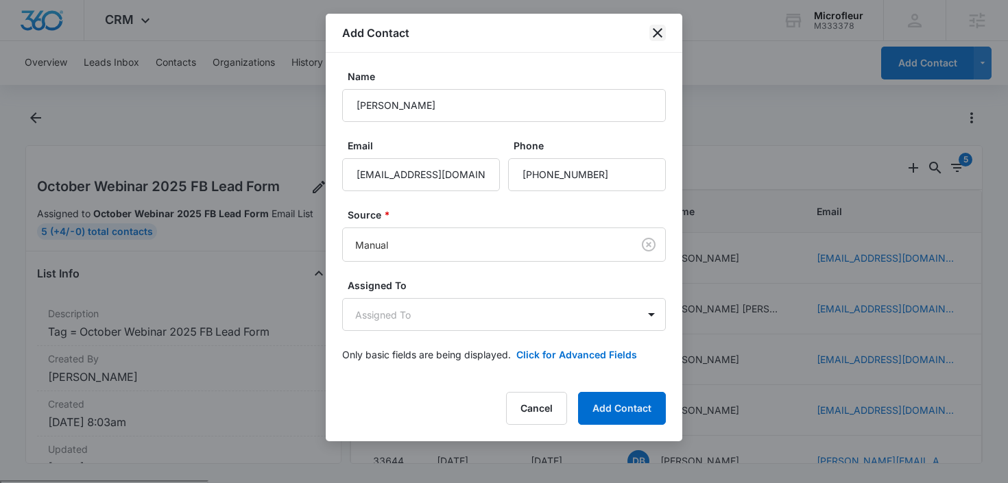
click at [661, 27] on icon "close" at bounding box center [657, 33] width 16 height 16
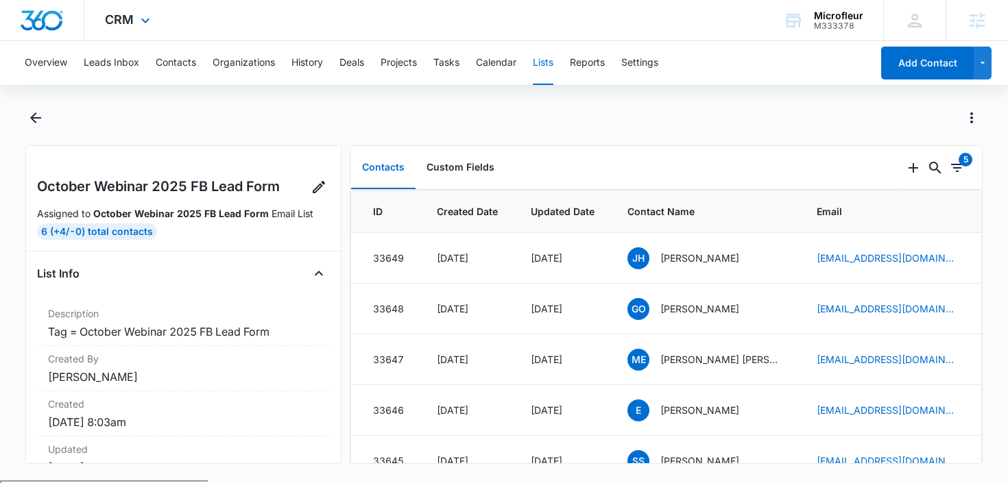
click at [133, 17] on div "CRM Apps Reputation Forms CRM Email Social POS Content Ads Intelligence Files B…" at bounding box center [129, 20] width 90 height 40
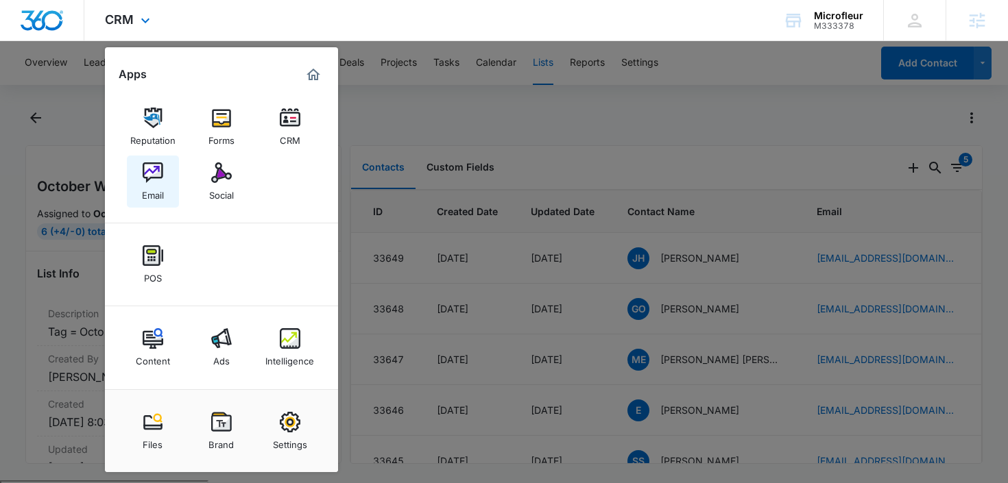
click at [141, 199] on link "Email" at bounding box center [153, 182] width 52 height 52
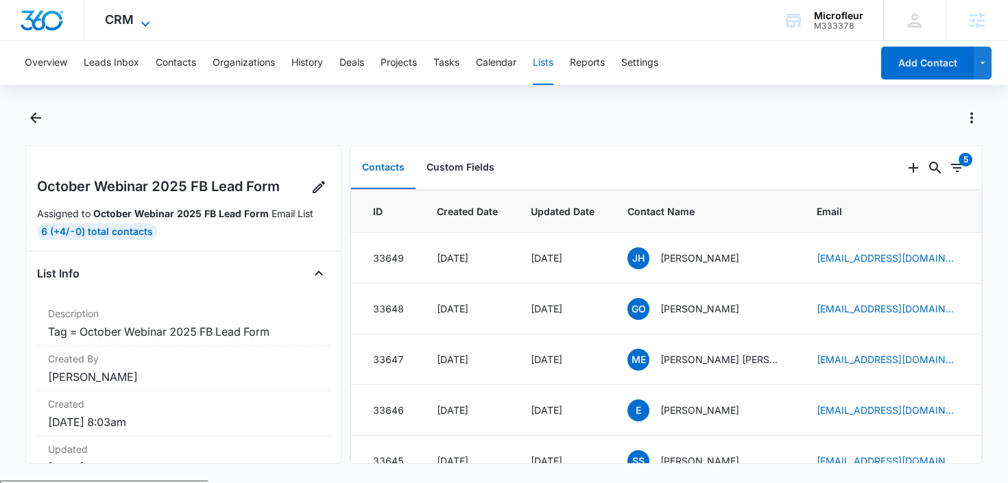
click at [111, 21] on span "CRM" at bounding box center [119, 19] width 29 height 14
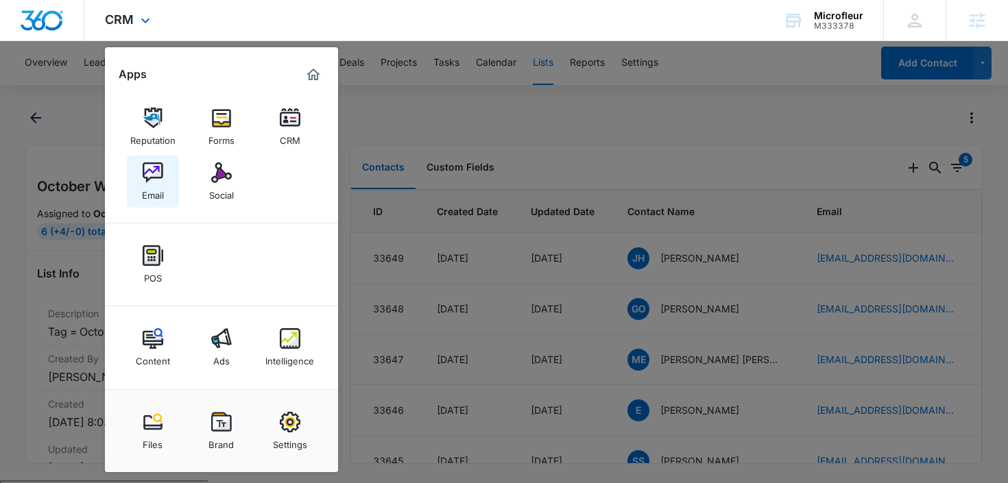
click at [169, 180] on link "Email" at bounding box center [153, 182] width 52 height 52
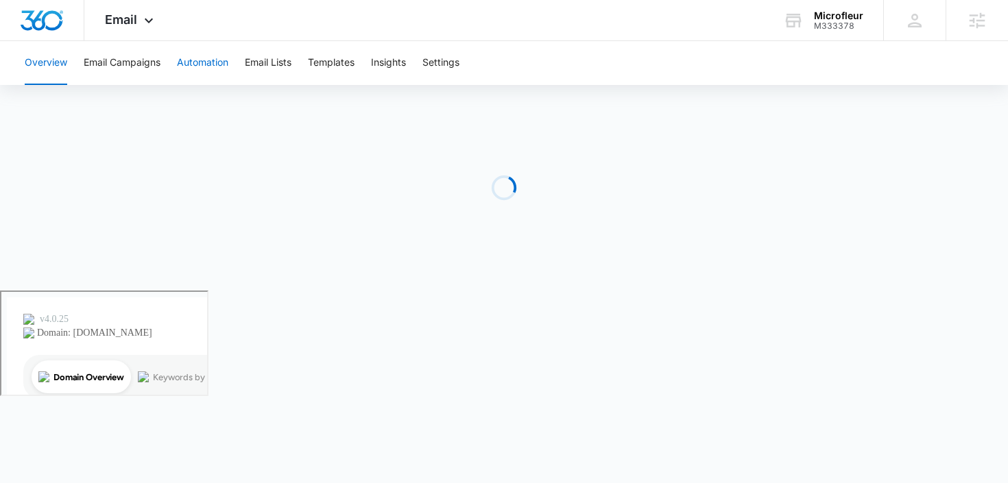
click at [213, 60] on button "Automation" at bounding box center [202, 63] width 51 height 44
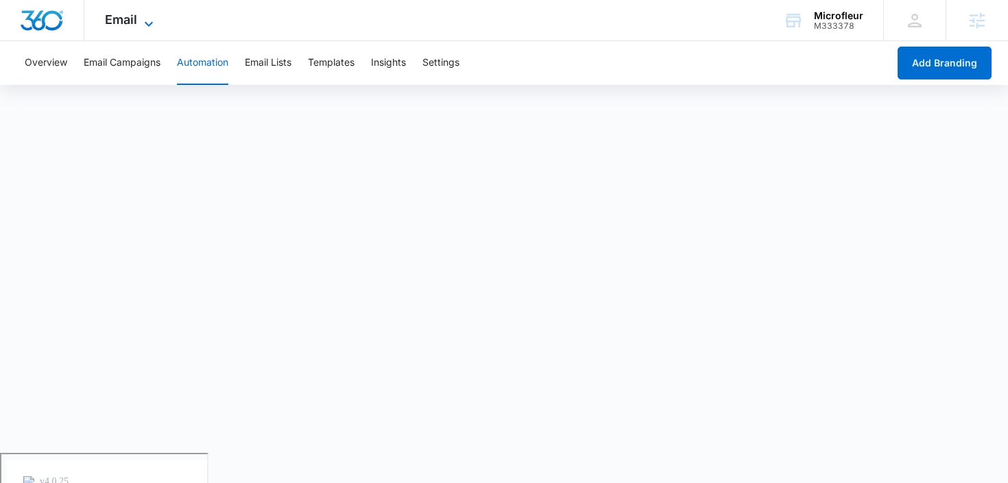
click at [154, 22] on icon at bounding box center [149, 24] width 16 height 16
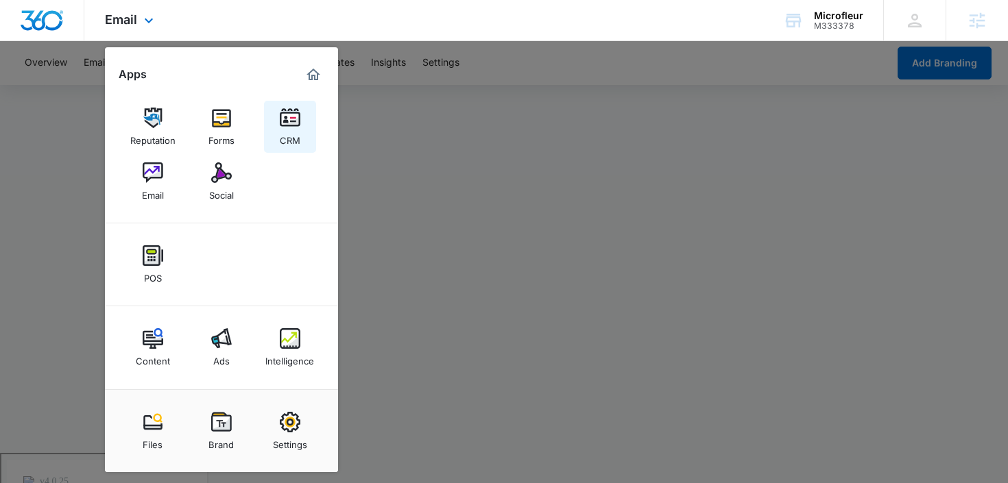
click at [294, 134] on div "CRM" at bounding box center [290, 137] width 21 height 18
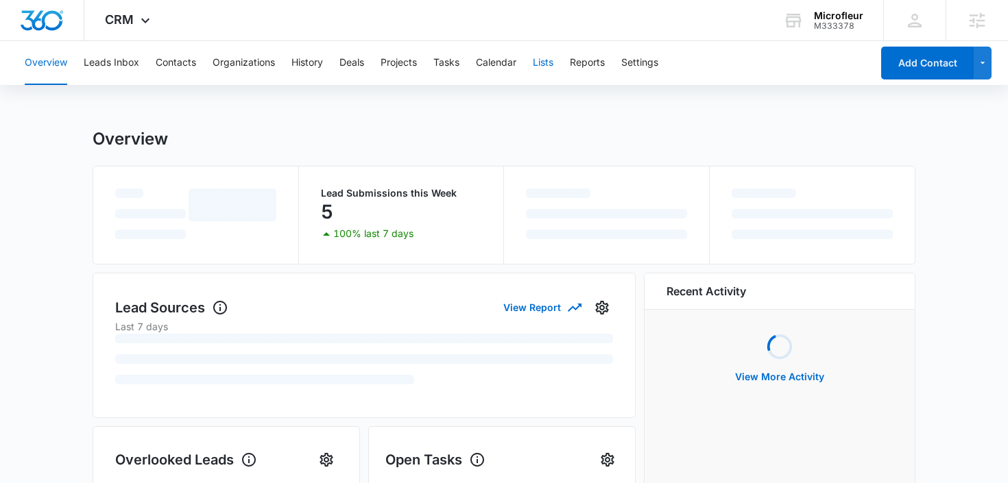
click at [546, 58] on button "Lists" at bounding box center [543, 63] width 21 height 44
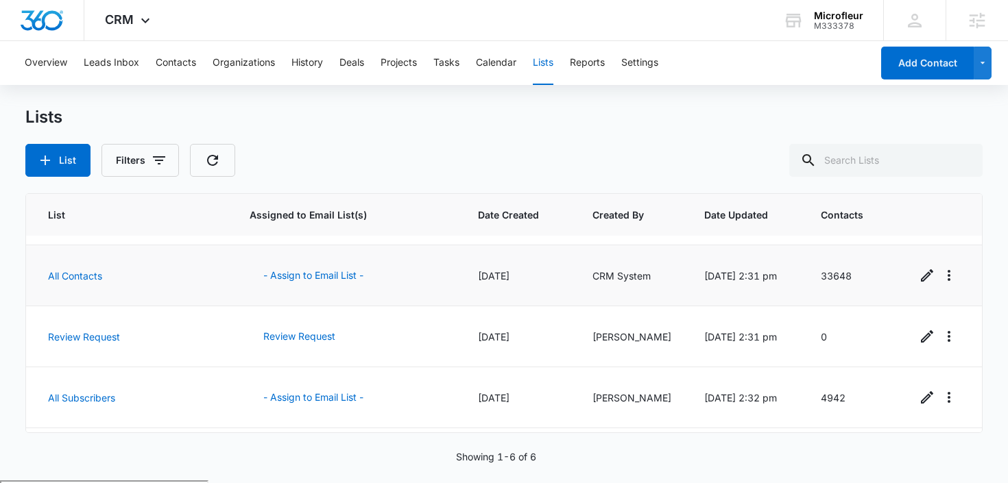
scroll to position [169, 0]
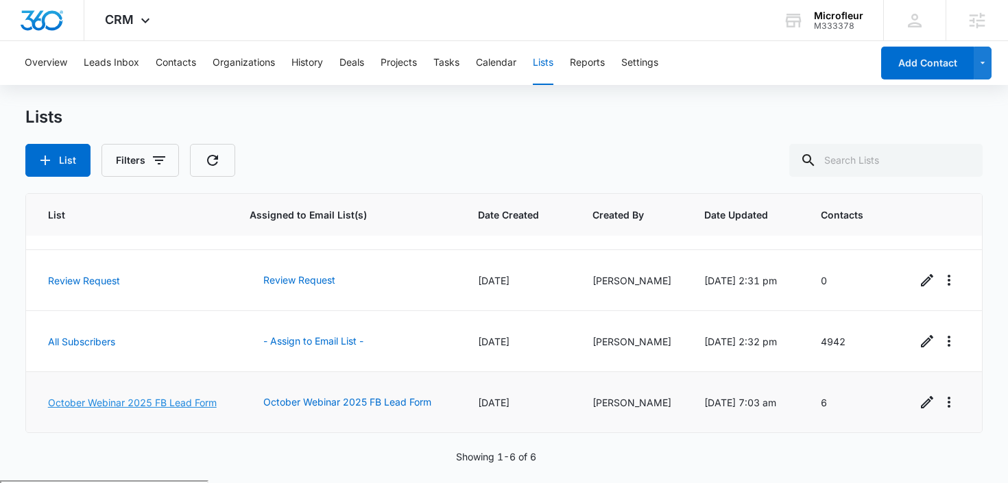
click at [102, 397] on link "October Webinar 2025 FB Lead Form" at bounding box center [132, 403] width 169 height 12
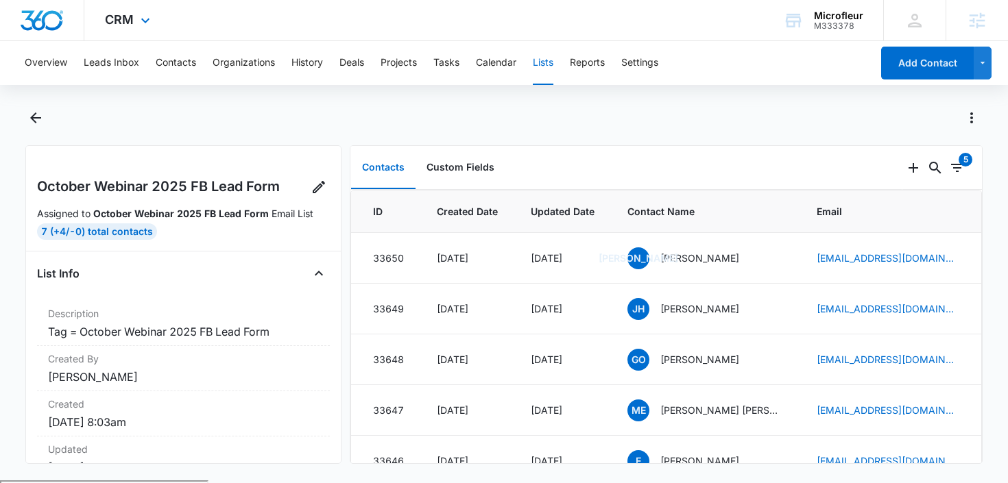
click at [132, 27] on div "CRM Apps Reputation Forms CRM Email Social POS Content Ads Intelligence Files B…" at bounding box center [129, 20] width 90 height 40
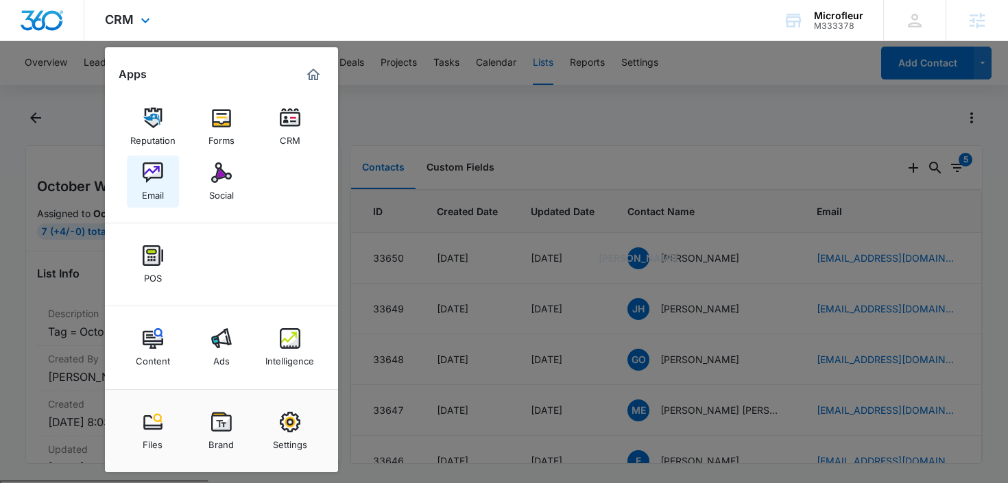
click at [154, 181] on img at bounding box center [153, 172] width 21 height 21
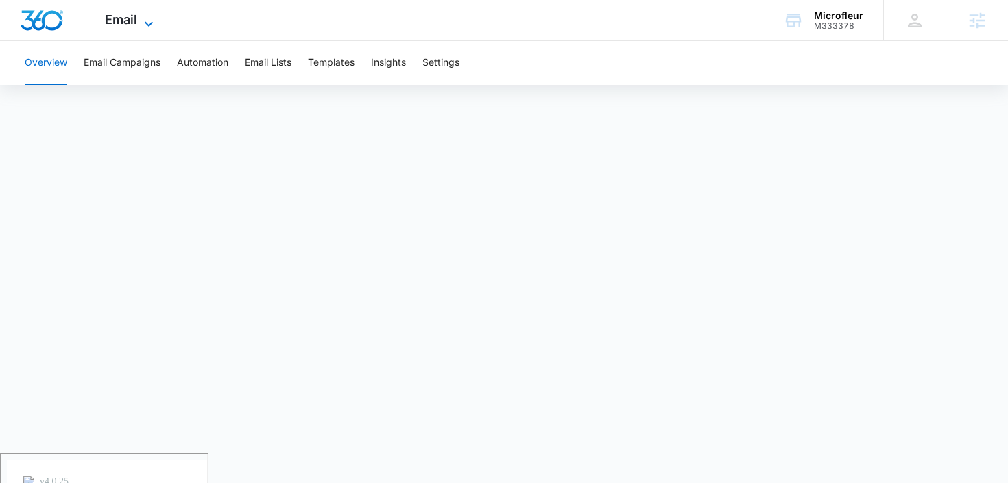
click at [136, 14] on span "Email" at bounding box center [121, 19] width 32 height 14
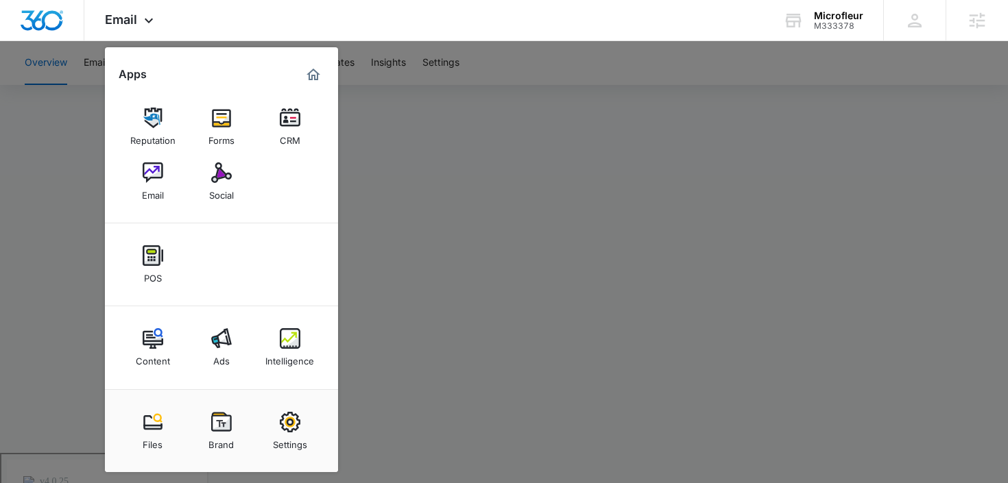
click at [414, 161] on div at bounding box center [504, 241] width 1008 height 483
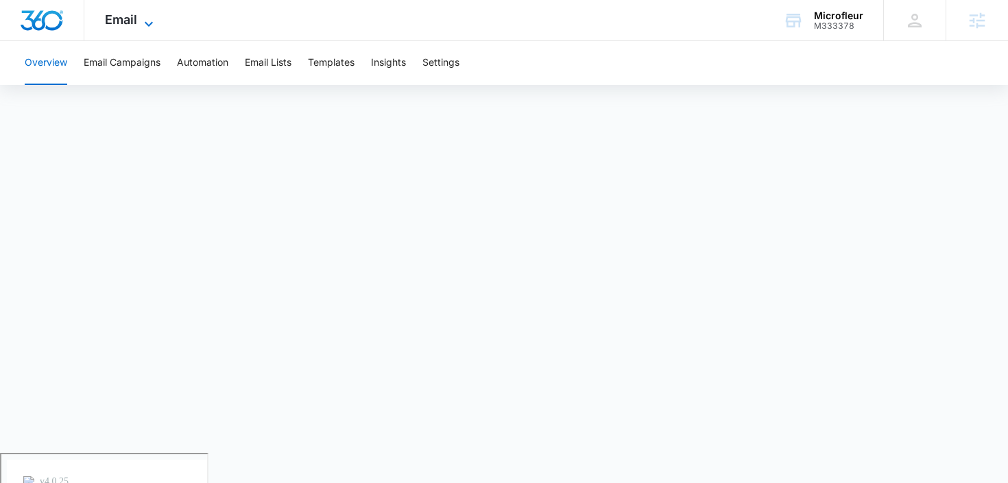
click at [123, 18] on span "Email" at bounding box center [121, 19] width 32 height 14
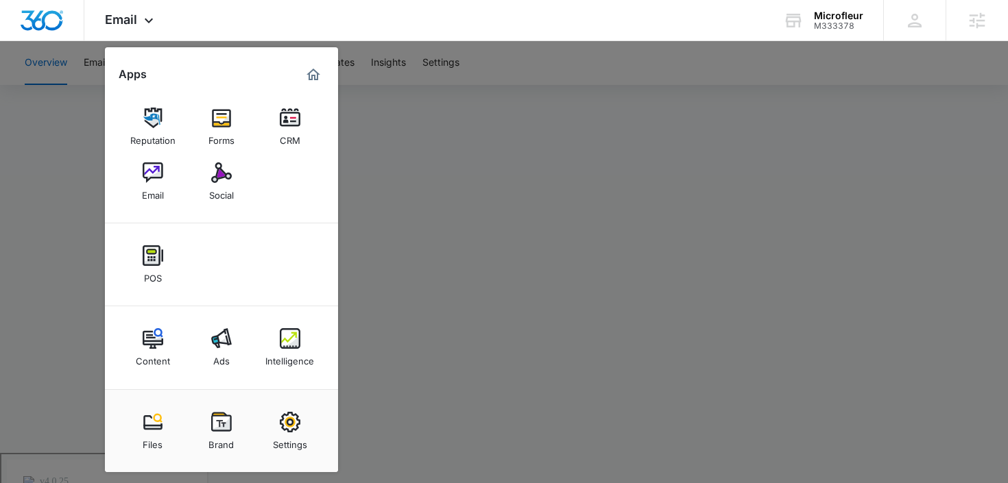
click at [407, 136] on div at bounding box center [504, 241] width 1008 height 483
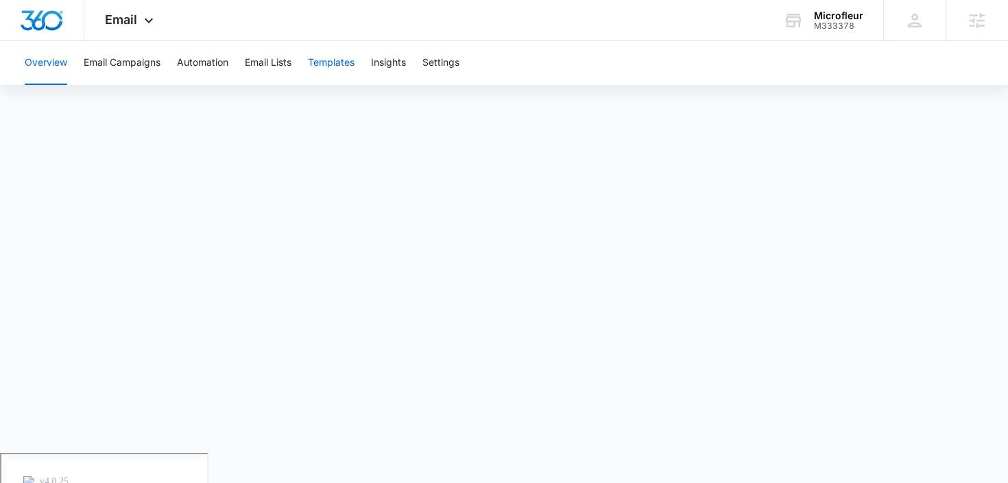
click at [350, 66] on button "Templates" at bounding box center [331, 63] width 47 height 44
